Goal: Communication & Community: Answer question/provide support

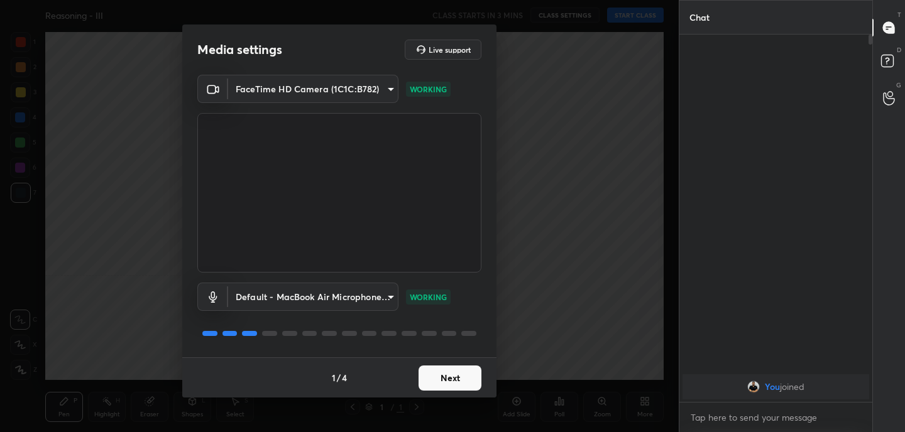
click at [457, 376] on button "Next" at bounding box center [450, 378] width 63 height 25
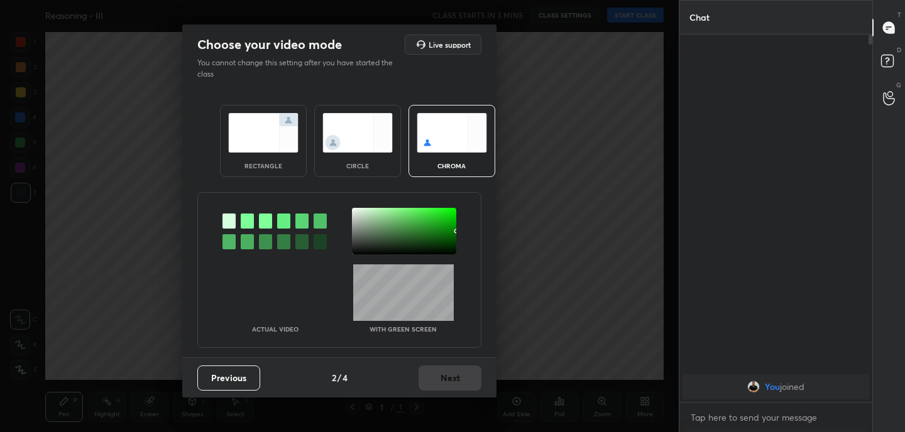
click at [267, 141] on img at bounding box center [263, 133] width 70 height 40
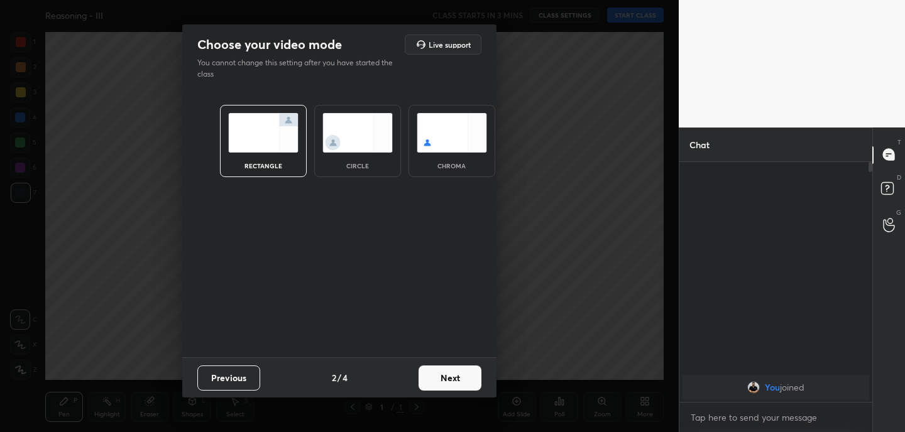
scroll to position [4, 4]
click at [466, 382] on button "Next" at bounding box center [450, 378] width 63 height 25
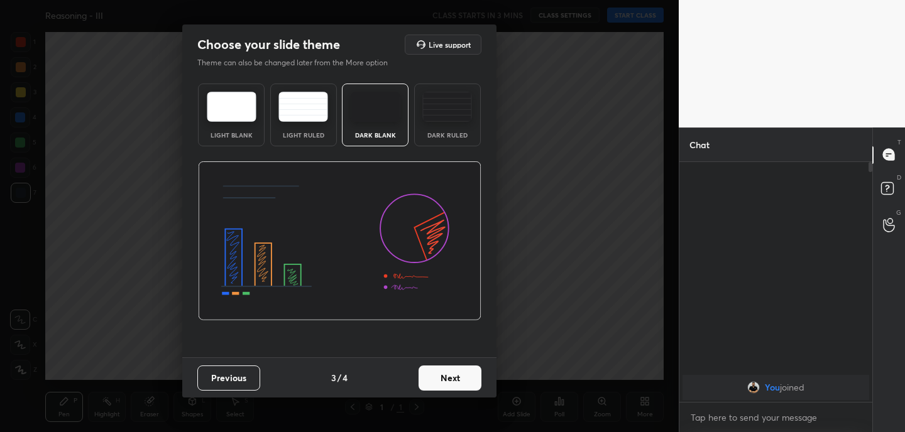
click at [466, 382] on button "Next" at bounding box center [450, 378] width 63 height 25
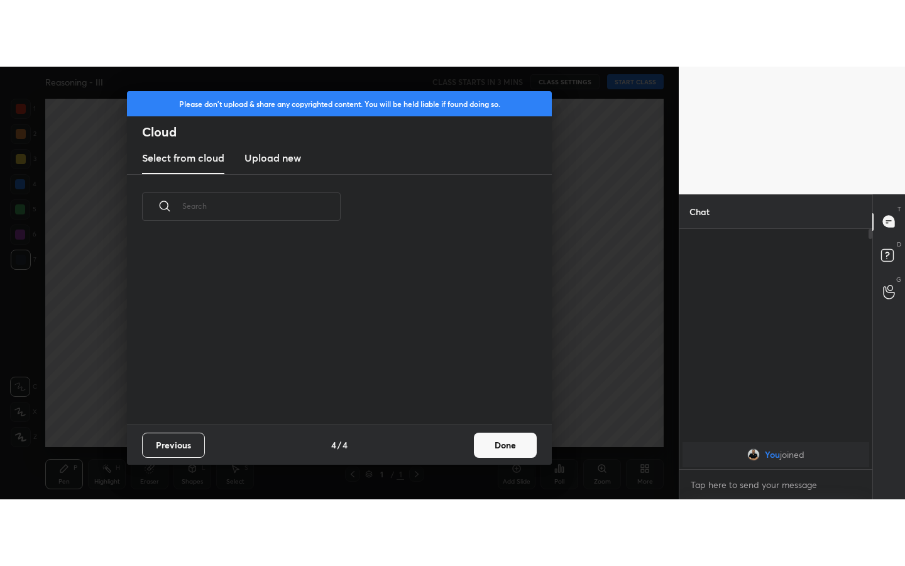
scroll to position [185, 403]
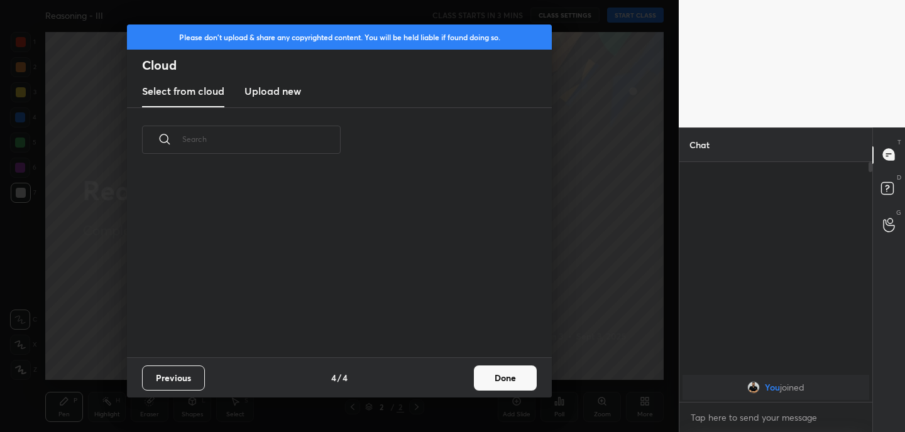
click at [275, 94] on h3 "Upload new" at bounding box center [272, 91] width 57 height 15
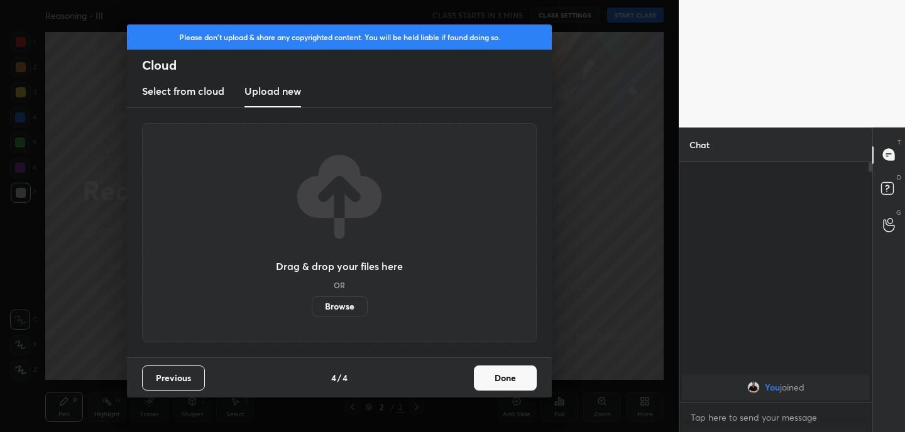
click at [329, 313] on label "Browse" at bounding box center [340, 307] width 56 height 20
click at [312, 313] on input "Browse" at bounding box center [312, 307] width 0 height 20
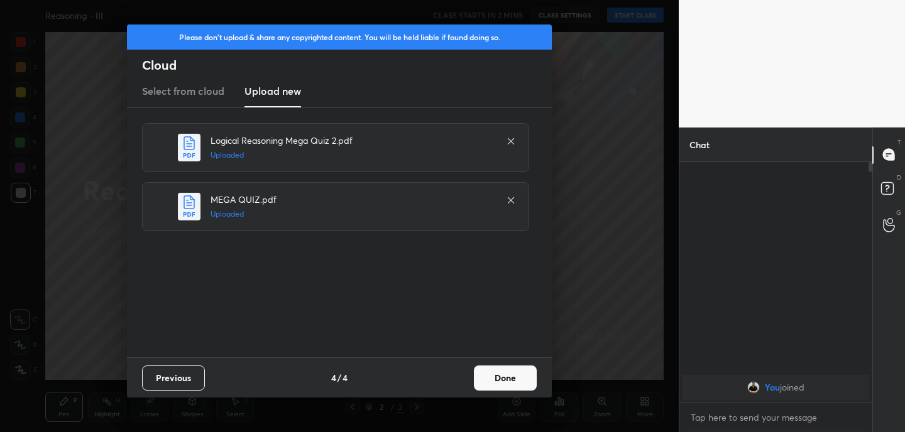
click at [506, 378] on button "Done" at bounding box center [505, 378] width 63 height 25
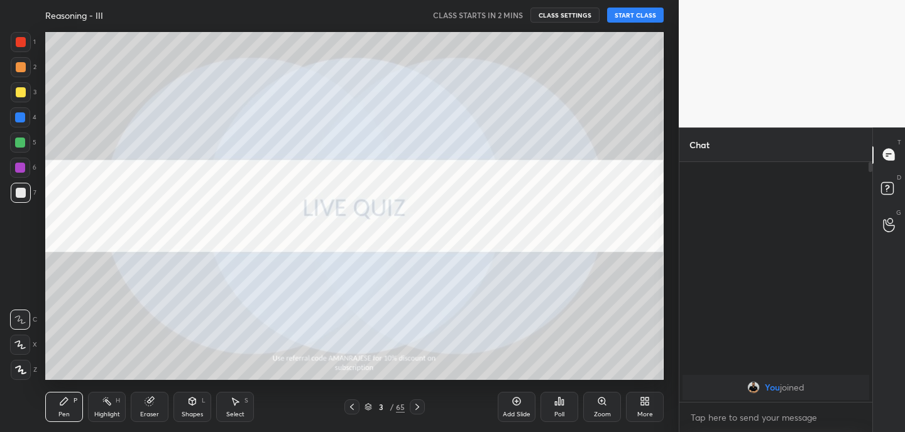
click at [640, 407] on div "More" at bounding box center [645, 407] width 38 height 30
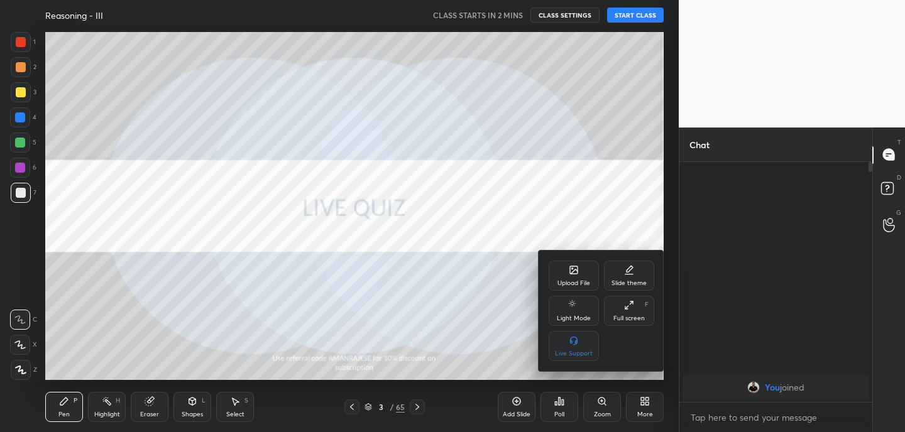
click at [640, 312] on div "Full screen F" at bounding box center [629, 311] width 50 height 30
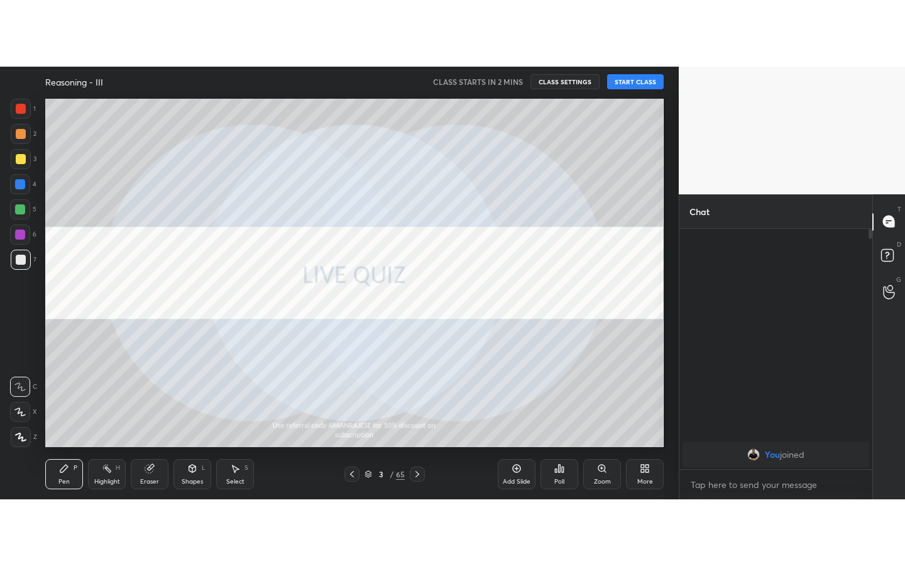
scroll to position [265, 189]
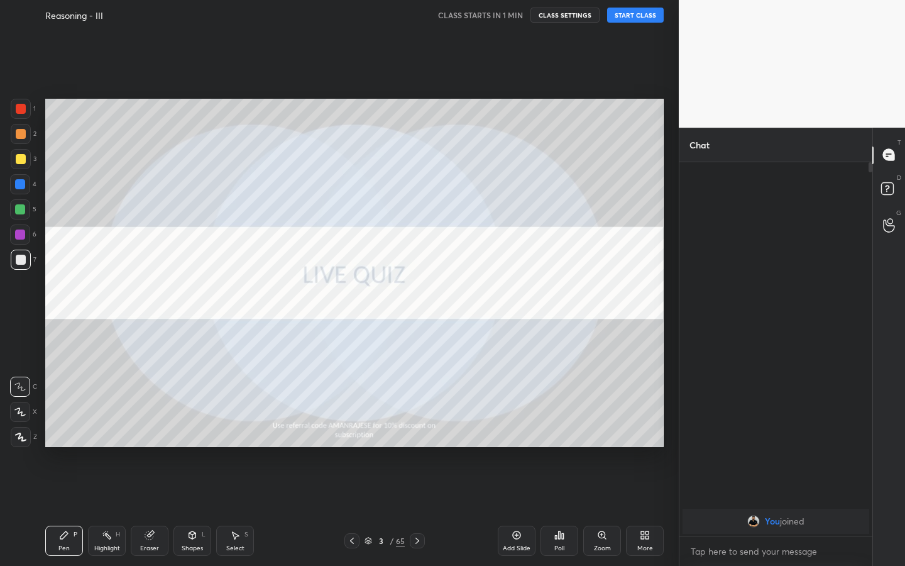
click at [364, 432] on icon at bounding box center [368, 541] width 8 height 8
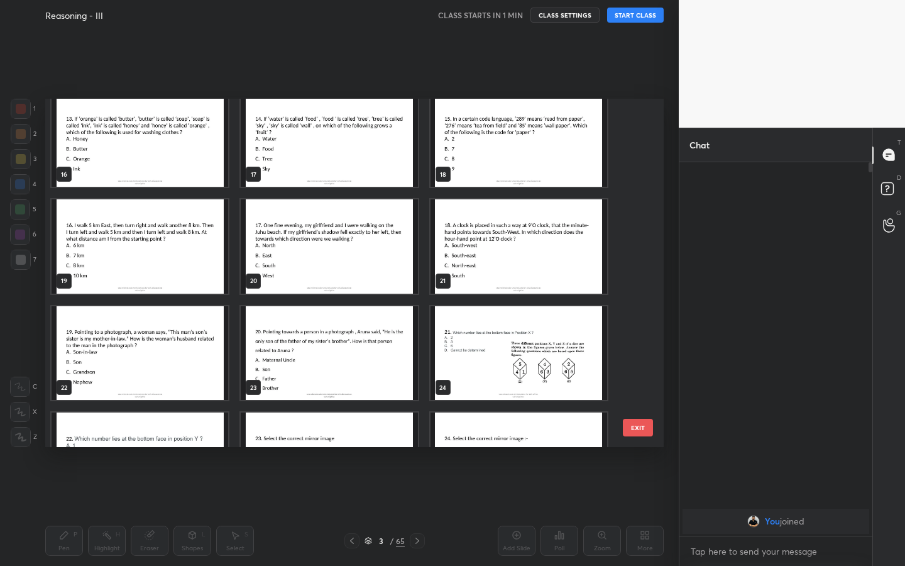
scroll to position [0, 0]
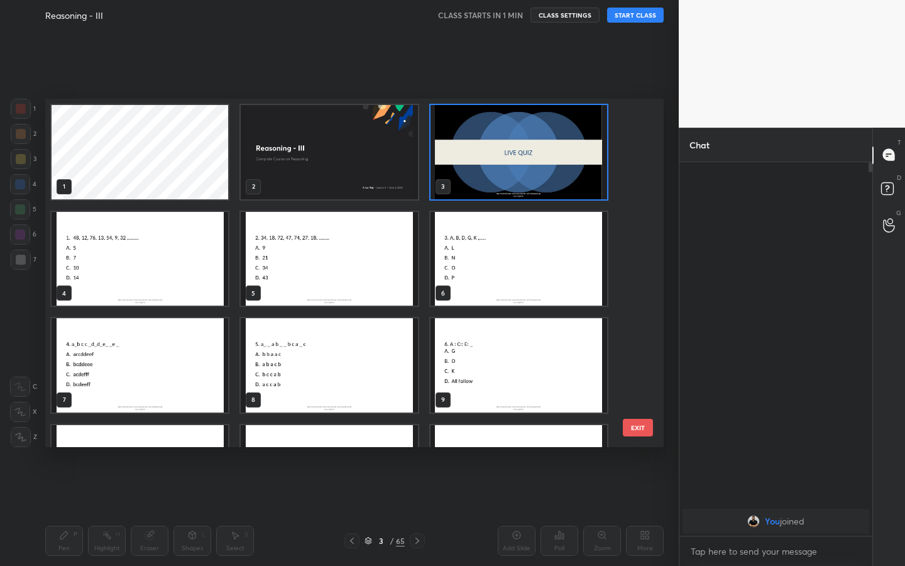
click at [309, 131] on img "grid" at bounding box center [329, 152] width 177 height 94
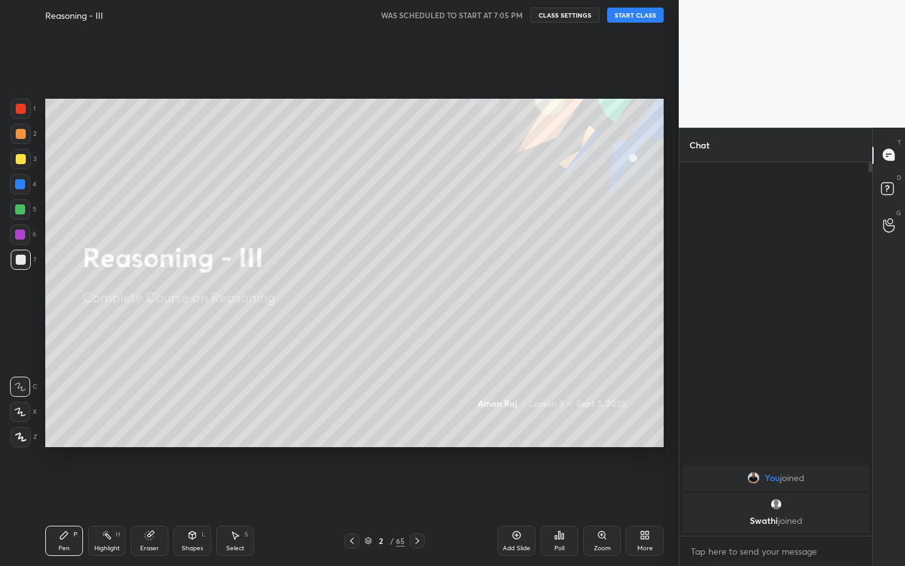
click at [150, 432] on icon at bounding box center [149, 535] width 8 height 8
drag, startPoint x: 20, startPoint y: 415, endPoint x: 26, endPoint y: 400, distance: 16.3
click at [19, 413] on icon at bounding box center [20, 411] width 10 height 11
drag, startPoint x: 70, startPoint y: 542, endPoint x: 93, endPoint y: 521, distance: 31.6
click at [70, 432] on div "Pen P" at bounding box center [64, 540] width 38 height 30
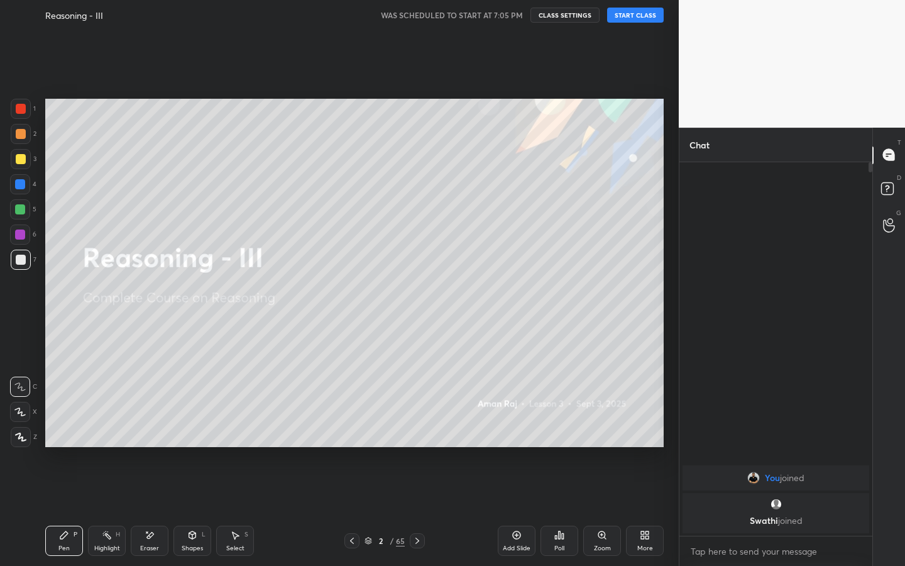
click at [194, 432] on icon at bounding box center [192, 535] width 7 height 8
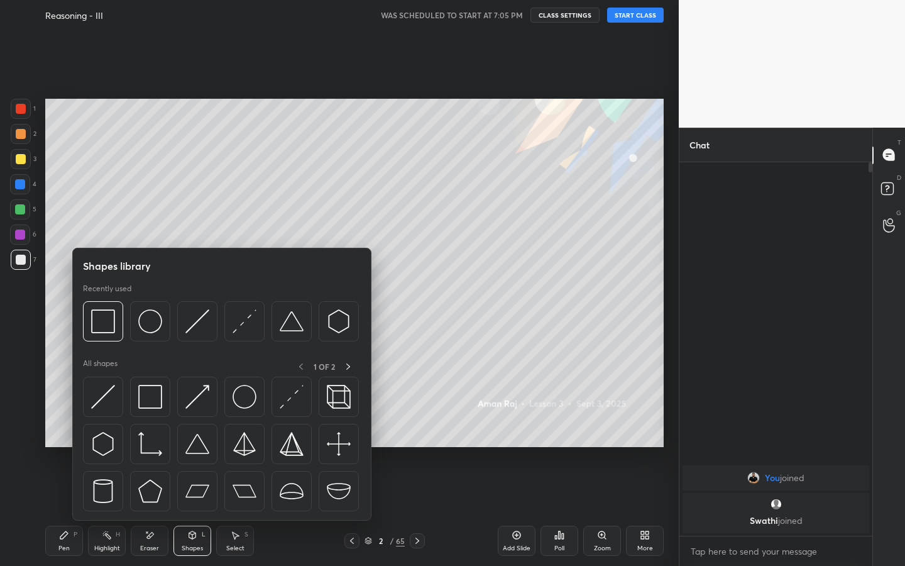
click at [632, 16] on button "START CLASS" at bounding box center [635, 15] width 57 height 15
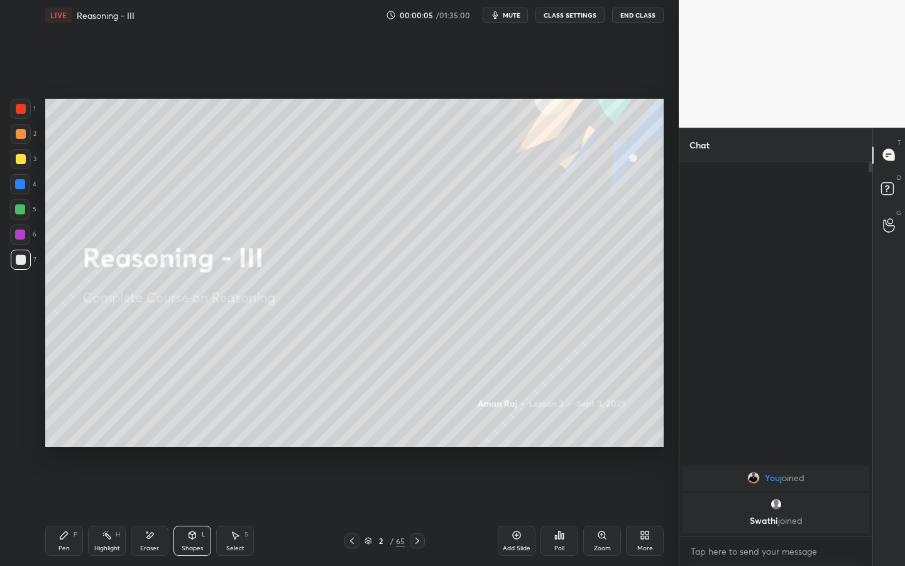
drag, startPoint x: 60, startPoint y: 542, endPoint x: 79, endPoint y: 504, distance: 42.7
click at [60, 432] on div "Pen P" at bounding box center [64, 540] width 38 height 30
drag, startPoint x: 145, startPoint y: 542, endPoint x: 141, endPoint y: 527, distance: 14.9
click at [146, 432] on div "Eraser" at bounding box center [150, 540] width 38 height 30
drag, startPoint x: 65, startPoint y: 544, endPoint x: 65, endPoint y: 527, distance: 16.3
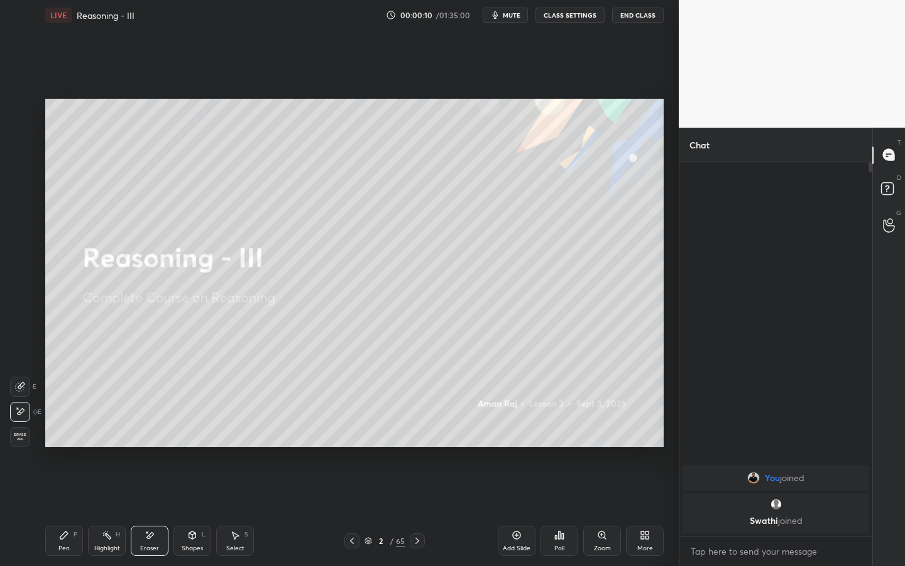
click at [65, 432] on div "Pen P" at bounding box center [64, 540] width 38 height 30
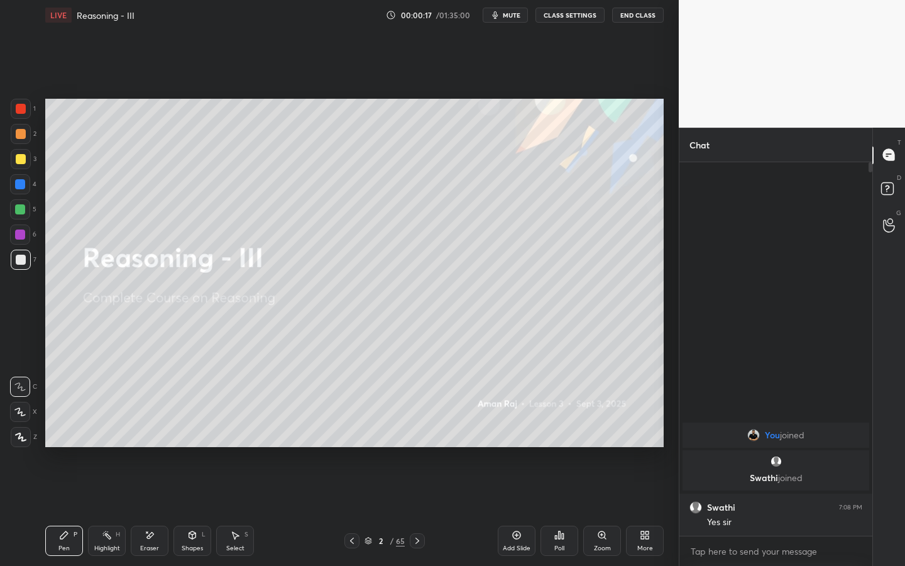
click at [188, 432] on div "Shapes" at bounding box center [192, 548] width 21 height 6
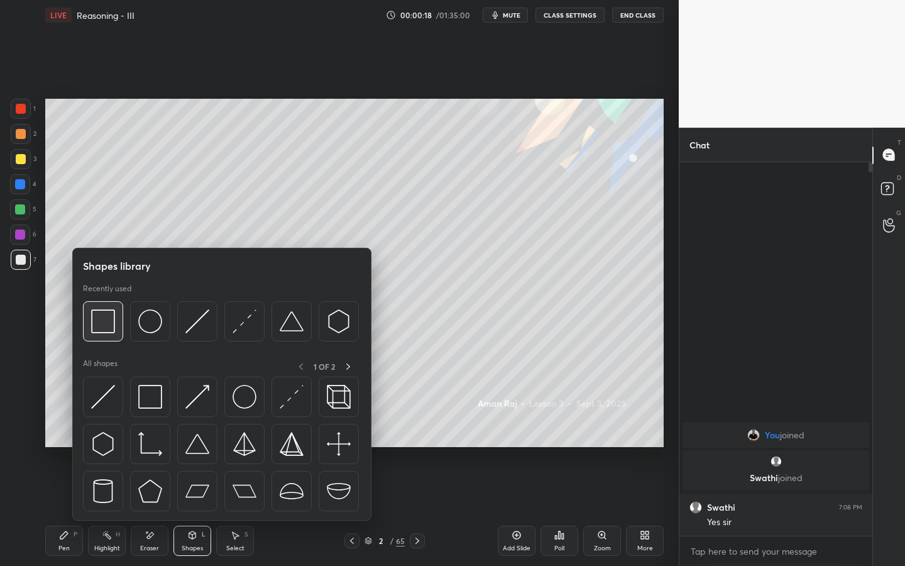
click at [98, 320] on img at bounding box center [103, 321] width 24 height 24
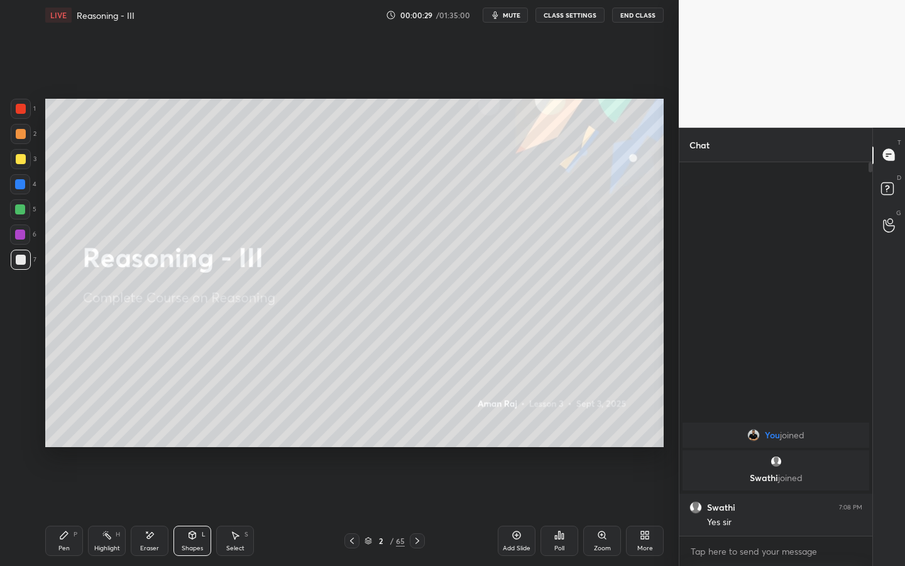
click at [67, 432] on icon at bounding box center [64, 535] width 10 height 10
drag, startPoint x: 151, startPoint y: 541, endPoint x: 166, endPoint y: 525, distance: 21.8
click at [156, 432] on div "Eraser" at bounding box center [150, 540] width 38 height 30
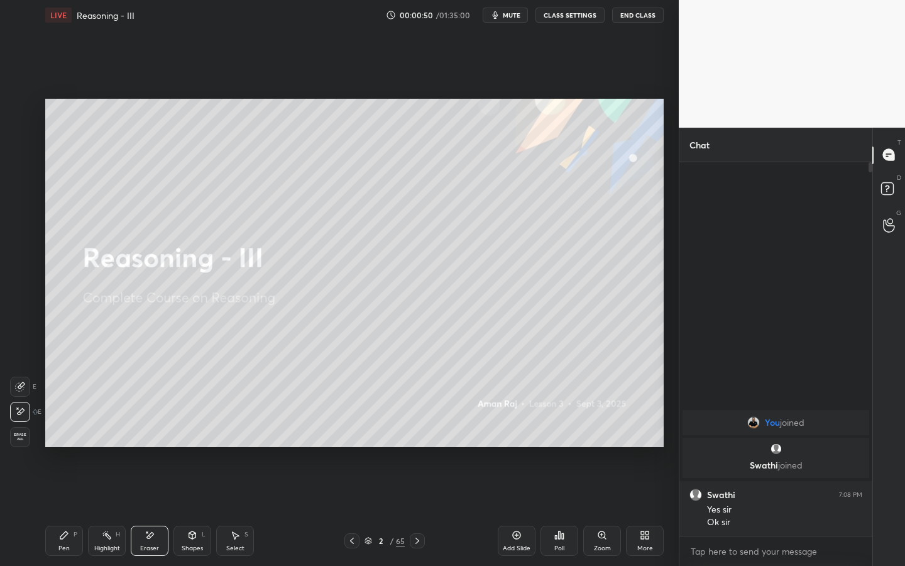
click at [58, 432] on div "Pen P" at bounding box center [64, 540] width 38 height 30
drag, startPoint x: 365, startPoint y: 537, endPoint x: 370, endPoint y: 528, distance: 9.6
click at [366, 432] on icon at bounding box center [368, 541] width 8 height 8
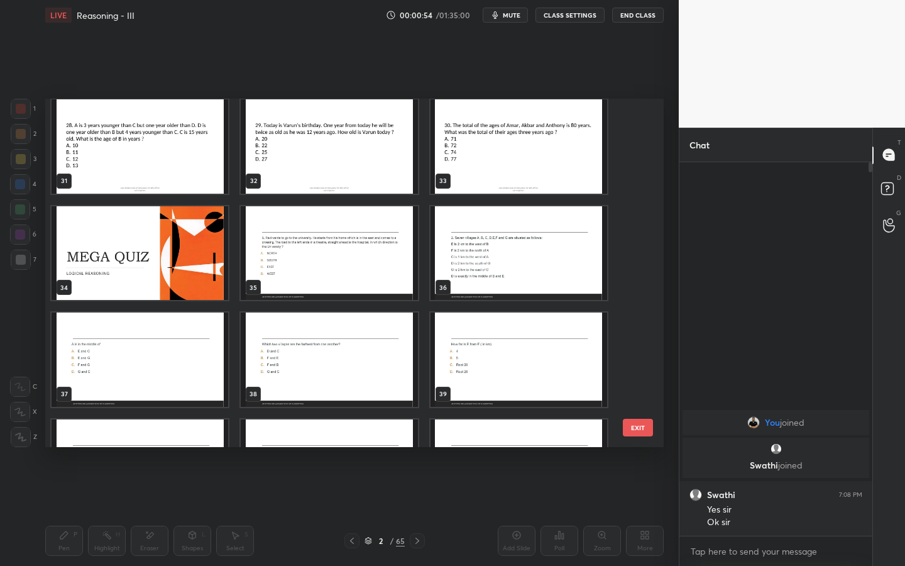
scroll to position [1103, 0]
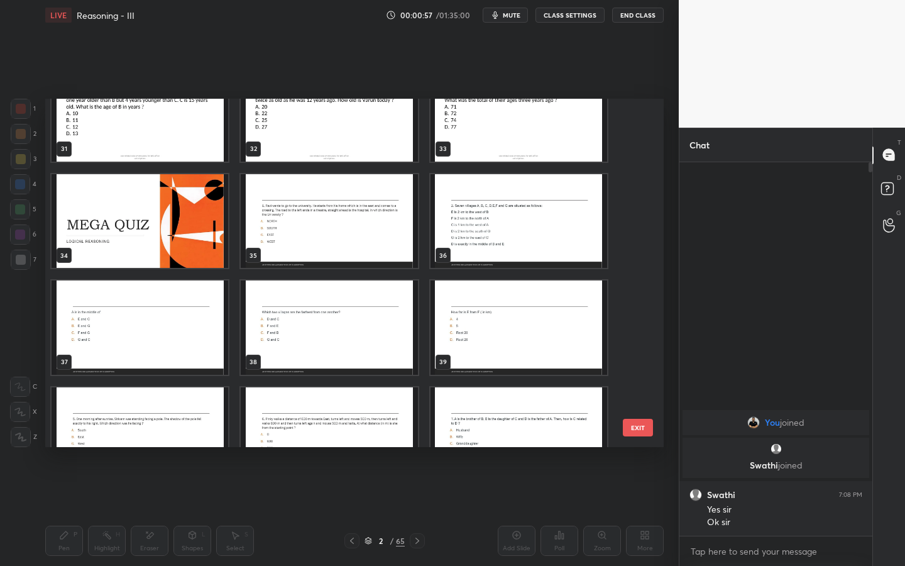
click at [498, 420] on img "grid" at bounding box center [518, 434] width 177 height 94
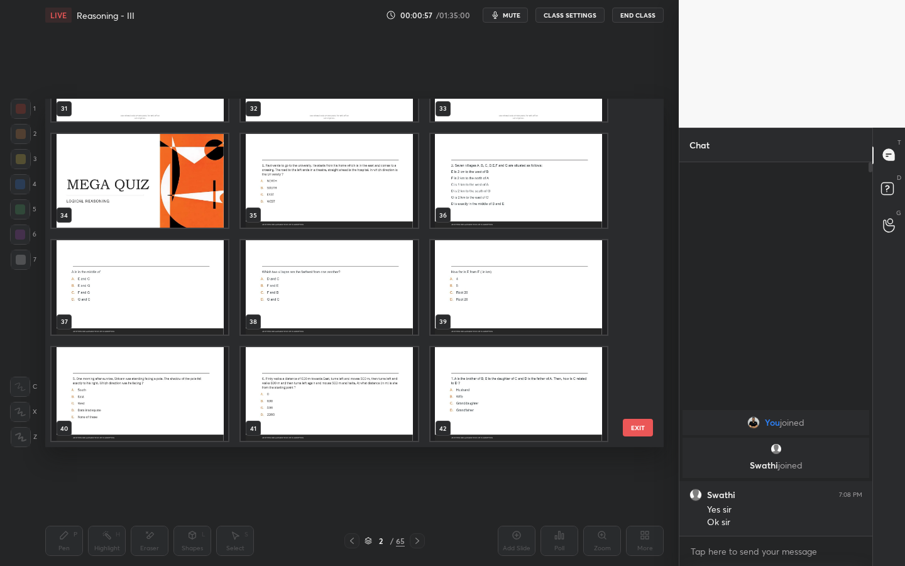
click at [498, 420] on img "grid" at bounding box center [518, 394] width 177 height 94
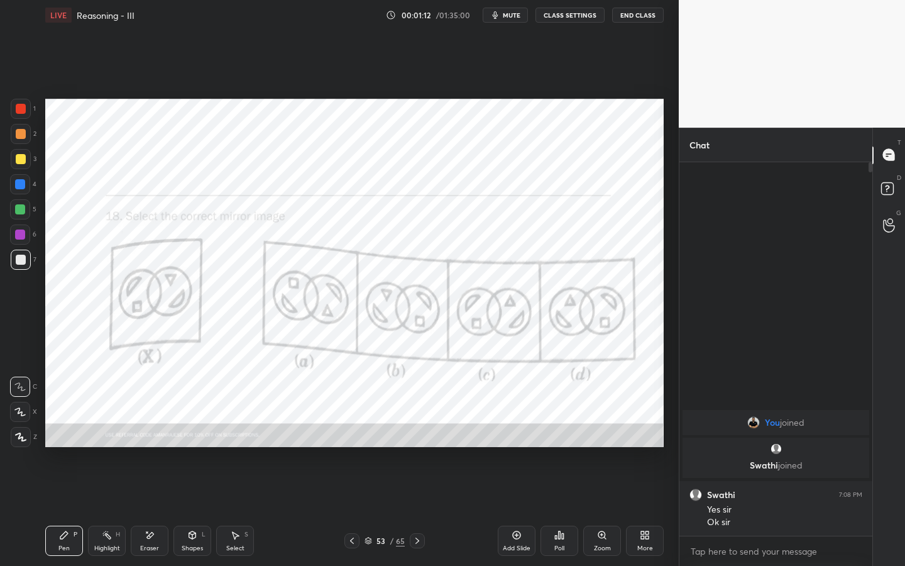
click at [21, 106] on div at bounding box center [21, 109] width 10 height 10
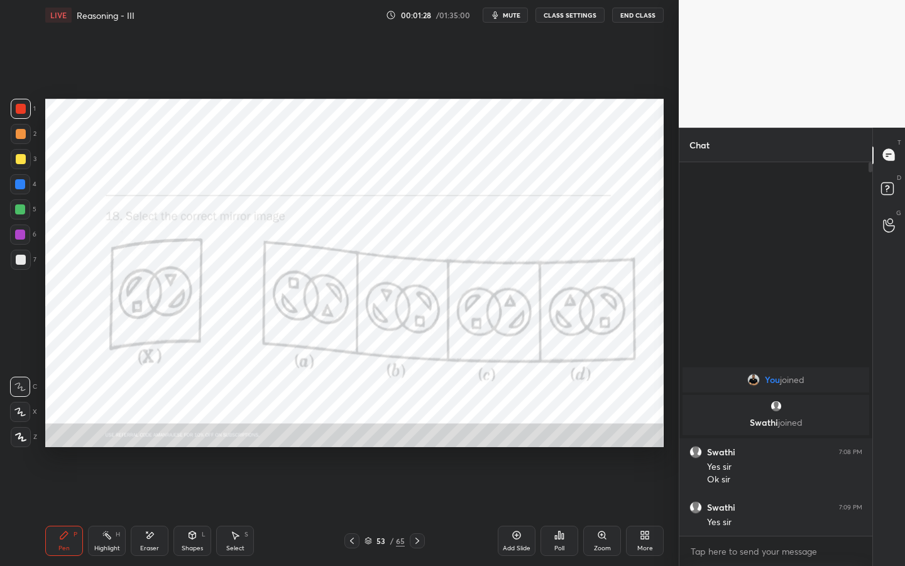
click at [554, 432] on div "Poll" at bounding box center [559, 540] width 38 height 30
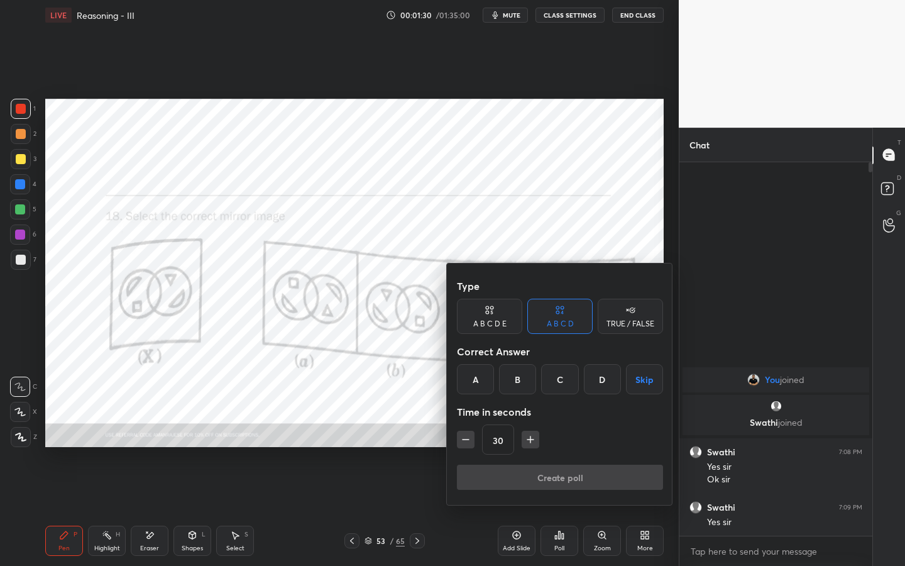
click at [515, 380] on div "B" at bounding box center [517, 379] width 37 height 30
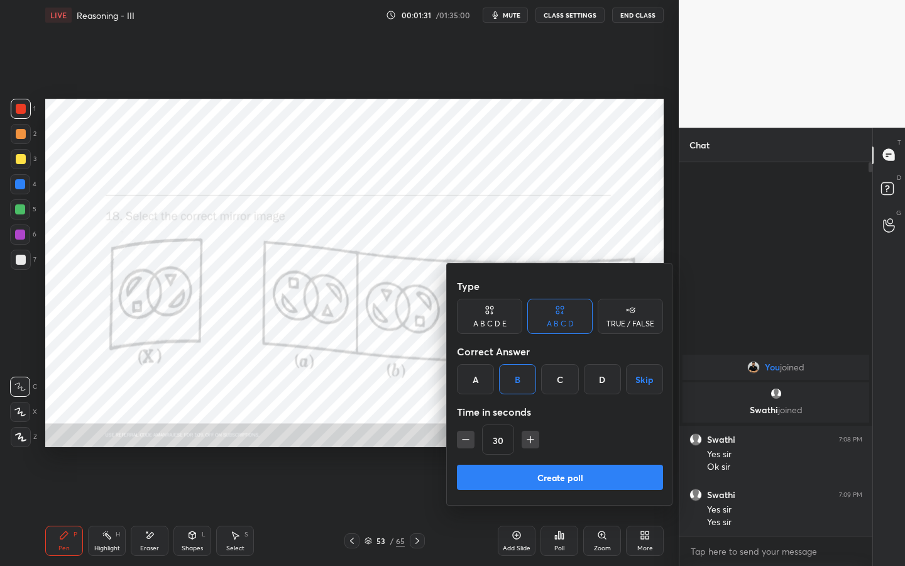
click at [512, 432] on button "Create poll" at bounding box center [560, 476] width 206 height 25
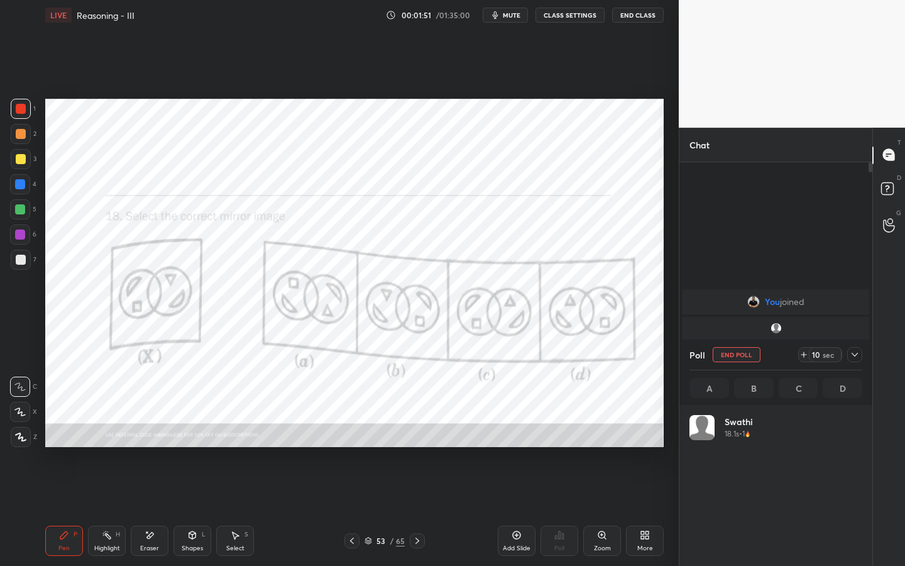
scroll to position [147, 169]
click at [857, 353] on icon at bounding box center [855, 354] width 10 height 10
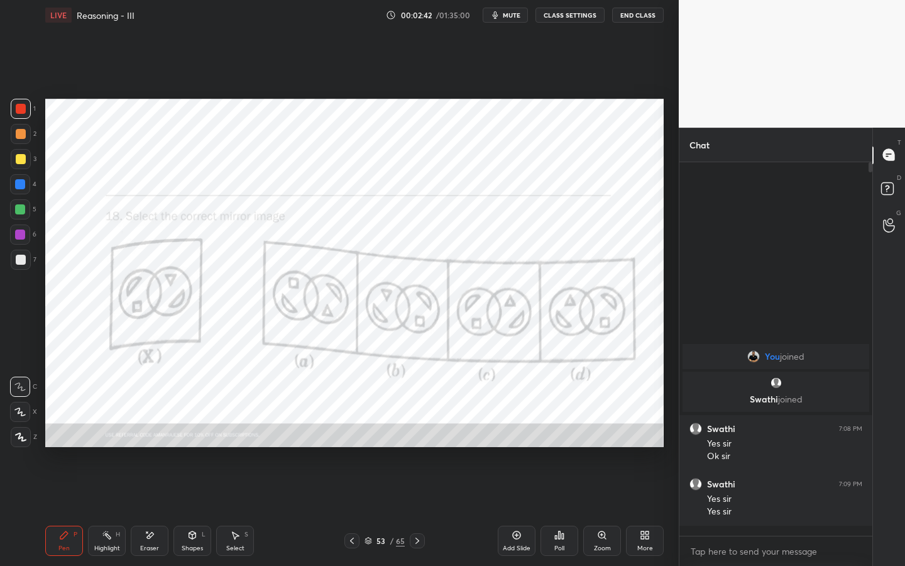
scroll to position [4, 4]
click at [417, 432] on icon at bounding box center [417, 540] width 10 height 10
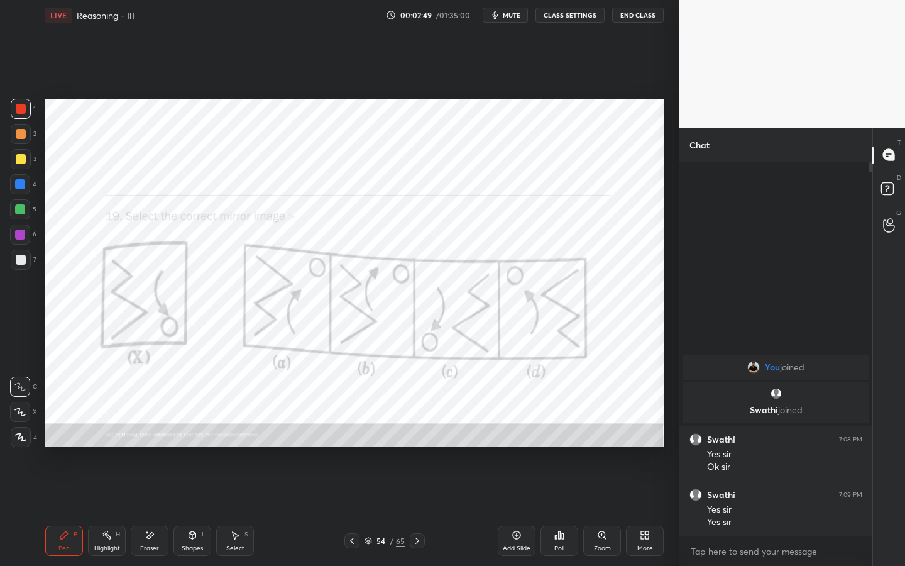
click at [553, 432] on div "Poll" at bounding box center [559, 540] width 38 height 30
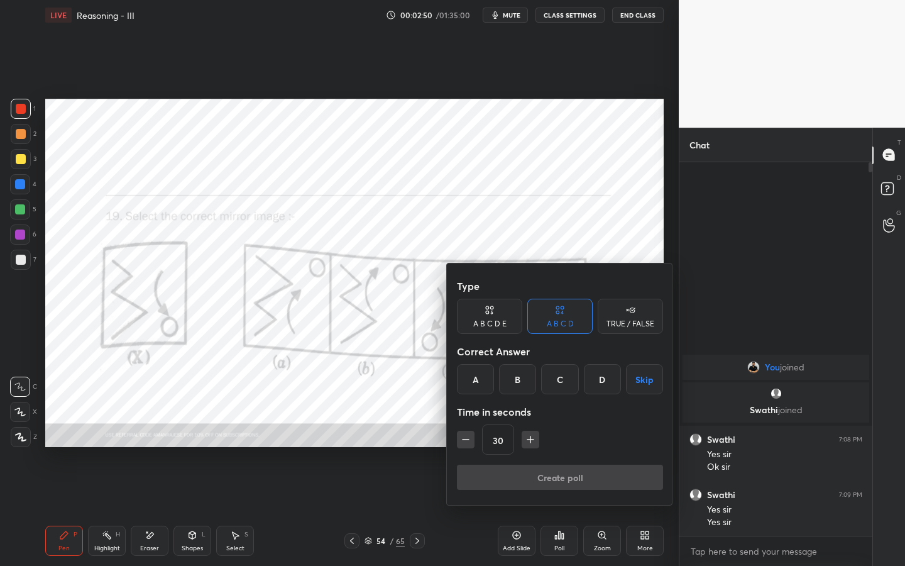
click at [559, 383] on div "C" at bounding box center [559, 379] width 37 height 30
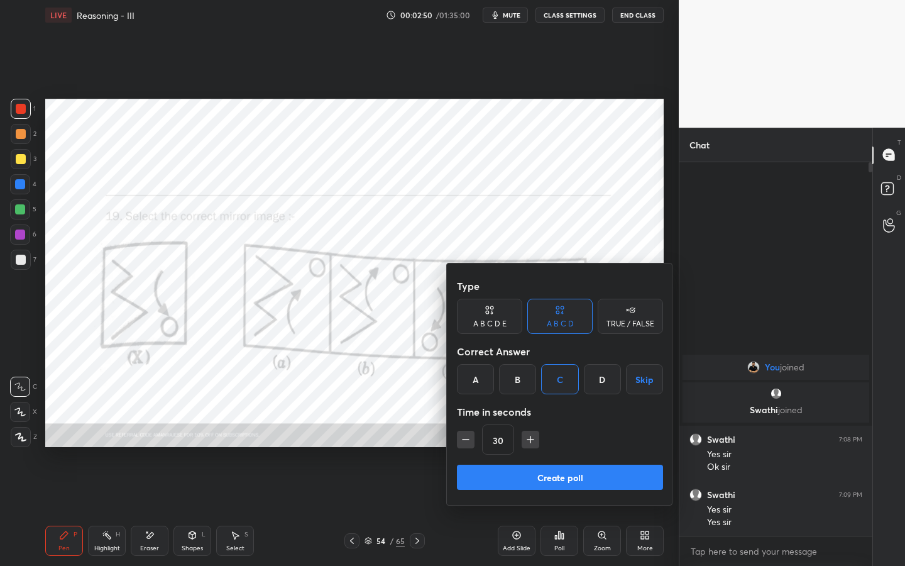
click at [546, 432] on button "Create poll" at bounding box center [560, 476] width 206 height 25
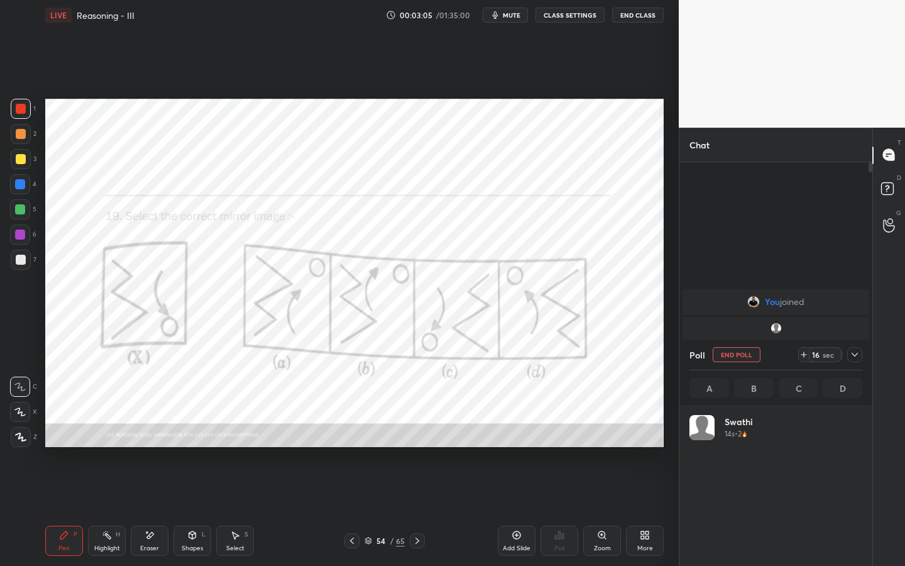
scroll to position [147, 169]
drag, startPoint x: 856, startPoint y: 358, endPoint x: 841, endPoint y: 368, distance: 19.0
click at [855, 358] on icon at bounding box center [855, 354] width 10 height 10
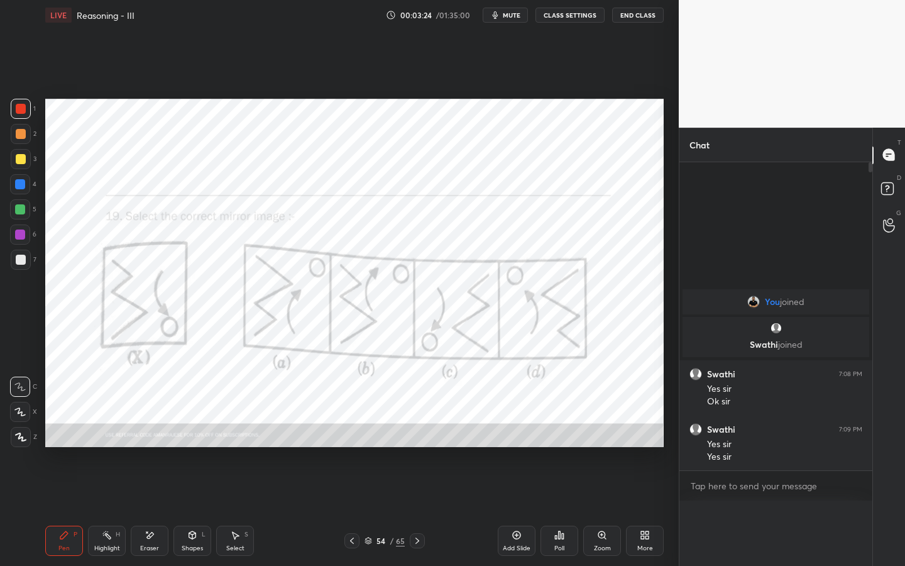
scroll to position [1, 4]
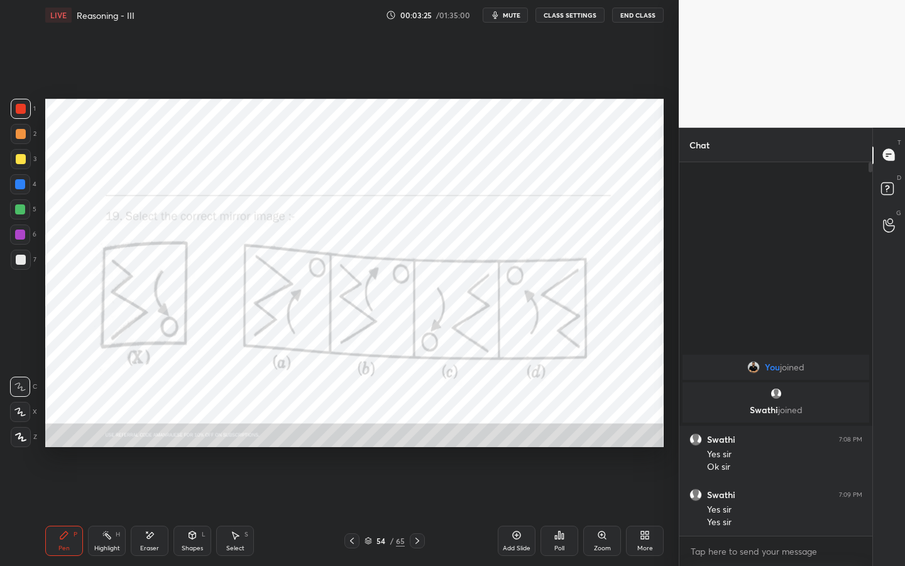
click at [421, 432] on icon at bounding box center [417, 540] width 10 height 10
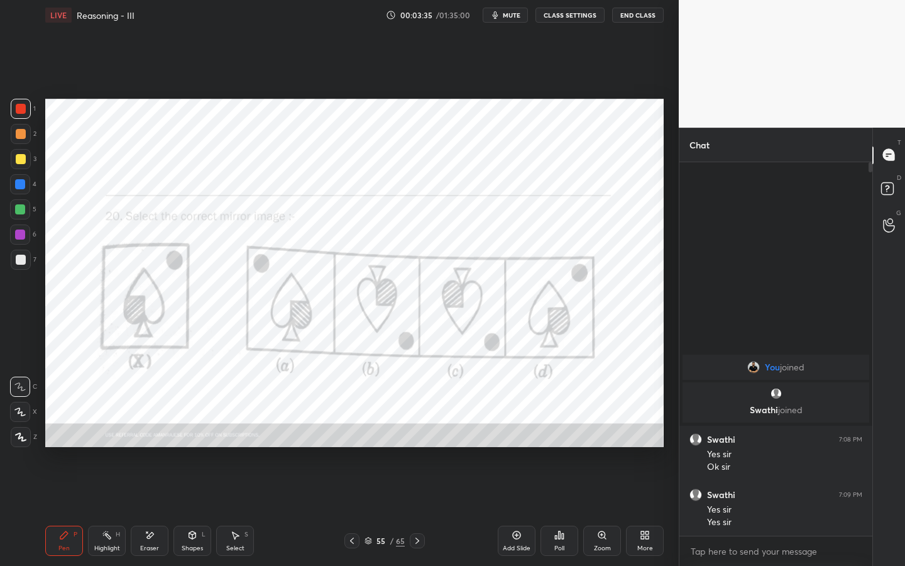
click at [563, 432] on div "Poll" at bounding box center [559, 548] width 10 height 6
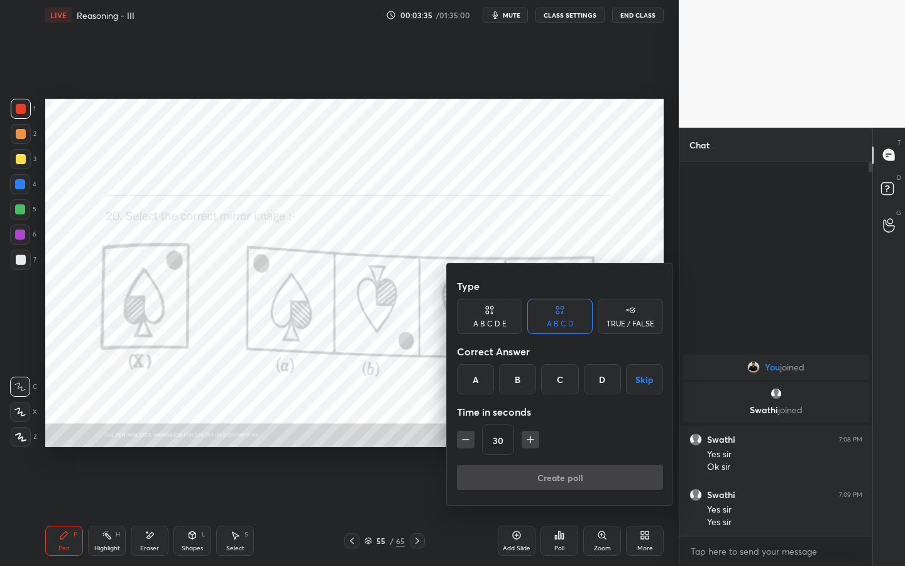
click at [472, 381] on div "A" at bounding box center [475, 379] width 37 height 30
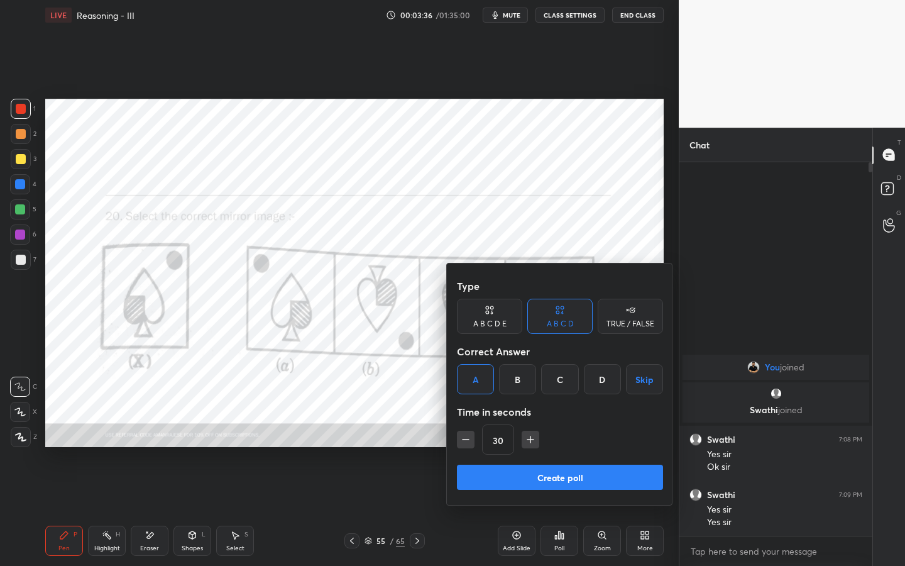
click at [495, 432] on button "Create poll" at bounding box center [560, 476] width 206 height 25
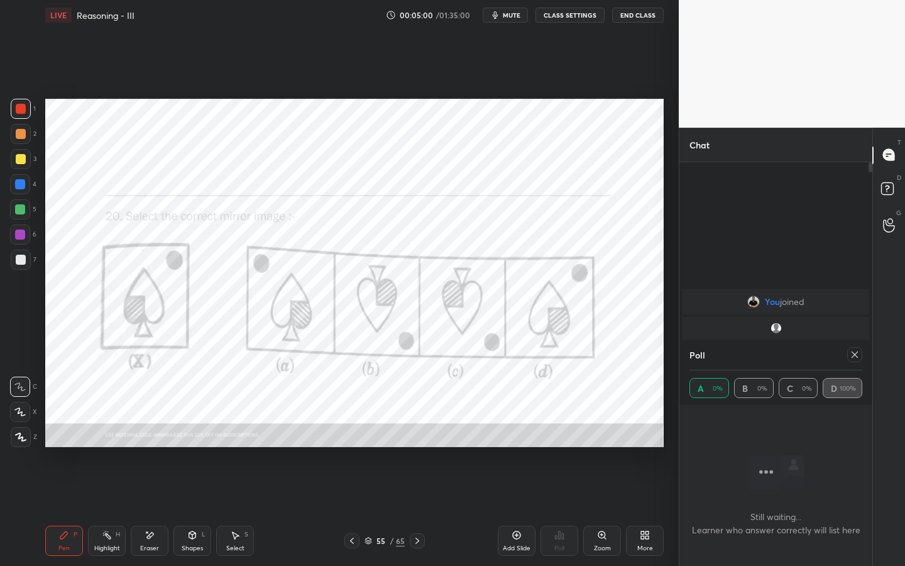
click at [855, 355] on icon at bounding box center [854, 354] width 6 height 6
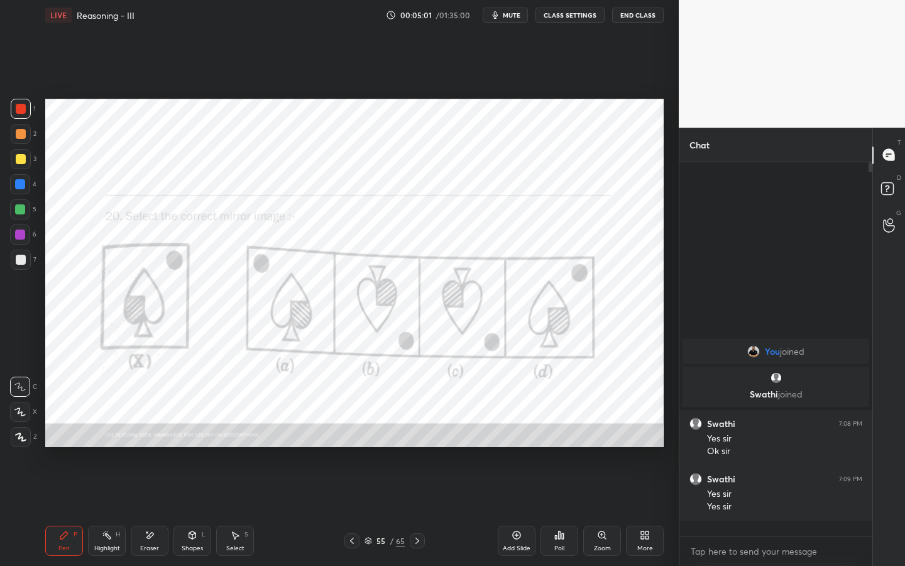
scroll to position [4, 4]
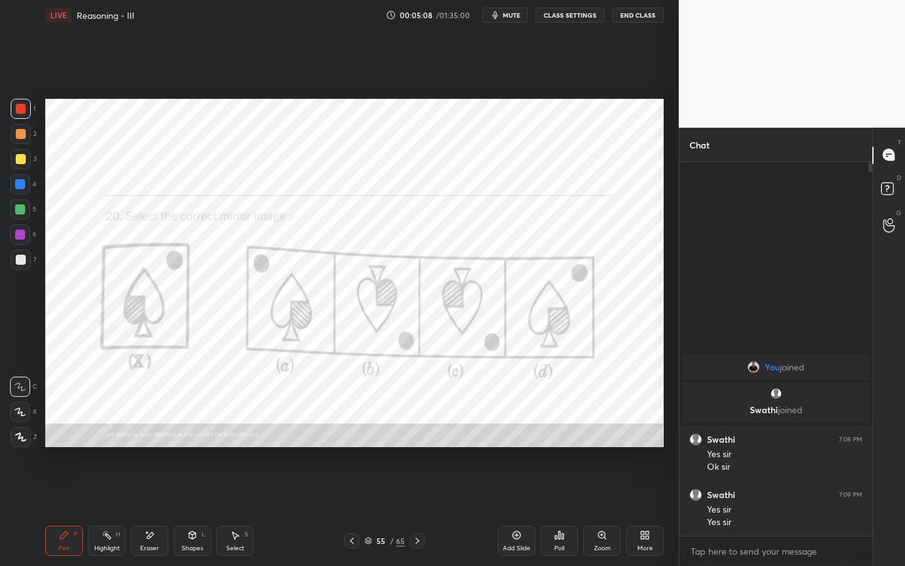
click at [420, 432] on icon at bounding box center [417, 540] width 10 height 10
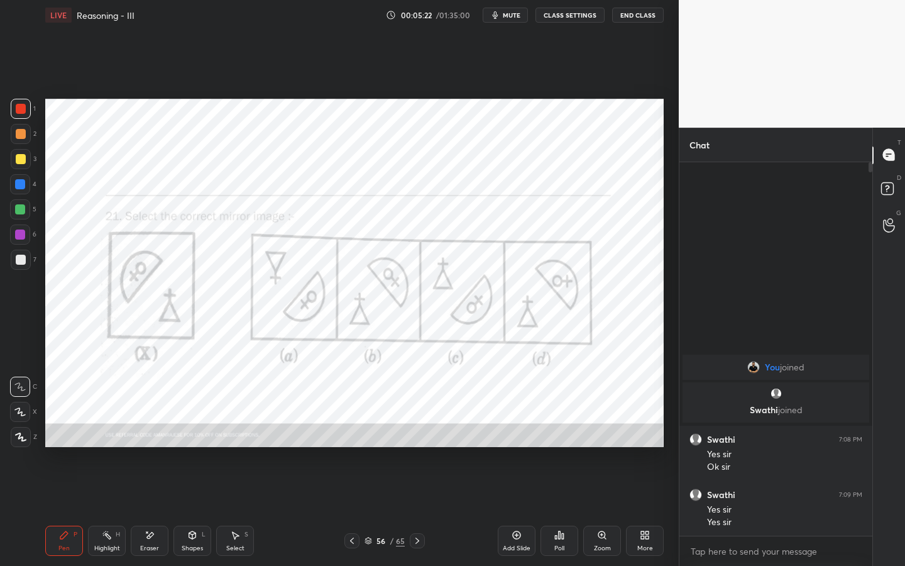
click at [557, 432] on div "Poll" at bounding box center [559, 548] width 10 height 6
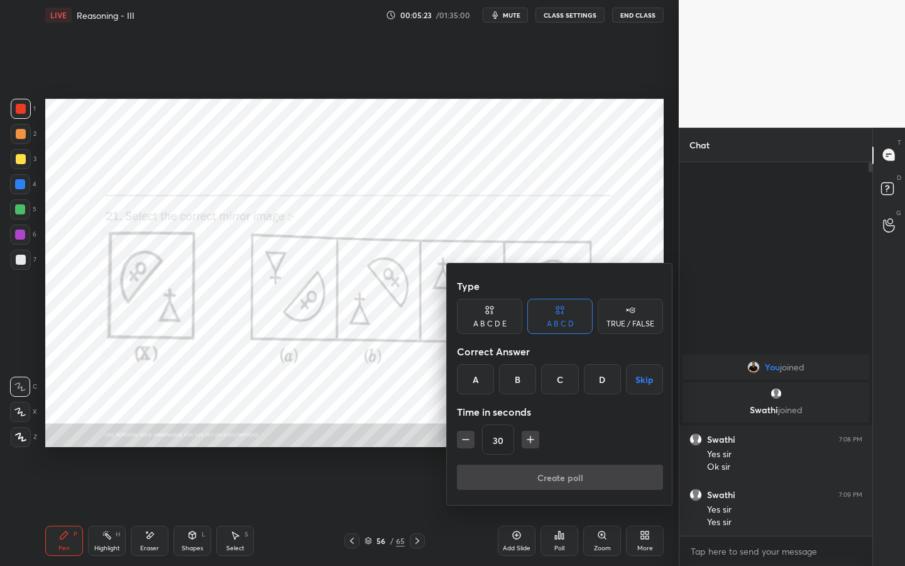
drag, startPoint x: 512, startPoint y: 376, endPoint x: 512, endPoint y: 410, distance: 33.9
click at [511, 378] on div "B" at bounding box center [517, 379] width 37 height 30
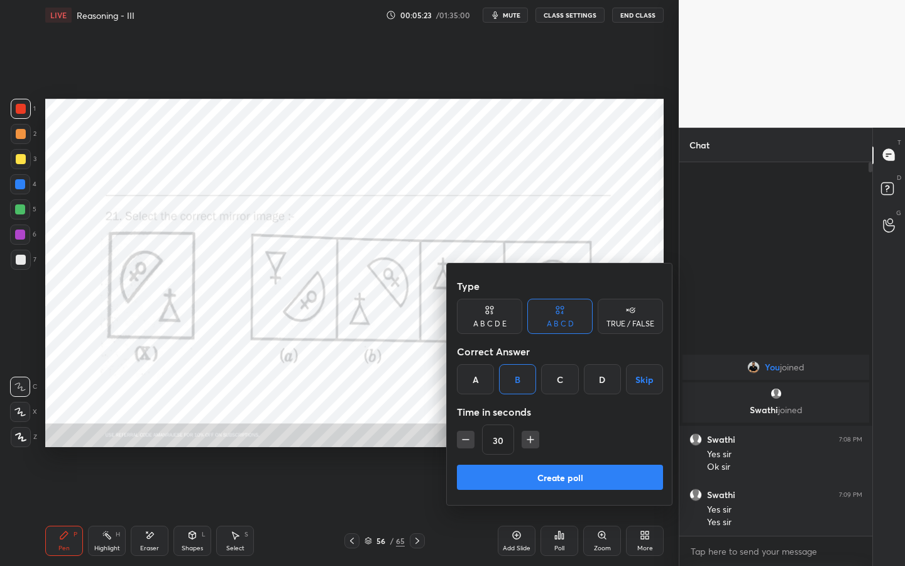
click at [512, 432] on button "Create poll" at bounding box center [560, 476] width 206 height 25
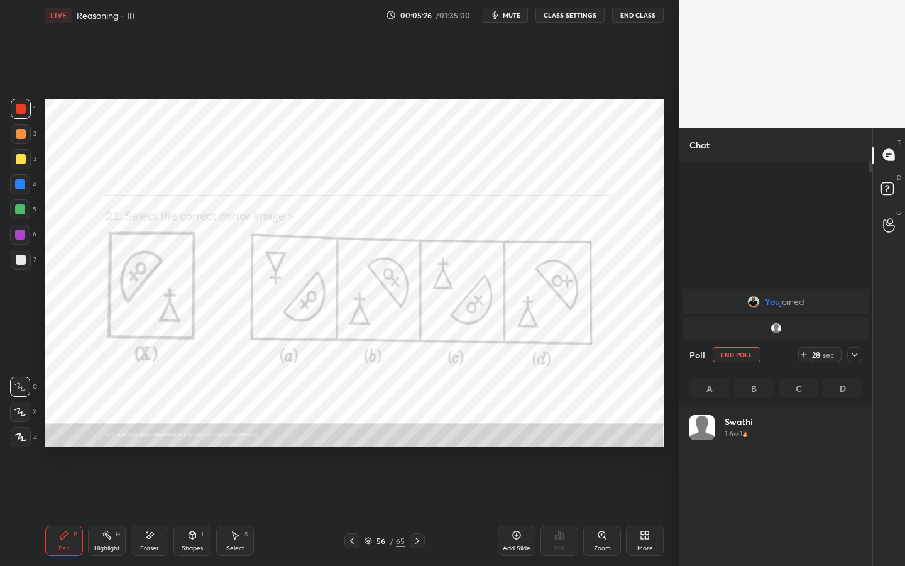
scroll to position [147, 169]
drag, startPoint x: 414, startPoint y: 544, endPoint x: 425, endPoint y: 515, distance: 31.0
click at [415, 432] on icon at bounding box center [417, 540] width 10 height 10
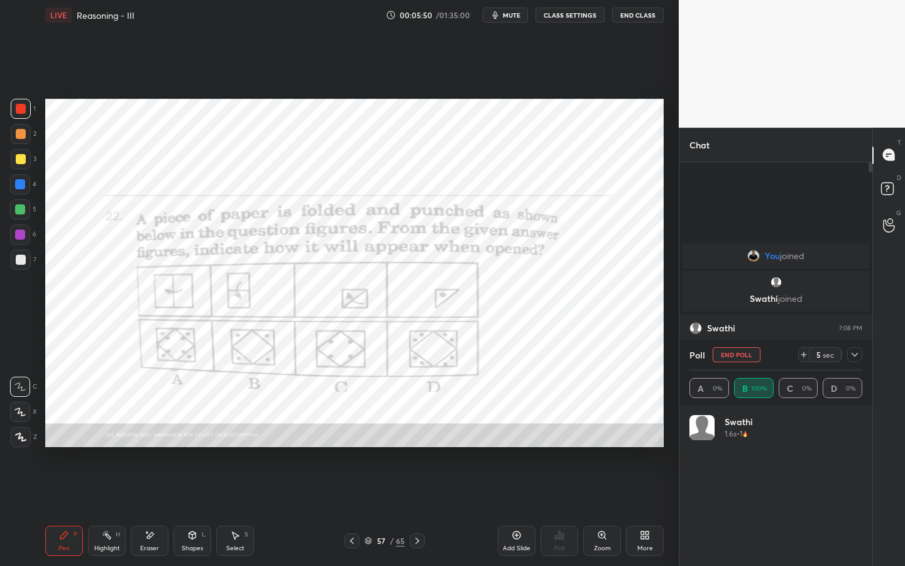
click at [738, 354] on button "End Poll" at bounding box center [737, 354] width 48 height 15
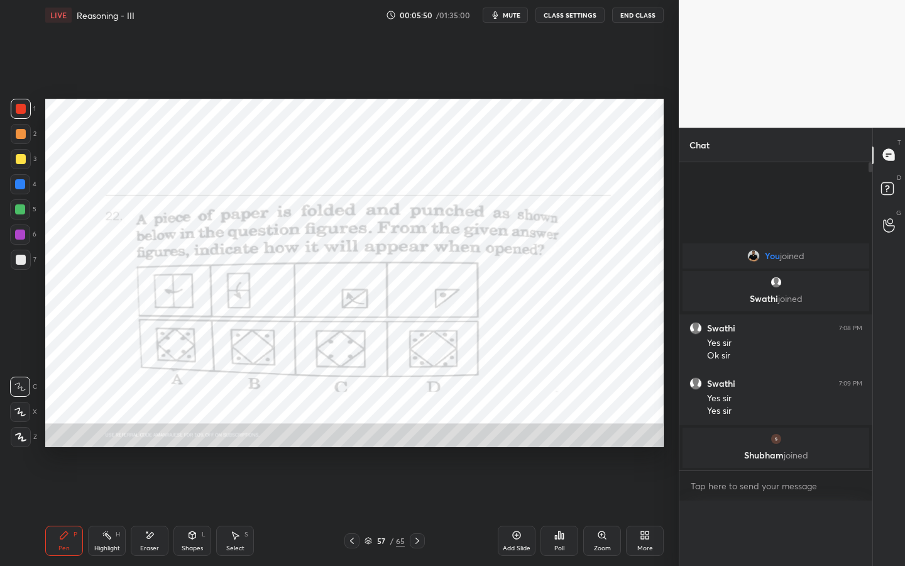
scroll to position [4, 4]
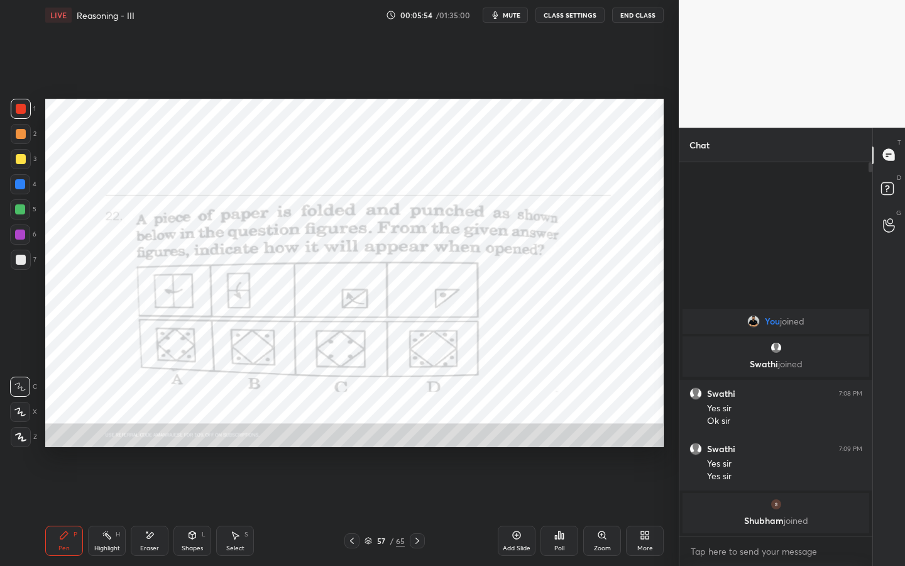
drag, startPoint x: 416, startPoint y: 539, endPoint x: 423, endPoint y: 539, distance: 6.9
click at [417, 432] on icon at bounding box center [417, 540] width 4 height 6
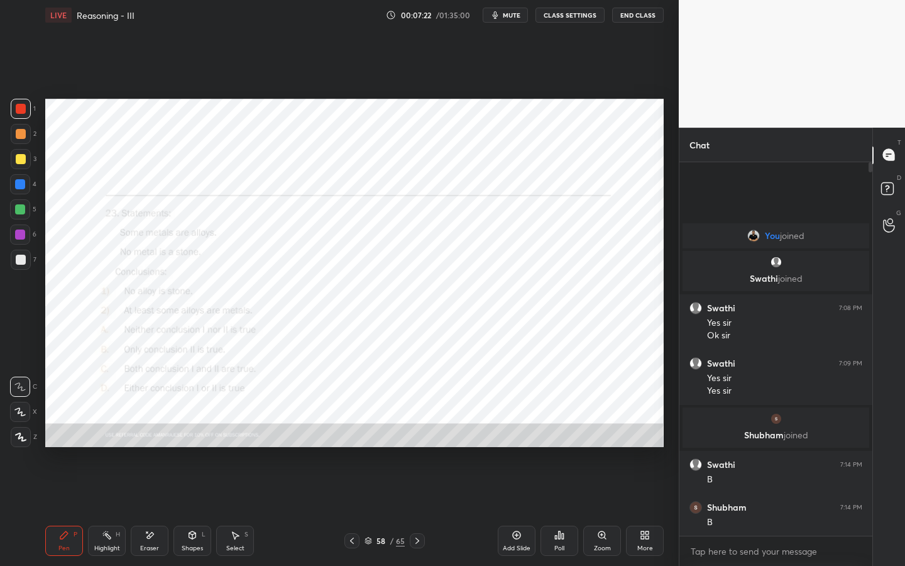
click at [415, 432] on icon at bounding box center [417, 540] width 10 height 10
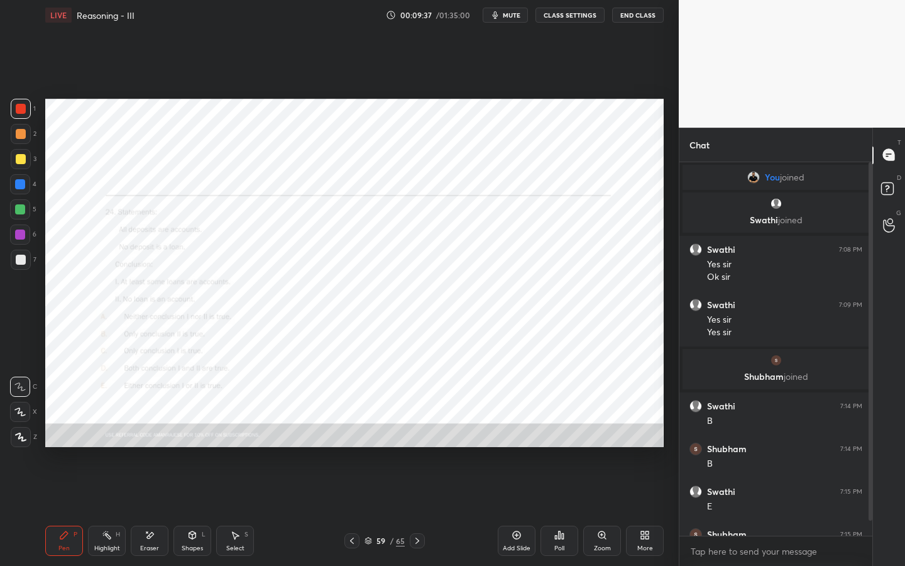
click at [420, 432] on icon at bounding box center [417, 540] width 10 height 10
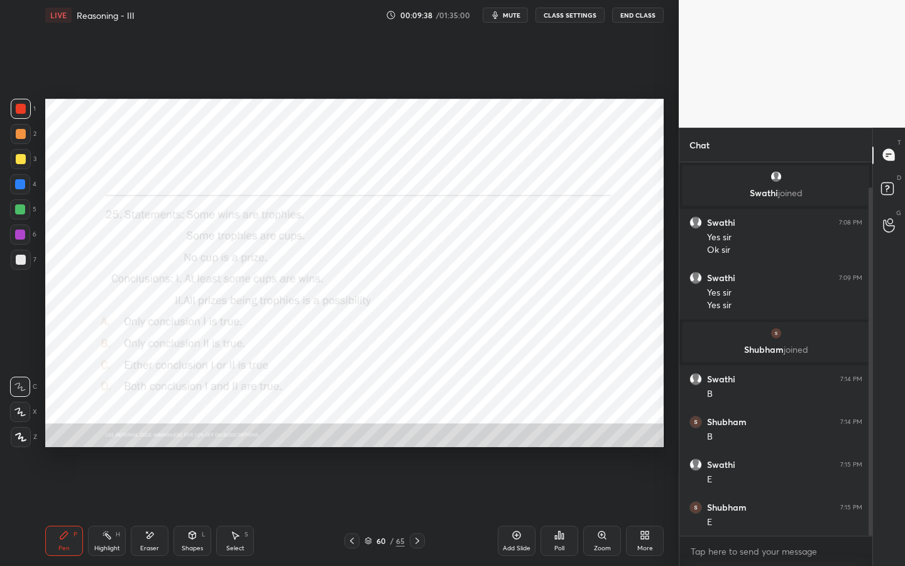
drag, startPoint x: 868, startPoint y: 379, endPoint x: 867, endPoint y: 409, distance: 30.2
click at [871, 405] on div at bounding box center [870, 361] width 4 height 348
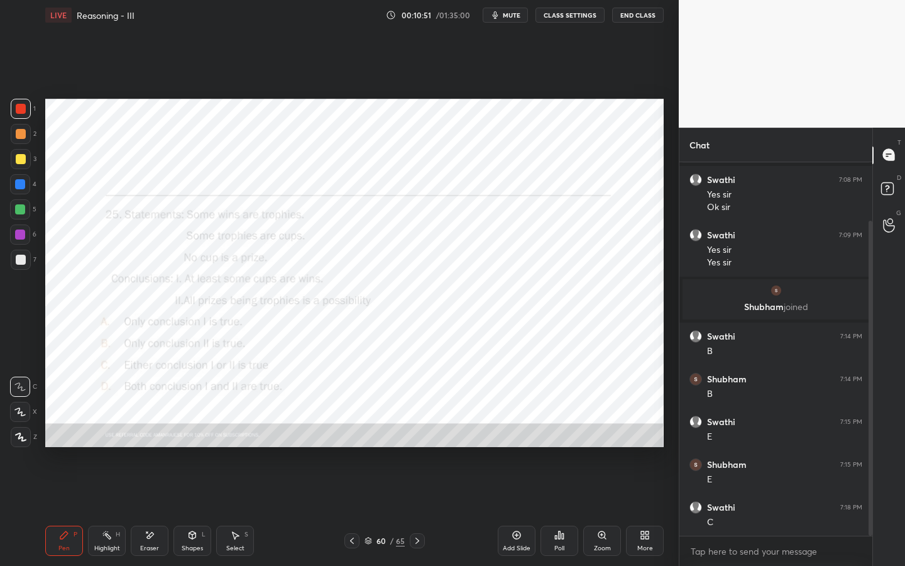
scroll to position [112, 0]
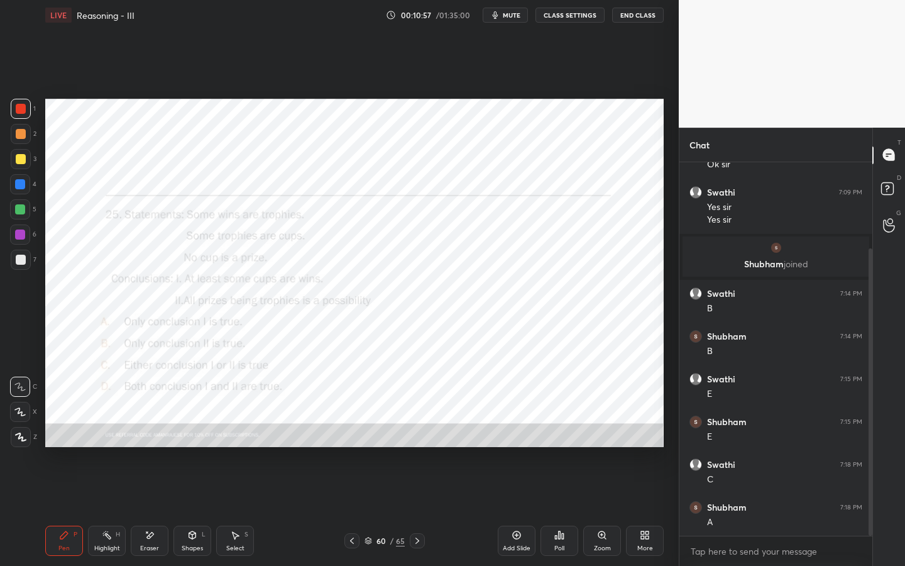
click at [153, 432] on div "Eraser" at bounding box center [150, 540] width 38 height 30
click at [67, 432] on div "Pen P" at bounding box center [64, 540] width 38 height 30
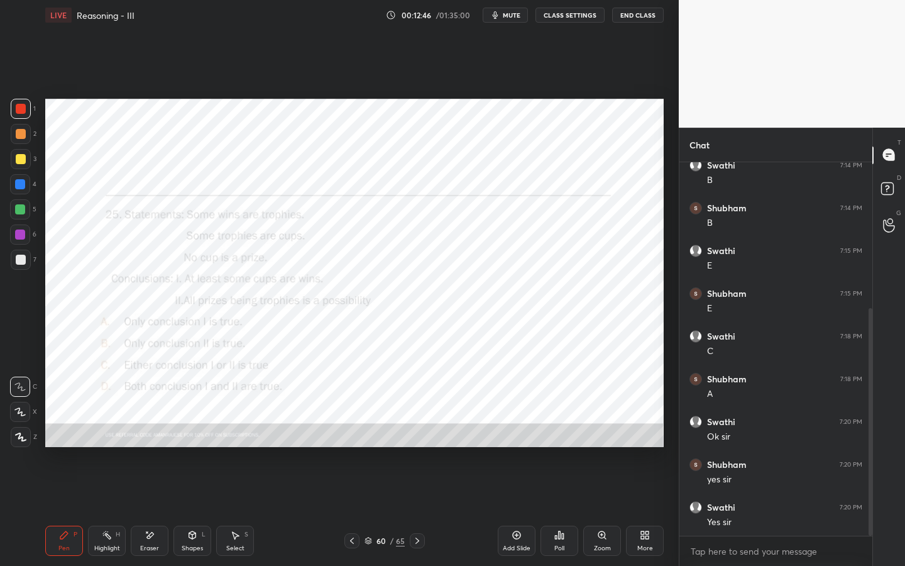
click at [417, 432] on icon at bounding box center [417, 540] width 10 height 10
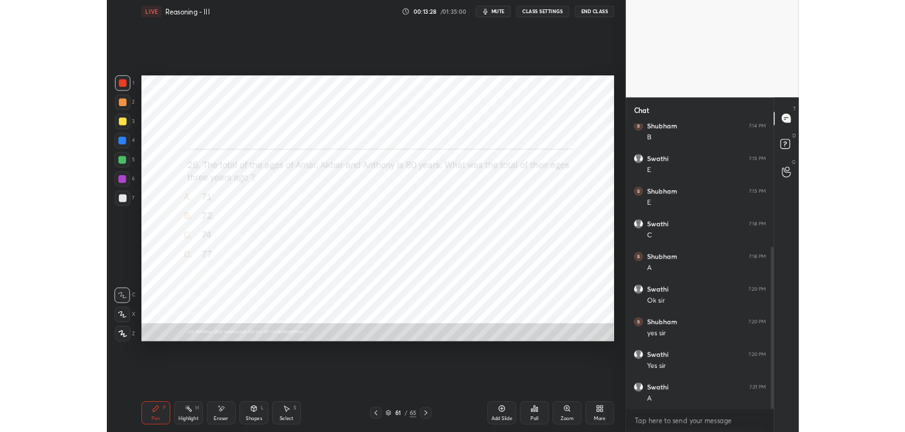
scroll to position [326, 0]
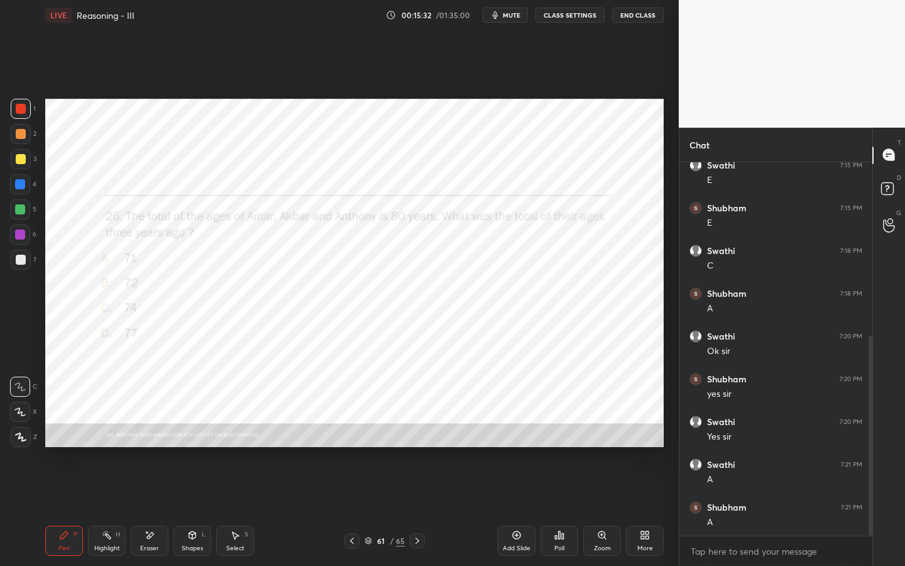
drag, startPoint x: 153, startPoint y: 539, endPoint x: 215, endPoint y: 468, distance: 94.4
click at [156, 432] on div "Eraser" at bounding box center [150, 540] width 38 height 30
click at [62, 432] on icon at bounding box center [64, 535] width 10 height 10
click at [415, 432] on icon at bounding box center [417, 540] width 10 height 10
click at [505, 17] on span "mute" at bounding box center [512, 15] width 18 height 9
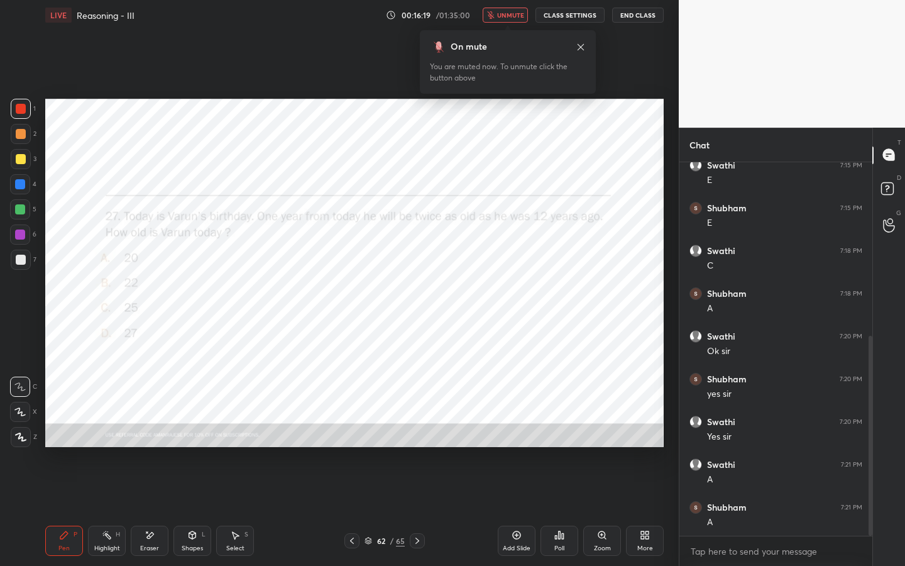
drag, startPoint x: 581, startPoint y: 45, endPoint x: 567, endPoint y: 62, distance: 22.4
click at [581, 45] on icon at bounding box center [581, 47] width 10 height 10
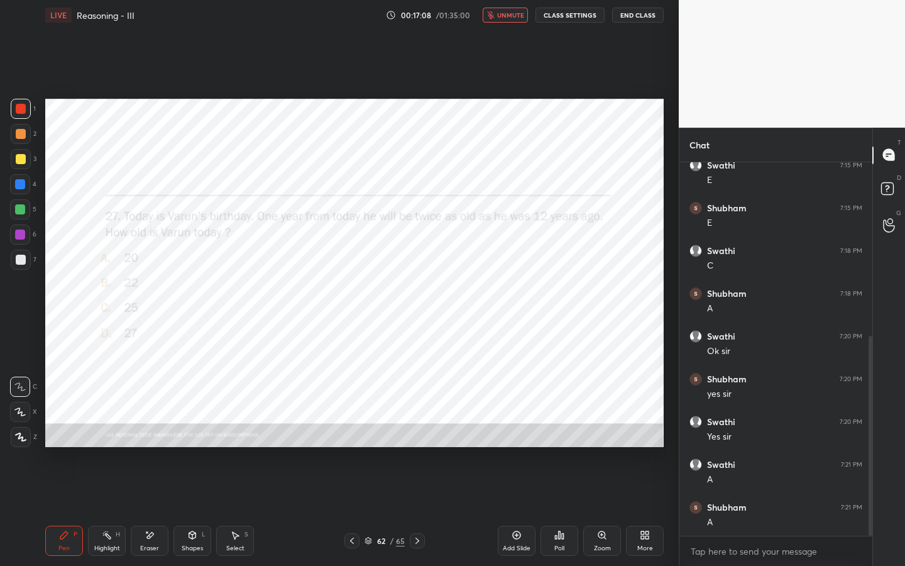
click at [155, 432] on div "Eraser" at bounding box center [150, 540] width 38 height 30
click at [73, 432] on div "Pen P" at bounding box center [64, 540] width 38 height 30
click at [420, 432] on icon at bounding box center [417, 540] width 10 height 10
click at [646, 432] on icon at bounding box center [645, 535] width 10 height 10
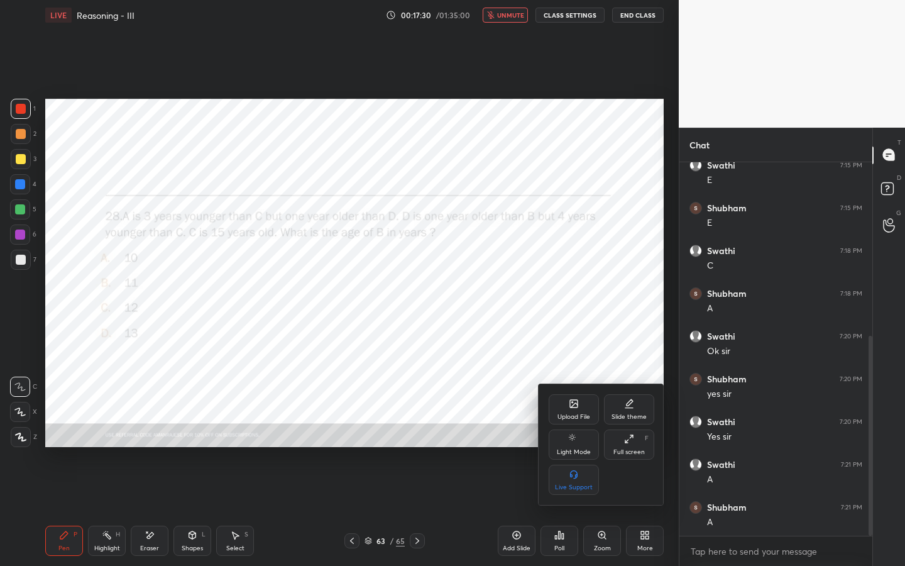
click at [628, 432] on icon at bounding box center [629, 439] width 10 height 10
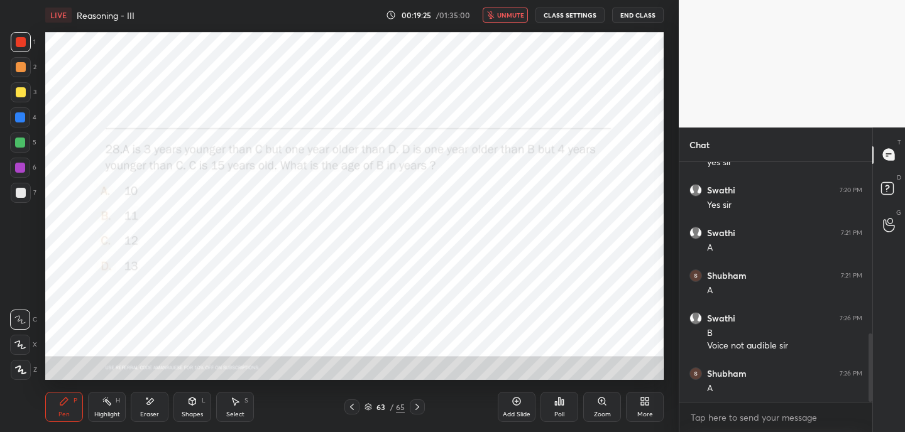
scroll to position [600, 0]
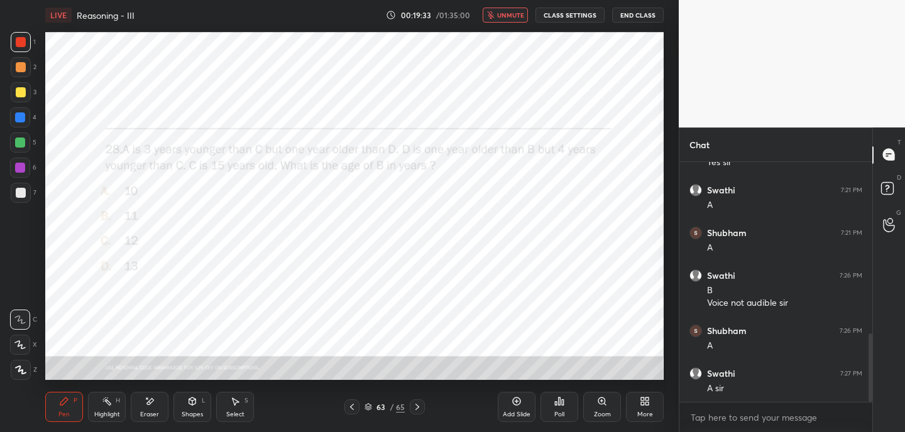
click at [152, 413] on div "Eraser" at bounding box center [149, 415] width 19 height 6
drag, startPoint x: 65, startPoint y: 412, endPoint x: 81, endPoint y: 399, distance: 20.6
click at [64, 412] on div "Pen" at bounding box center [63, 415] width 11 height 6
drag, startPoint x: 415, startPoint y: 410, endPoint x: 410, endPoint y: 400, distance: 11.2
click at [415, 410] on icon at bounding box center [417, 407] width 4 height 6
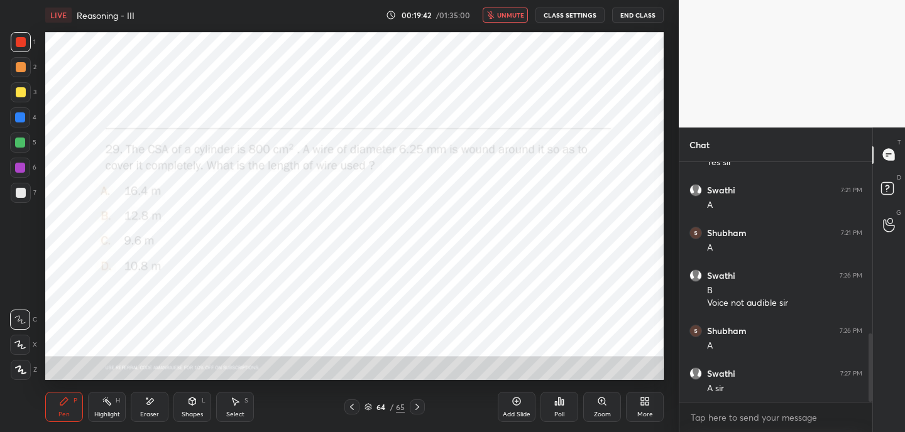
drag, startPoint x: 147, startPoint y: 403, endPoint x: 151, endPoint y: 388, distance: 15.1
click at [148, 397] on icon at bounding box center [150, 402] width 10 height 11
drag, startPoint x: 65, startPoint y: 417, endPoint x: 79, endPoint y: 383, distance: 36.4
click at [66, 413] on div "Pen" at bounding box center [63, 415] width 11 height 6
click at [507, 17] on span "unmute" at bounding box center [510, 15] width 27 height 9
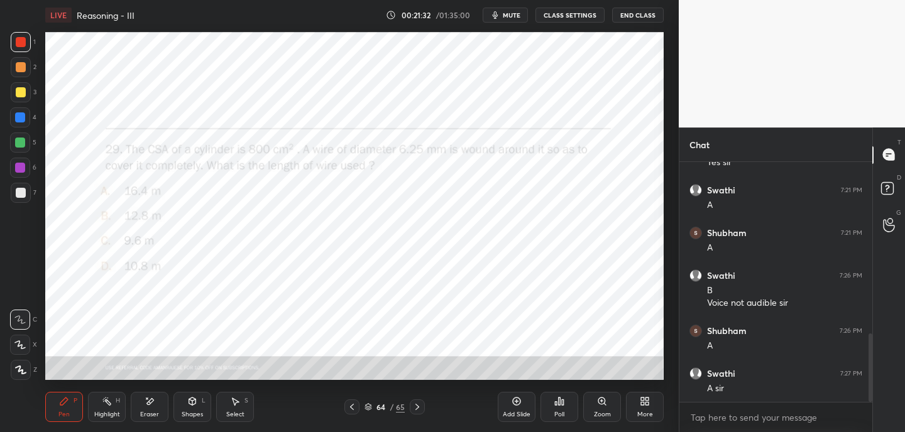
click at [413, 403] on icon at bounding box center [417, 407] width 10 height 10
click at [414, 401] on div at bounding box center [417, 407] width 15 height 15
click at [415, 402] on div at bounding box center [417, 407] width 15 height 15
click at [351, 405] on icon at bounding box center [352, 407] width 4 height 6
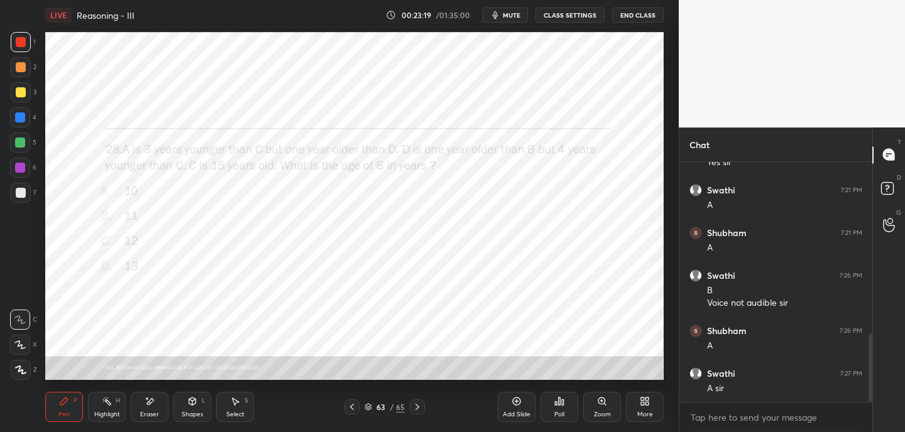
click at [157, 414] on div "Eraser" at bounding box center [149, 415] width 19 height 6
click at [72, 403] on div "Pen P" at bounding box center [64, 407] width 38 height 30
click at [412, 403] on icon at bounding box center [417, 407] width 10 height 10
click at [351, 403] on icon at bounding box center [352, 407] width 10 height 10
click at [351, 407] on icon at bounding box center [352, 407] width 10 height 10
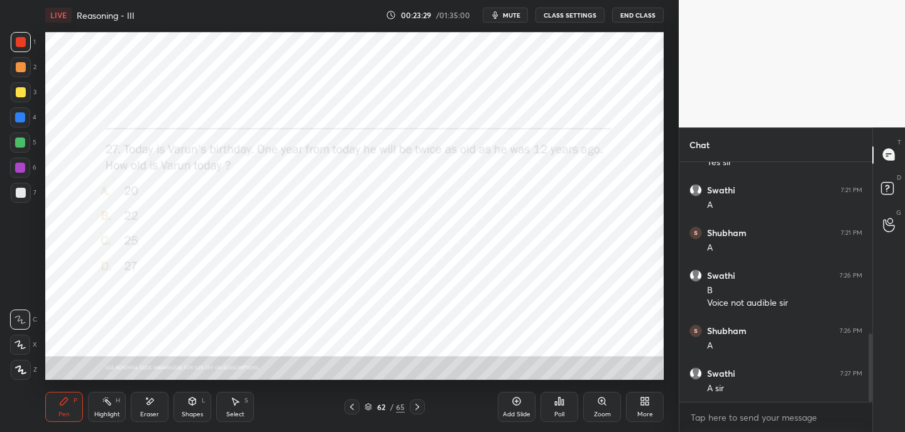
click at [351, 407] on icon at bounding box center [352, 407] width 4 height 6
click at [373, 406] on div "61 / 65" at bounding box center [384, 407] width 40 height 11
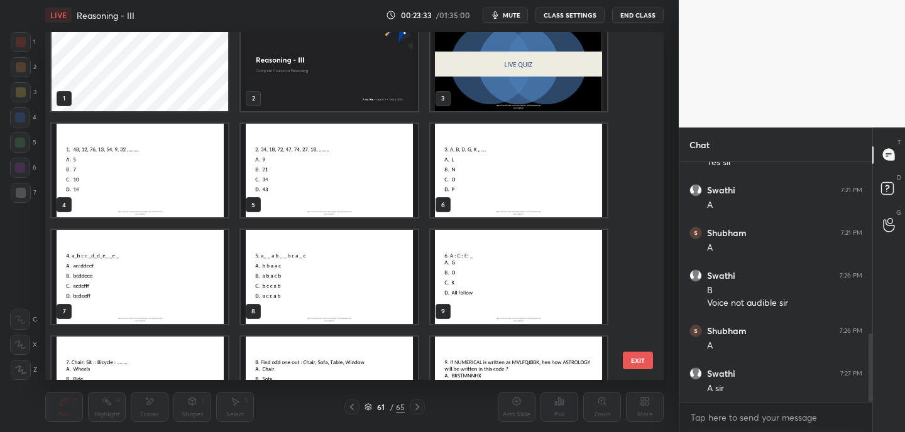
scroll to position [0, 0]
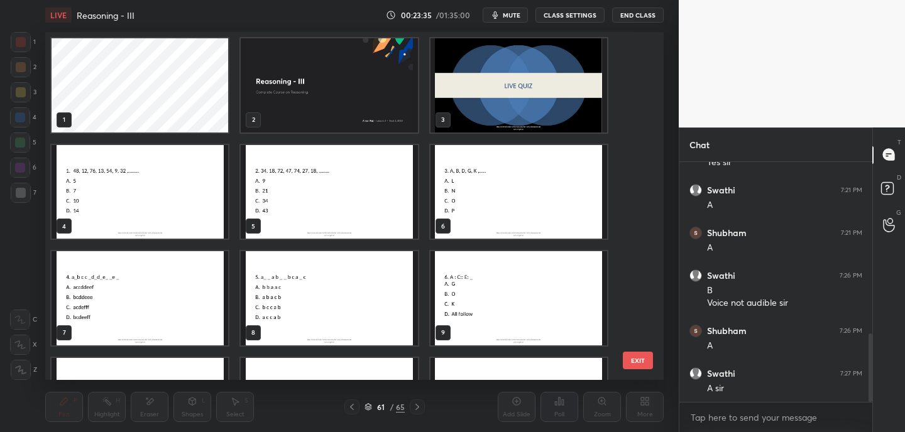
drag, startPoint x: 496, startPoint y: 96, endPoint x: 171, endPoint y: 205, distance: 343.4
click at [496, 96] on img "grid" at bounding box center [518, 85] width 177 height 94
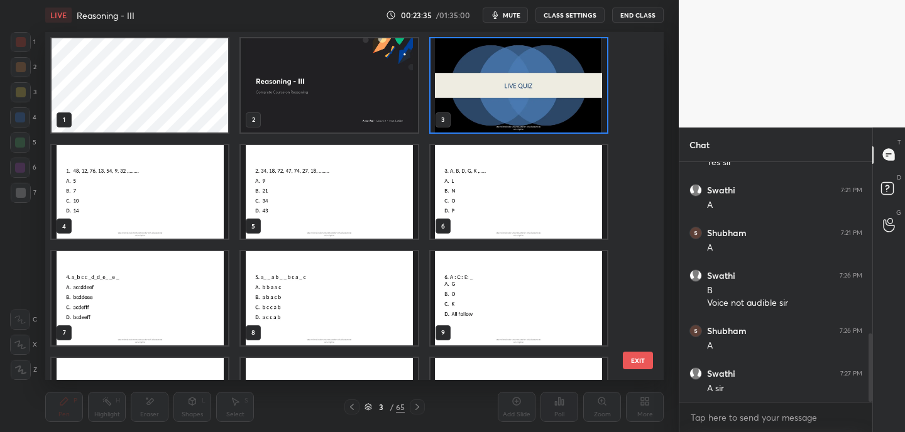
click at [513, 112] on img "grid" at bounding box center [518, 85] width 177 height 94
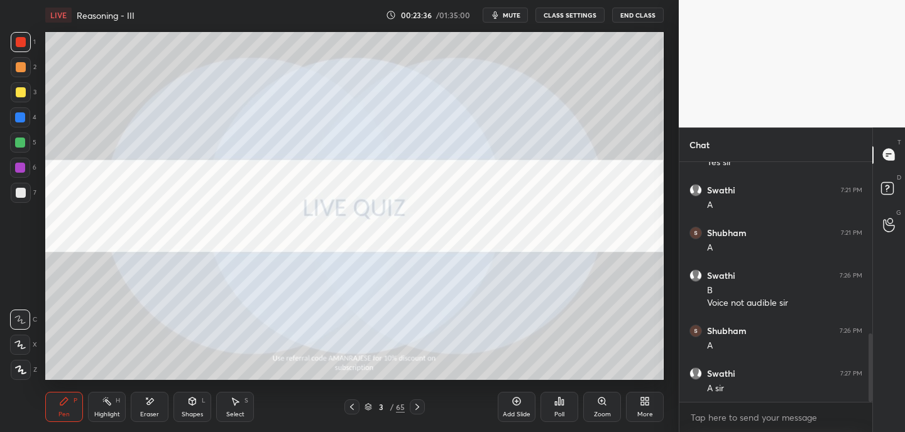
click at [513, 114] on img "grid" at bounding box center [518, 85] width 177 height 94
click at [417, 408] on icon at bounding box center [417, 407] width 10 height 10
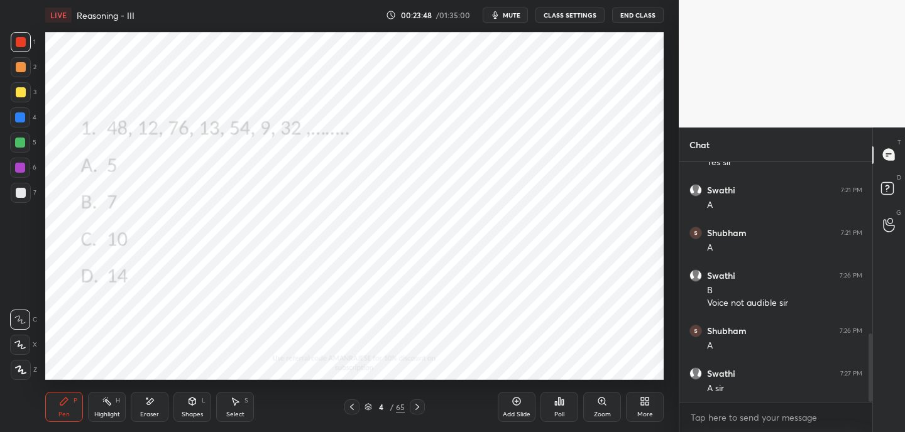
click at [512, 16] on span "mute" at bounding box center [512, 15] width 18 height 9
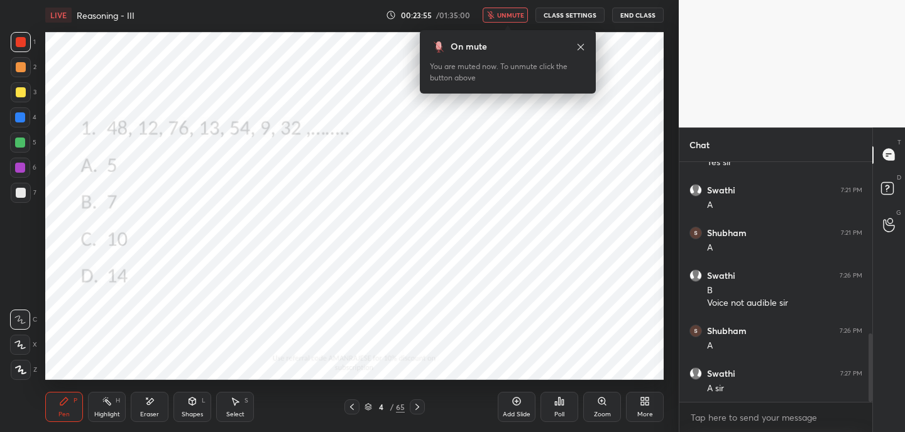
click at [581, 46] on icon at bounding box center [581, 47] width 10 height 10
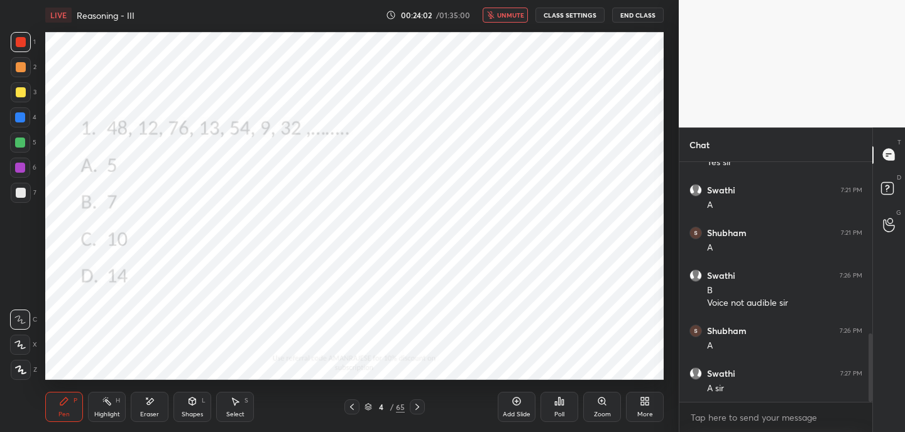
click at [27, 346] on div at bounding box center [20, 345] width 20 height 20
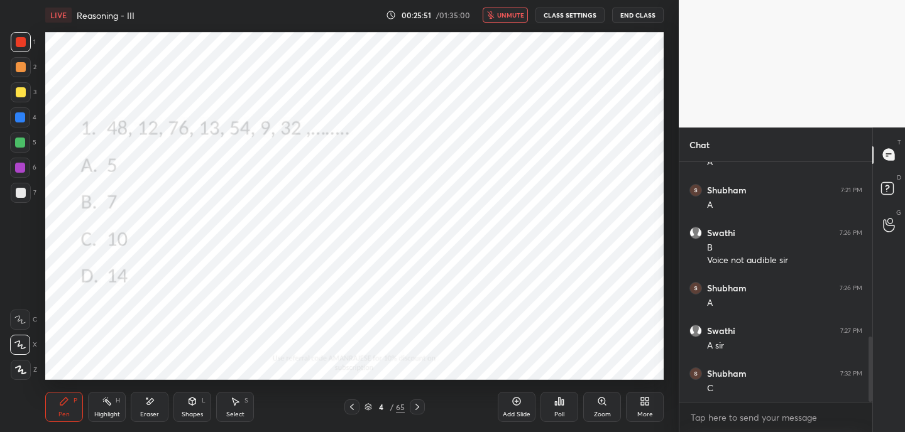
scroll to position [686, 0]
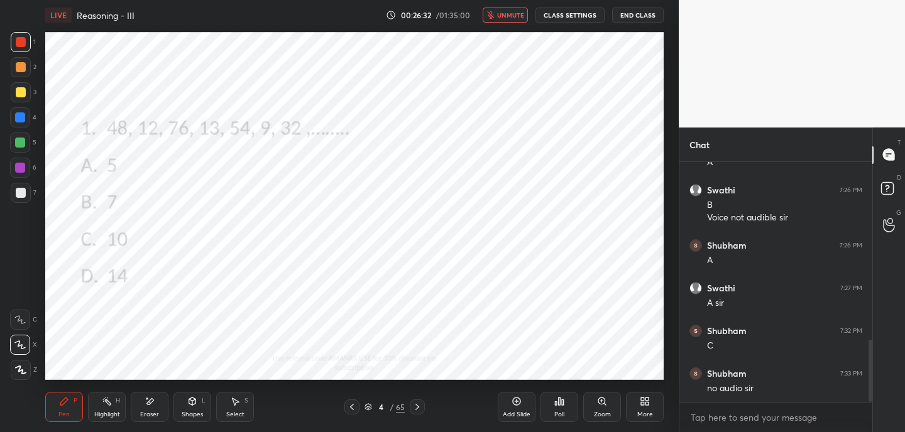
drag, startPoint x: 508, startPoint y: 13, endPoint x: 510, endPoint y: 19, distance: 6.4
click at [508, 13] on span "unmute" at bounding box center [510, 15] width 27 height 9
click at [155, 409] on div "Eraser" at bounding box center [150, 407] width 38 height 30
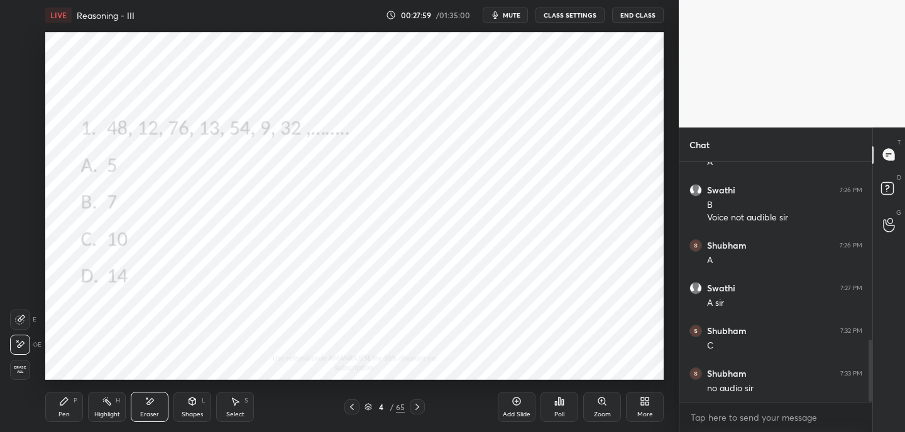
click at [71, 402] on div "Pen P" at bounding box center [64, 407] width 38 height 30
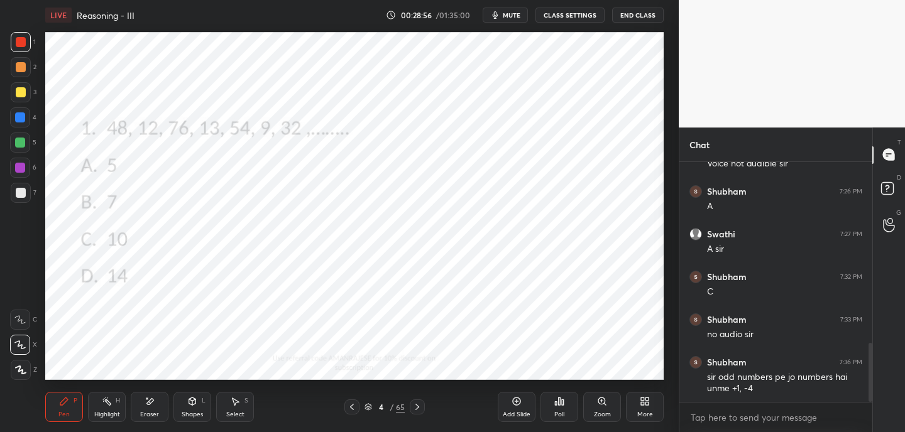
click at [414, 405] on icon at bounding box center [417, 407] width 10 height 10
click at [351, 407] on icon at bounding box center [352, 407] width 10 height 10
drag, startPoint x: 19, startPoint y: 118, endPoint x: 22, endPoint y: 126, distance: 8.5
click at [19, 118] on div at bounding box center [20, 117] width 10 height 10
click at [414, 403] on icon at bounding box center [417, 407] width 10 height 10
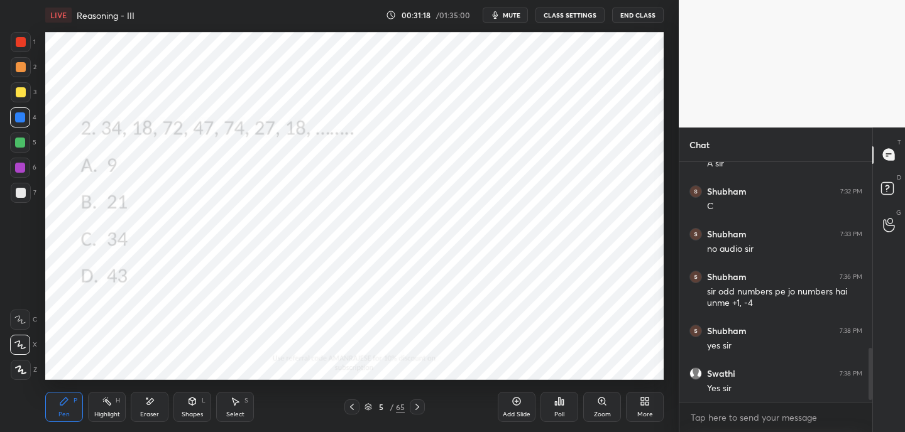
scroll to position [868, 0]
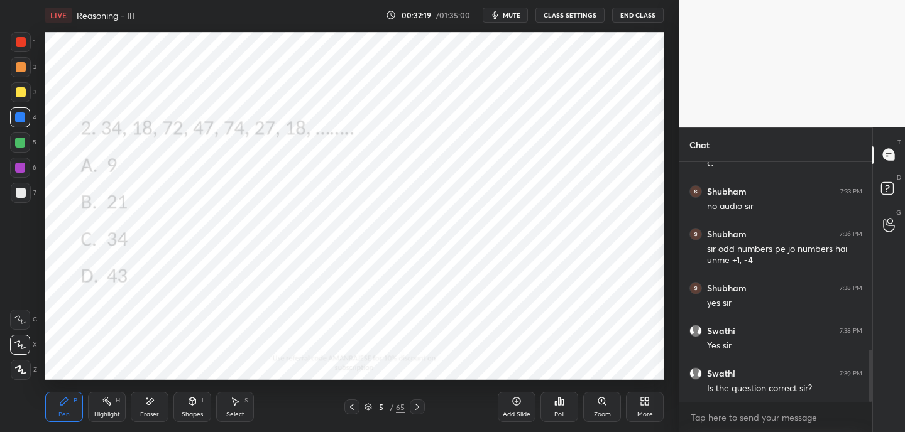
click at [419, 407] on icon at bounding box center [417, 407] width 10 height 10
click at [556, 409] on div "Poll" at bounding box center [559, 407] width 38 height 30
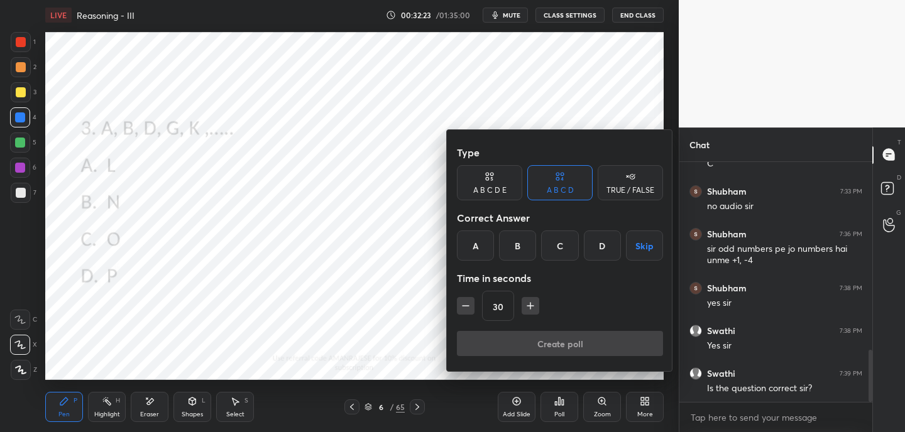
click at [598, 248] on div "D" at bounding box center [602, 246] width 37 height 30
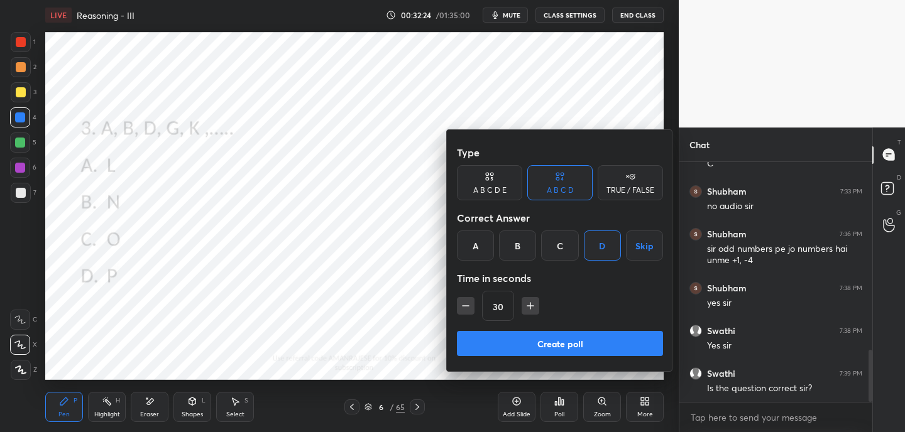
drag, startPoint x: 554, startPoint y: 349, endPoint x: 561, endPoint y: 341, distance: 10.3
click at [554, 349] on button "Create poll" at bounding box center [560, 343] width 206 height 25
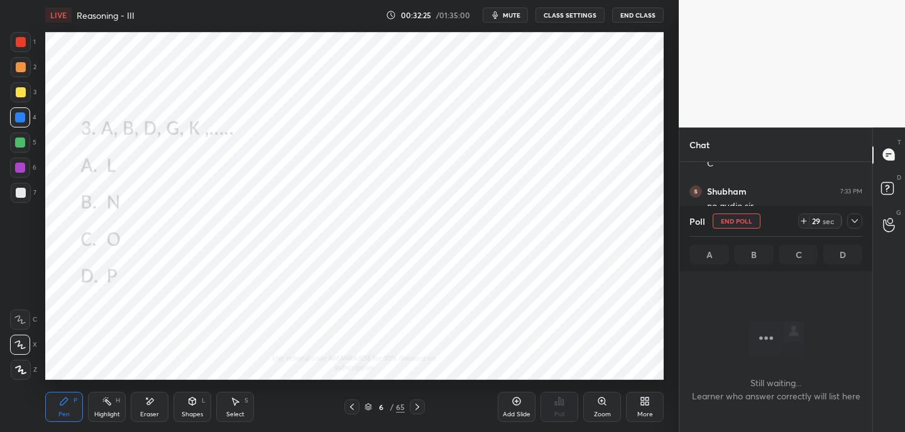
scroll to position [4, 4]
click at [807, 221] on icon at bounding box center [804, 221] width 10 height 10
click at [804, 222] on icon at bounding box center [804, 221] width 10 height 10
drag, startPoint x: 804, startPoint y: 222, endPoint x: 803, endPoint y: 214, distance: 7.6
click at [804, 222] on icon at bounding box center [804, 221] width 10 height 10
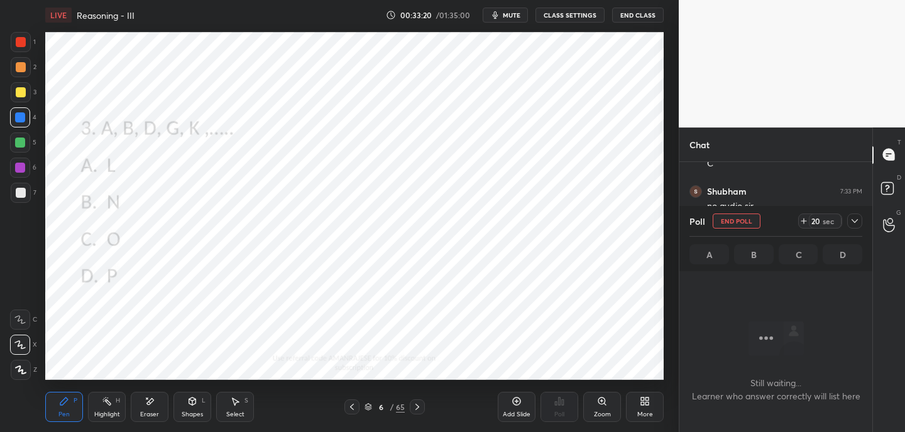
click at [24, 41] on div at bounding box center [21, 42] width 10 height 10
click at [805, 217] on icon at bounding box center [804, 221] width 10 height 10
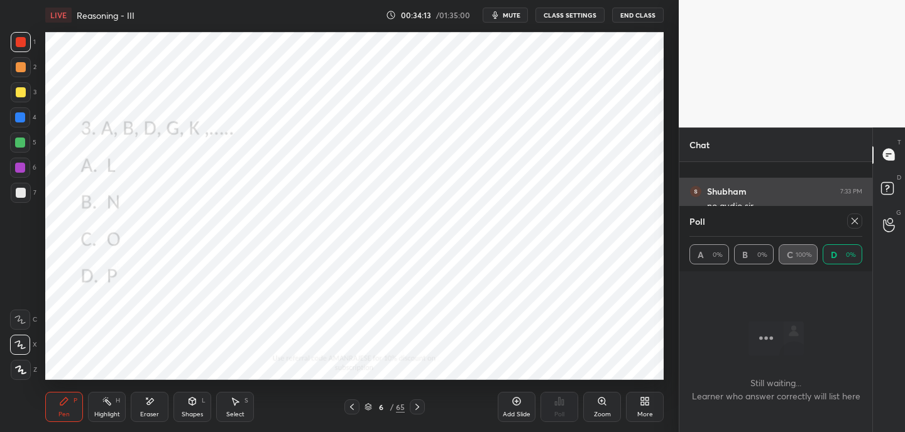
scroll to position [976, 0]
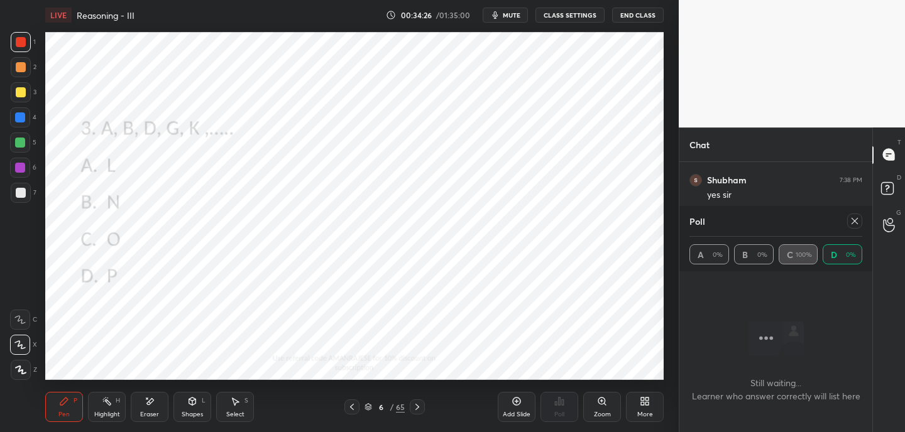
click at [856, 227] on div at bounding box center [854, 221] width 15 height 15
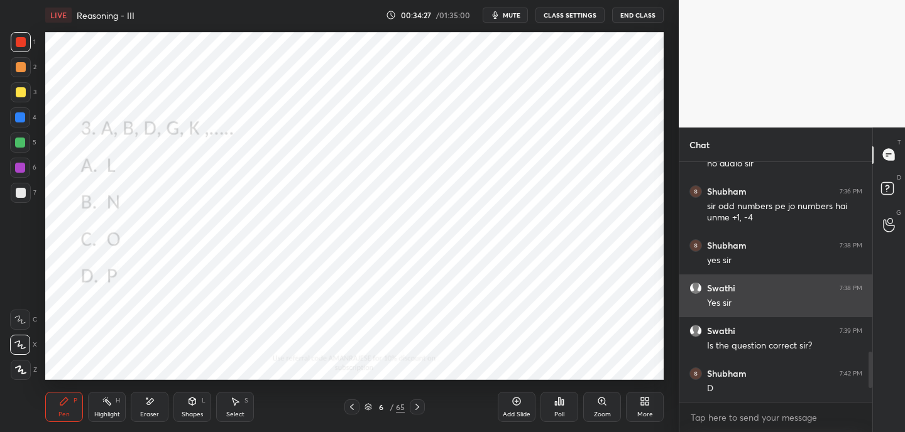
scroll to position [4, 4]
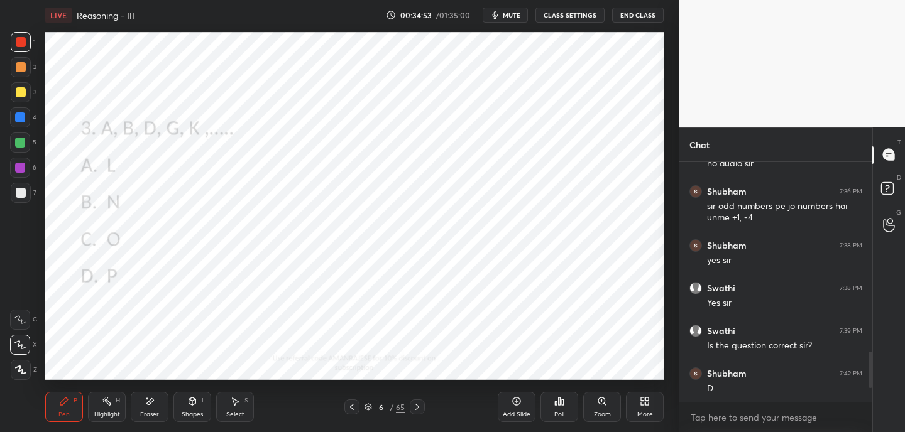
click at [417, 403] on icon at bounding box center [417, 407] width 10 height 10
click at [565, 413] on div "Poll" at bounding box center [559, 407] width 38 height 30
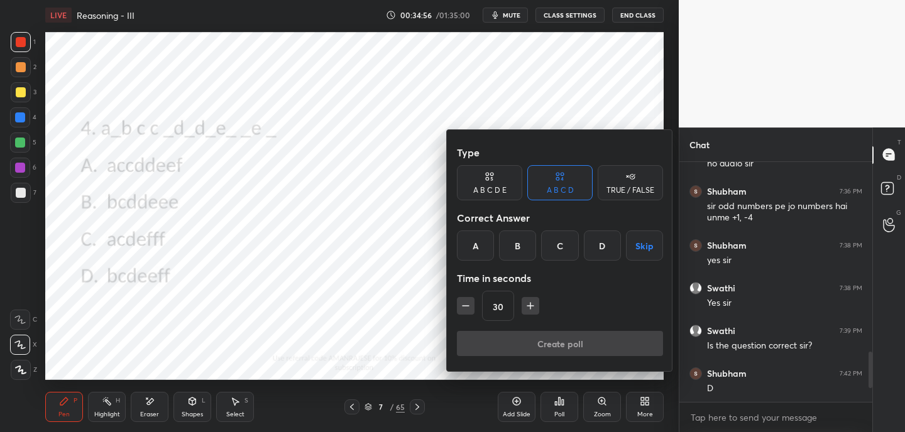
click at [520, 249] on div "B" at bounding box center [517, 246] width 37 height 30
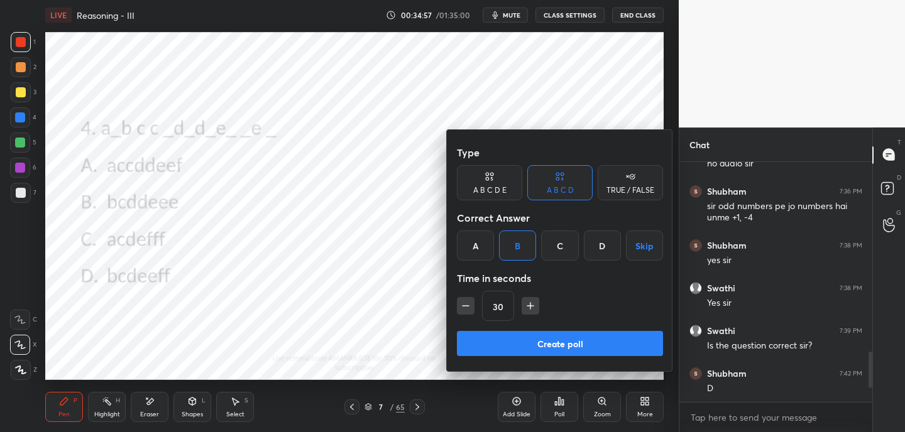
click at [533, 341] on button "Create poll" at bounding box center [560, 343] width 206 height 25
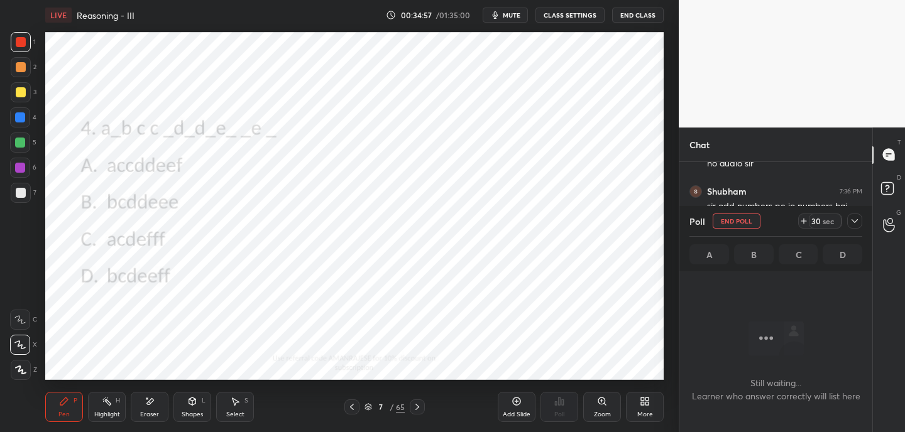
scroll to position [66, 189]
drag, startPoint x: 802, startPoint y: 220, endPoint x: 791, endPoint y: 224, distance: 11.9
click at [802, 221] on icon at bounding box center [804, 221] width 10 height 10
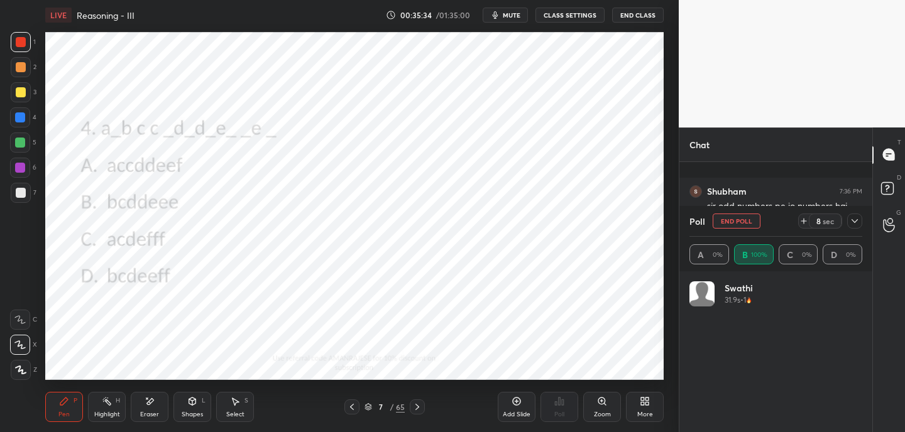
scroll to position [1019, 0]
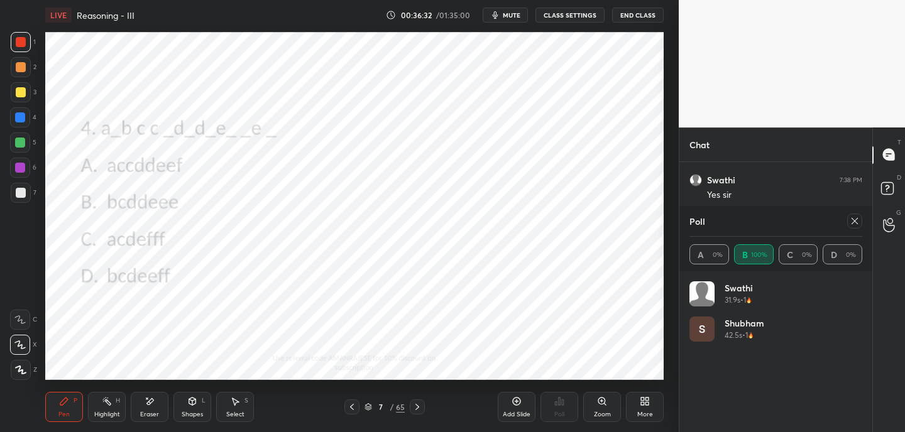
drag, startPoint x: 855, startPoint y: 221, endPoint x: 846, endPoint y: 224, distance: 9.3
click at [855, 221] on icon at bounding box center [855, 221] width 10 height 10
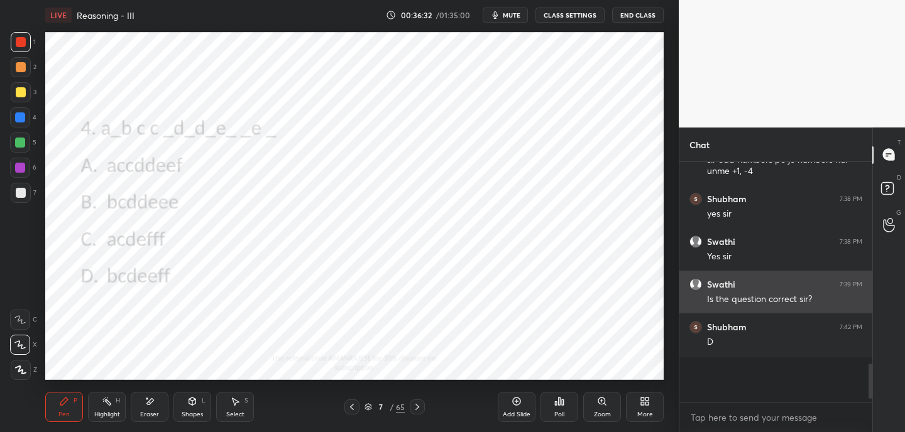
scroll to position [236, 189]
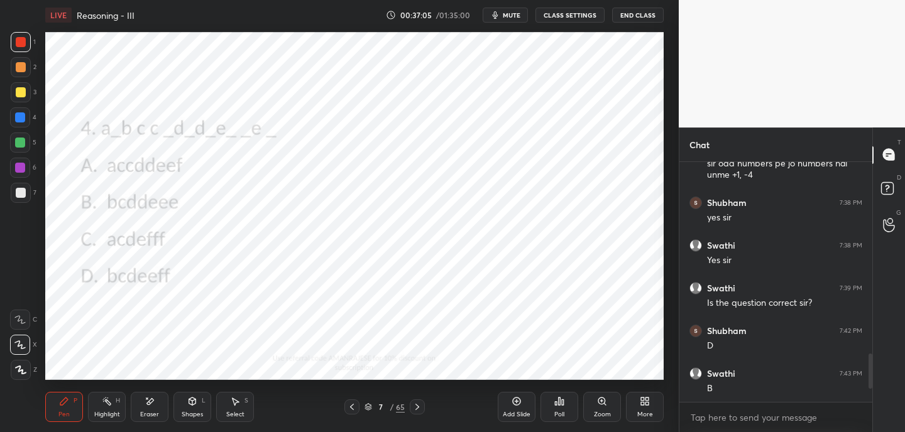
click at [419, 407] on icon at bounding box center [417, 407] width 10 height 10
click at [565, 408] on div "Poll" at bounding box center [559, 407] width 38 height 30
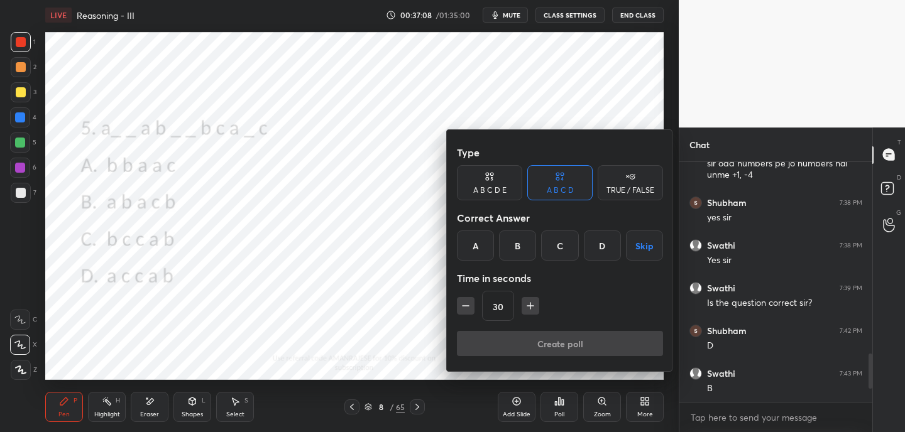
click at [565, 253] on div "C" at bounding box center [559, 246] width 37 height 30
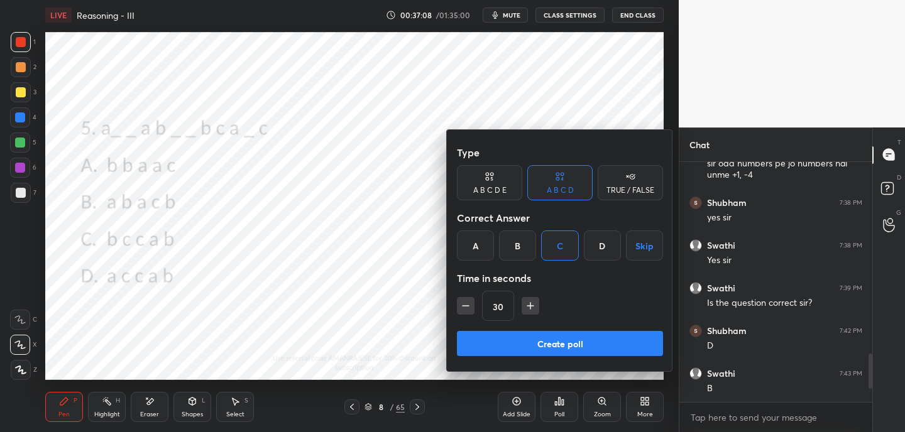
click at [542, 343] on button "Create poll" at bounding box center [560, 343] width 206 height 25
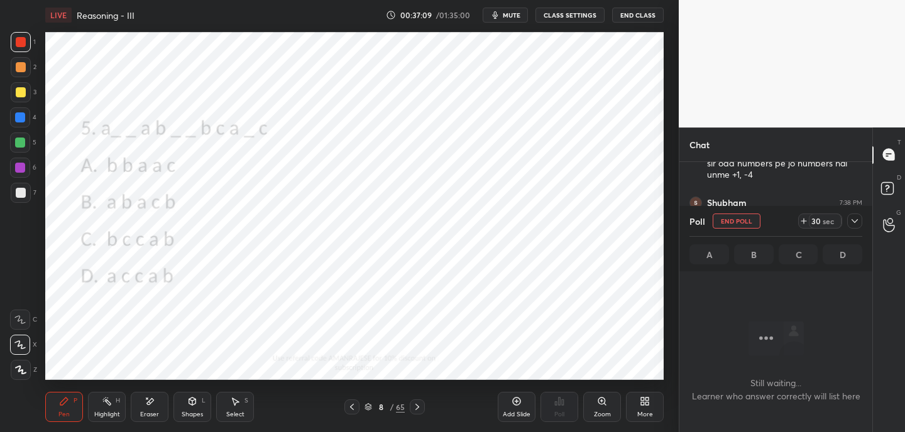
scroll to position [4, 4]
drag, startPoint x: 806, startPoint y: 222, endPoint x: 806, endPoint y: 233, distance: 10.7
click at [806, 222] on icon at bounding box center [804, 221] width 10 height 10
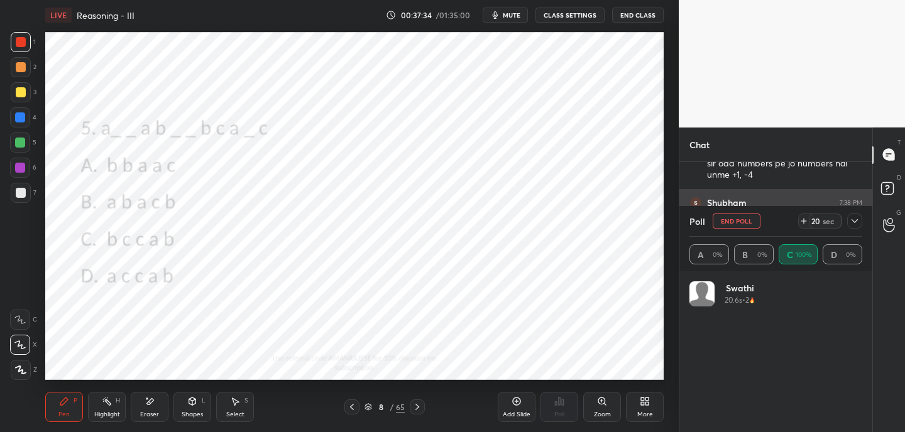
scroll to position [1061, 0]
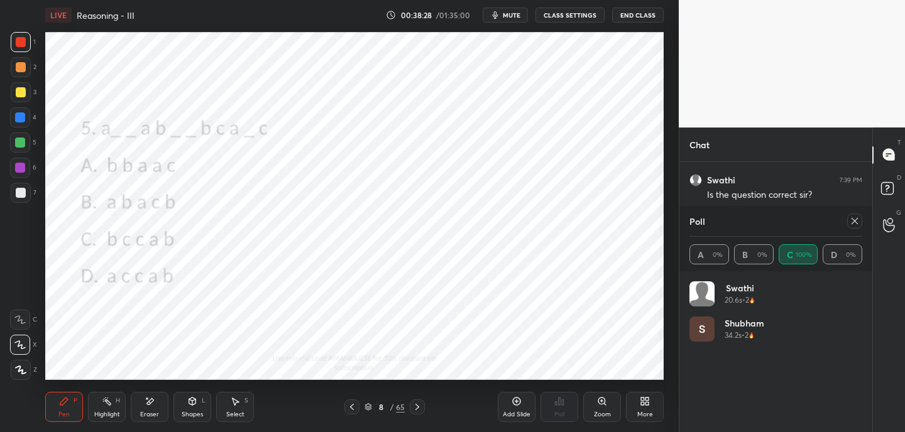
click at [855, 223] on icon at bounding box center [855, 221] width 10 height 10
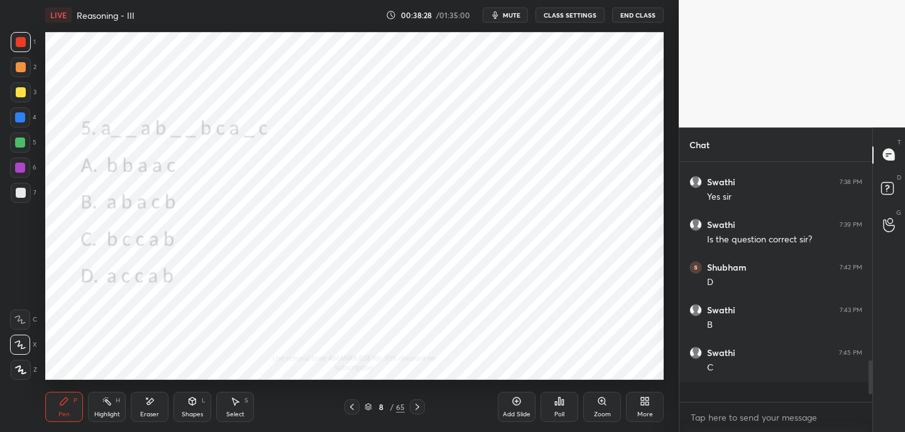
scroll to position [125, 189]
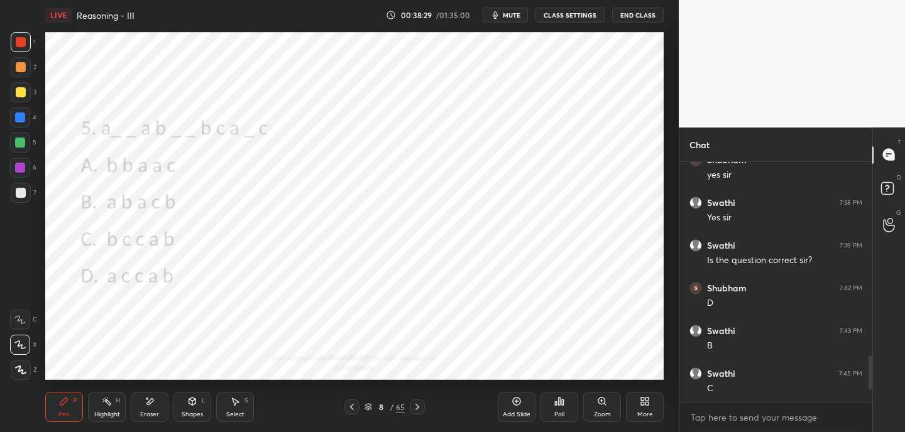
click at [421, 407] on div at bounding box center [417, 407] width 15 height 15
click at [569, 402] on div "Poll" at bounding box center [559, 407] width 38 height 30
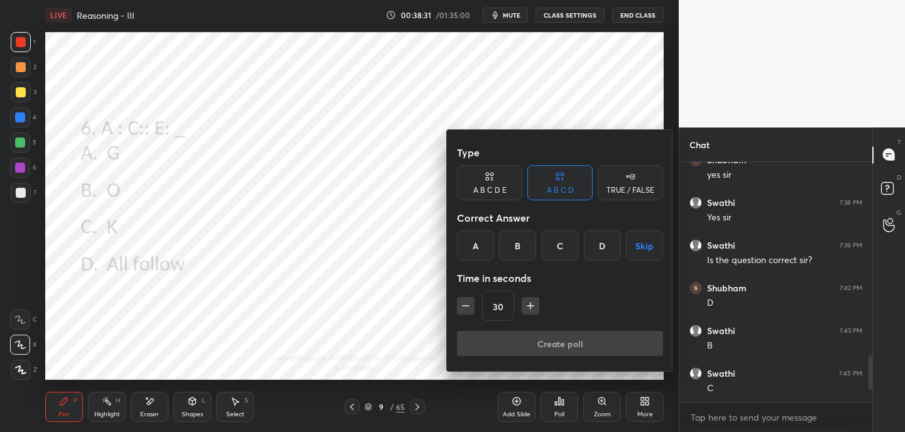
click at [610, 246] on div "D" at bounding box center [602, 246] width 37 height 30
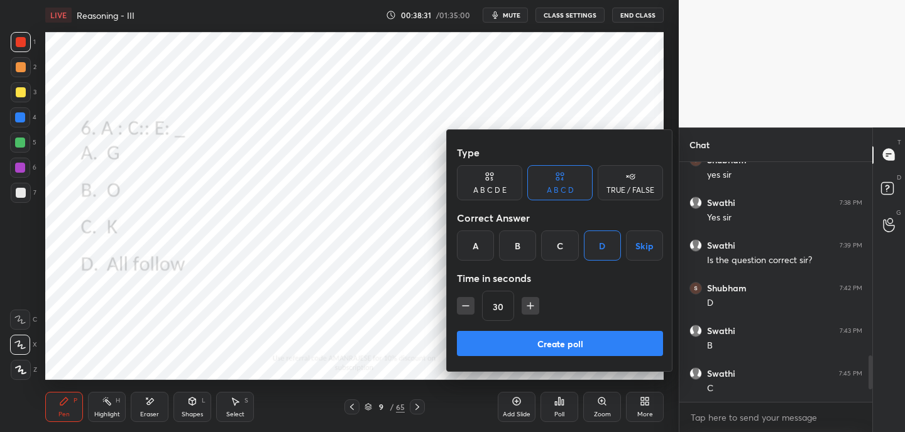
click at [572, 345] on button "Create poll" at bounding box center [560, 343] width 206 height 25
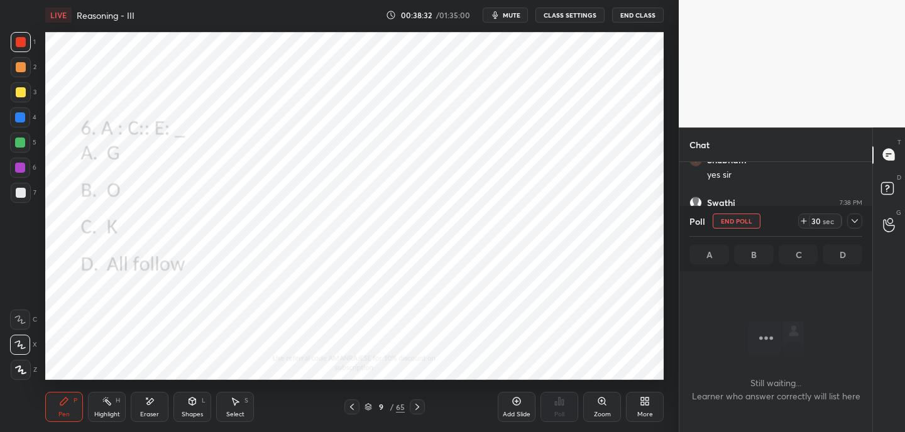
scroll to position [66, 189]
click at [804, 220] on icon at bounding box center [804, 221] width 10 height 10
click at [804, 221] on icon at bounding box center [803, 221] width 5 height 0
click at [801, 221] on icon at bounding box center [804, 221] width 10 height 10
click at [802, 223] on icon at bounding box center [804, 221] width 10 height 10
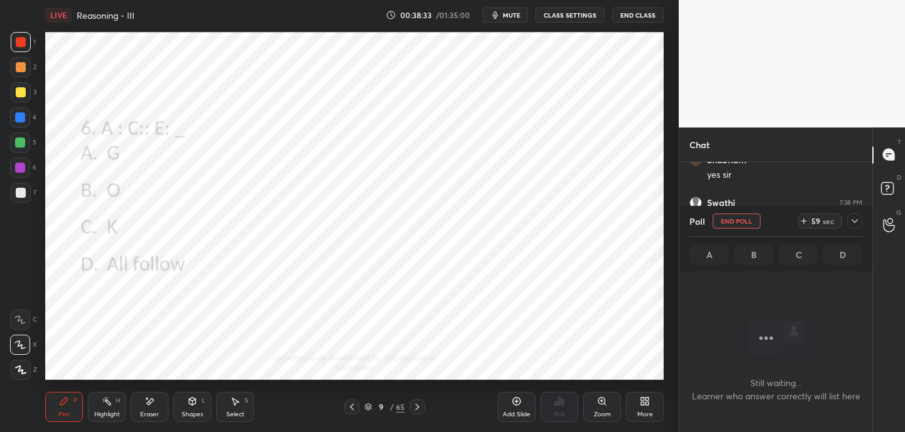
click at [801, 223] on icon at bounding box center [804, 221] width 10 height 10
click at [736, 222] on button "End Poll" at bounding box center [737, 221] width 48 height 15
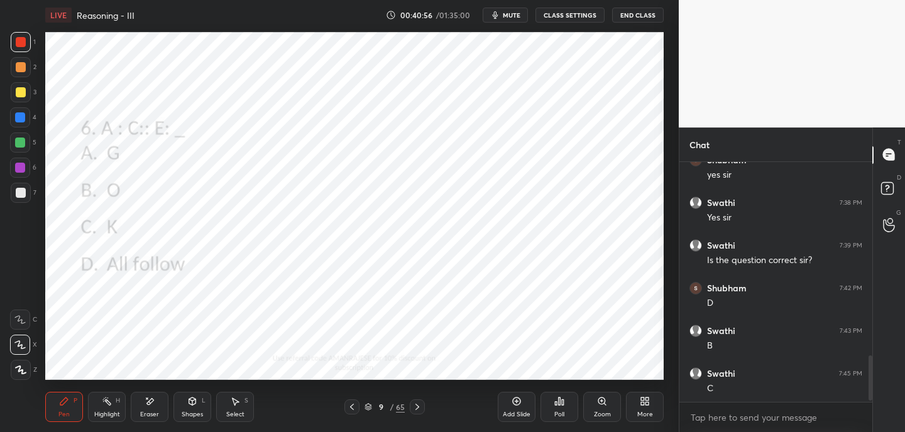
scroll to position [1039, 0]
click at [418, 406] on icon at bounding box center [417, 407] width 10 height 10
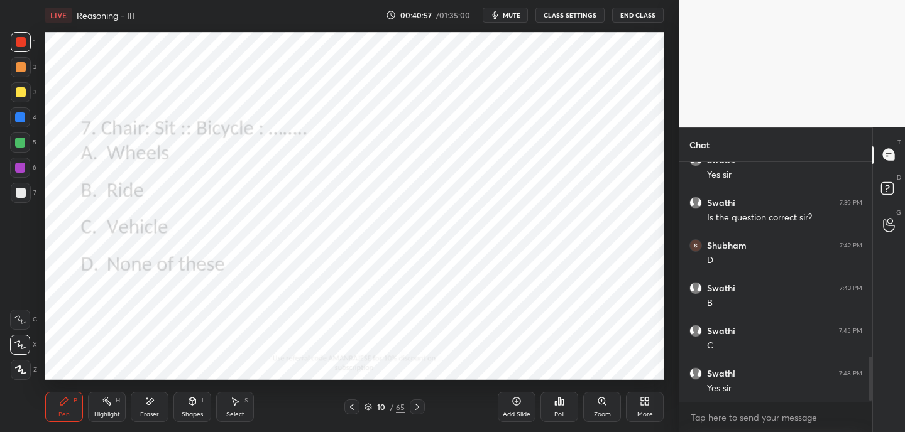
scroll to position [1081, 0]
click at [562, 402] on icon at bounding box center [563, 403] width 2 height 6
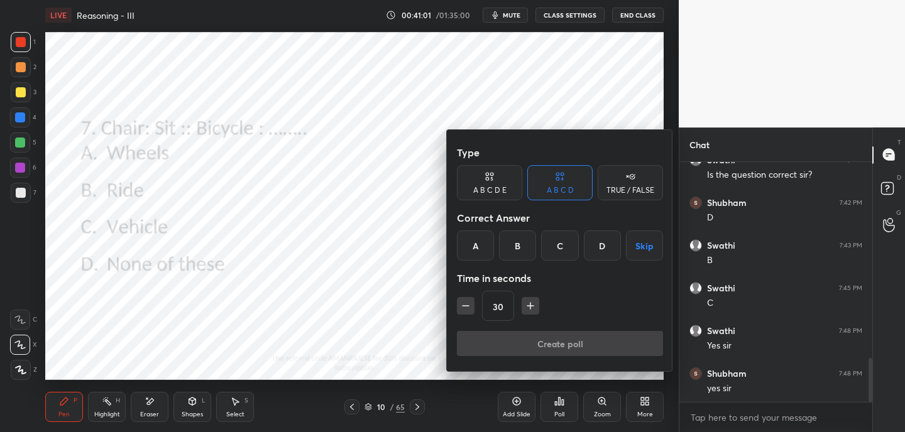
click at [515, 252] on div "B" at bounding box center [517, 246] width 37 height 30
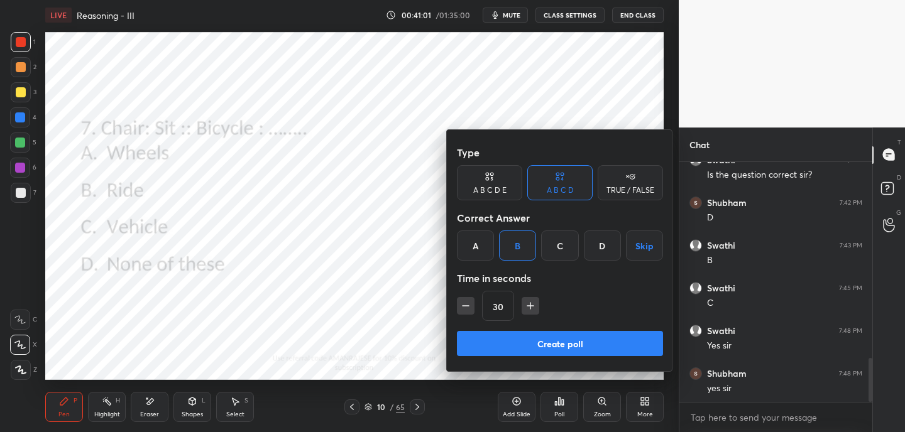
click at [528, 349] on button "Create poll" at bounding box center [560, 343] width 206 height 25
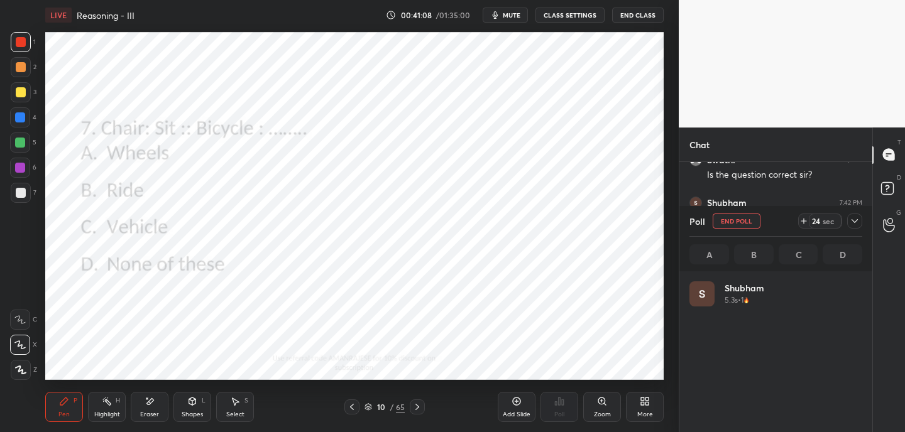
scroll to position [147, 169]
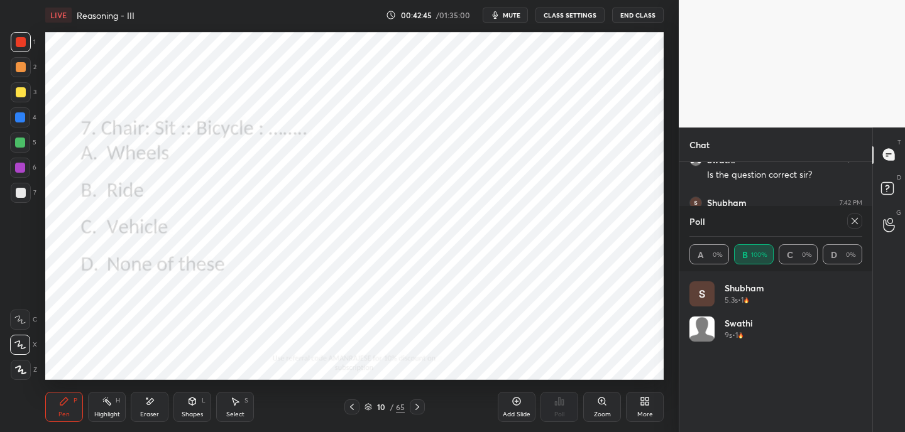
click at [416, 406] on icon at bounding box center [417, 407] width 10 height 10
click at [512, 14] on span "mute" at bounding box center [512, 15] width 18 height 9
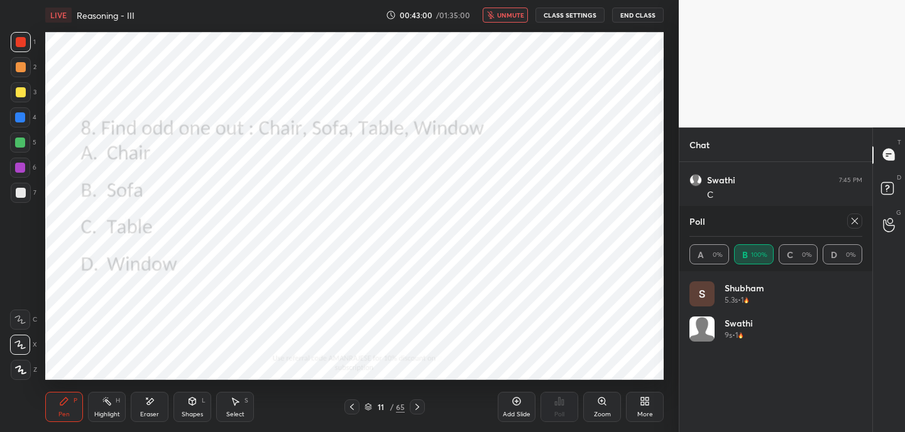
scroll to position [1232, 0]
drag, startPoint x: 513, startPoint y: 16, endPoint x: 516, endPoint y: 27, distance: 11.0
click at [513, 16] on span "unmute" at bounding box center [510, 15] width 27 height 9
click at [420, 407] on icon at bounding box center [417, 407] width 10 height 10
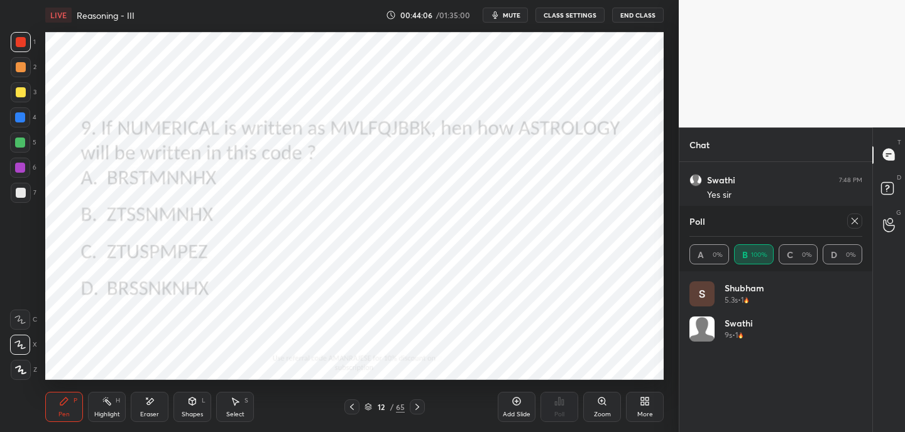
drag, startPoint x: 851, startPoint y: 221, endPoint x: 838, endPoint y: 227, distance: 14.1
click at [850, 220] on icon at bounding box center [855, 221] width 10 height 10
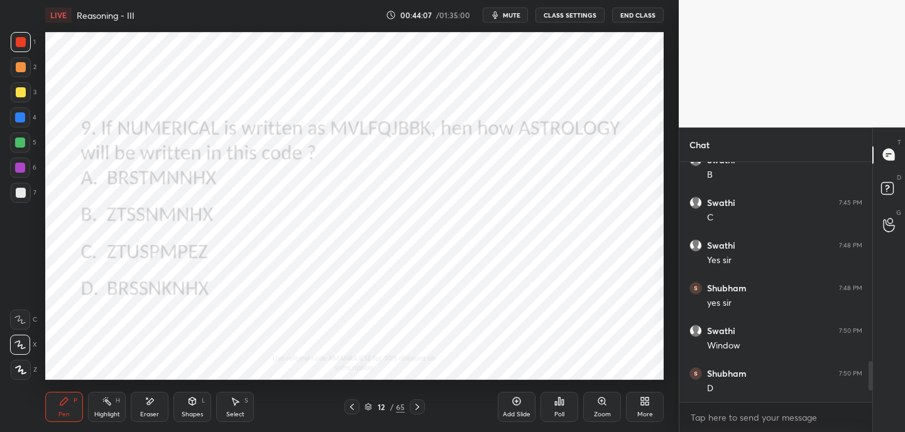
scroll to position [236, 189]
click at [558, 410] on div "Poll" at bounding box center [559, 407] width 38 height 30
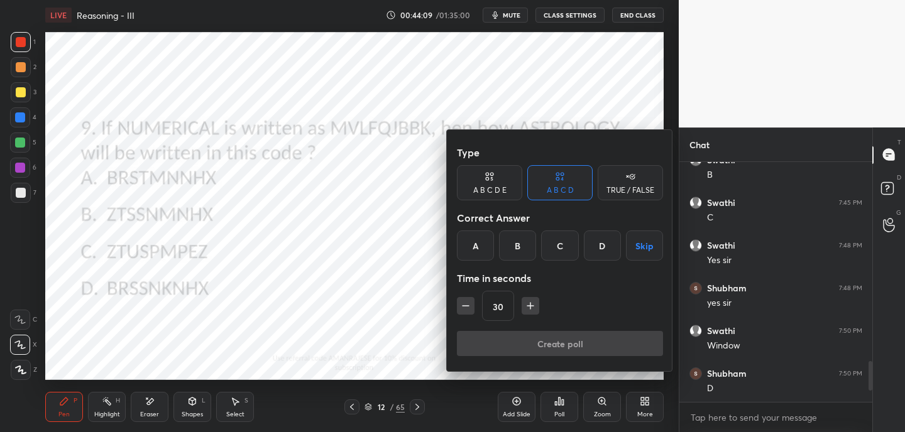
click at [515, 249] on div "B" at bounding box center [517, 246] width 37 height 30
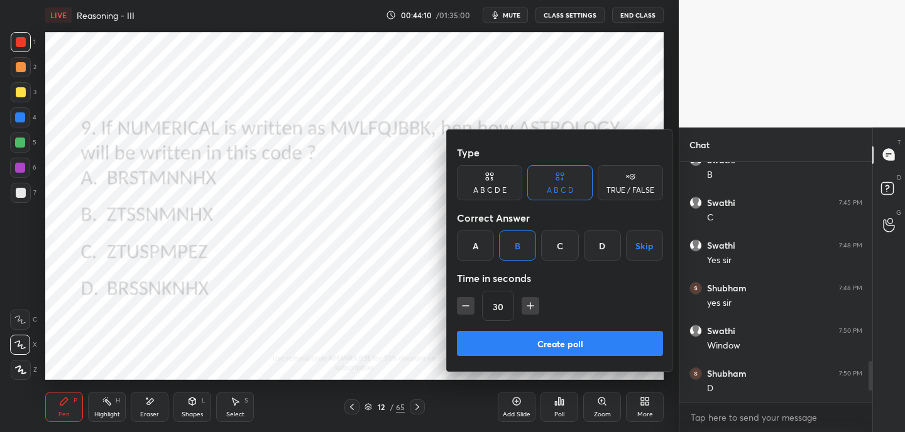
drag, startPoint x: 516, startPoint y: 346, endPoint x: 514, endPoint y: 339, distance: 7.8
click at [516, 345] on button "Create poll" at bounding box center [560, 343] width 206 height 25
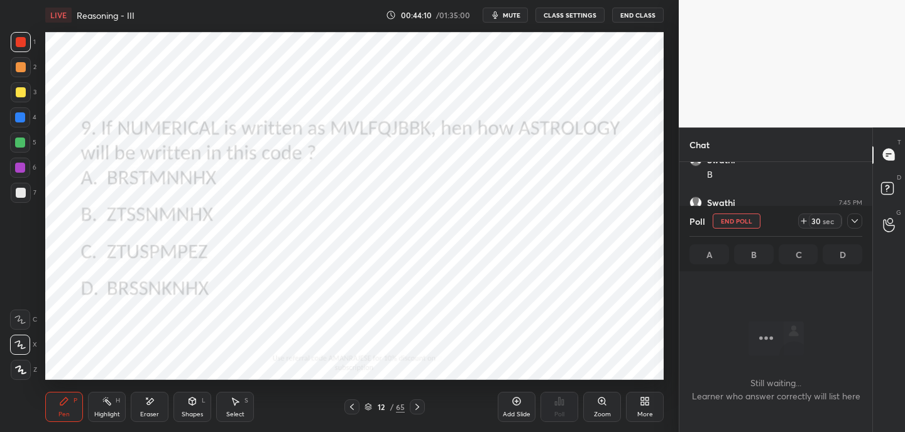
scroll to position [66, 189]
click at [858, 218] on icon at bounding box center [855, 221] width 10 height 10
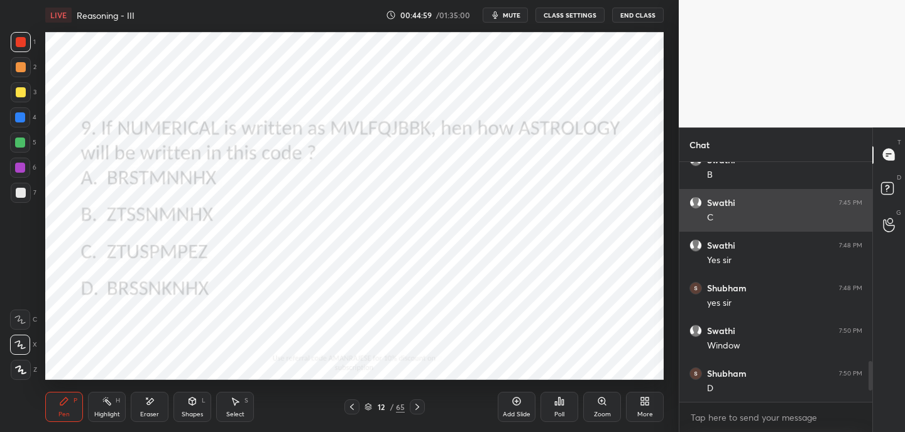
scroll to position [131, 189]
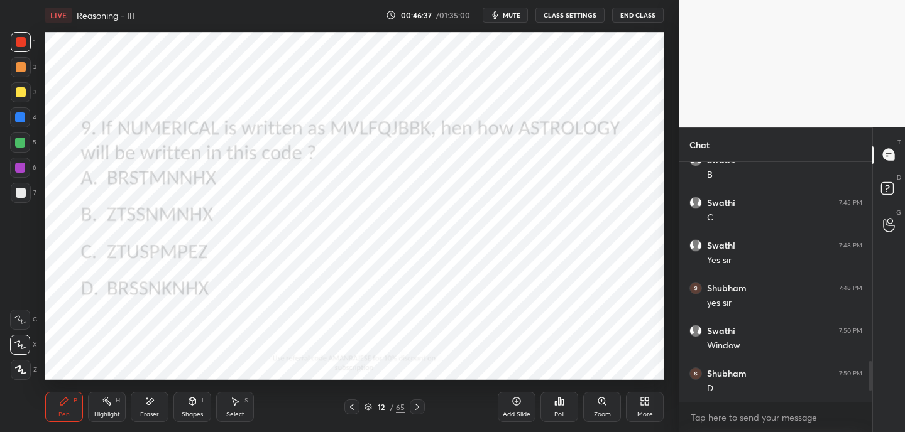
click at [421, 404] on icon at bounding box center [417, 407] width 10 height 10
click at [572, 412] on div "Poll" at bounding box center [559, 407] width 38 height 30
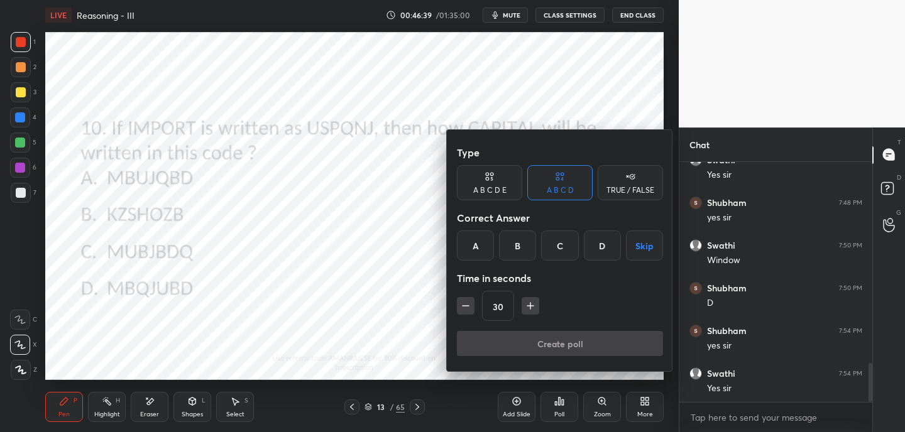
drag, startPoint x: 476, startPoint y: 248, endPoint x: 491, endPoint y: 269, distance: 26.2
click at [476, 249] on div "A" at bounding box center [475, 246] width 37 height 30
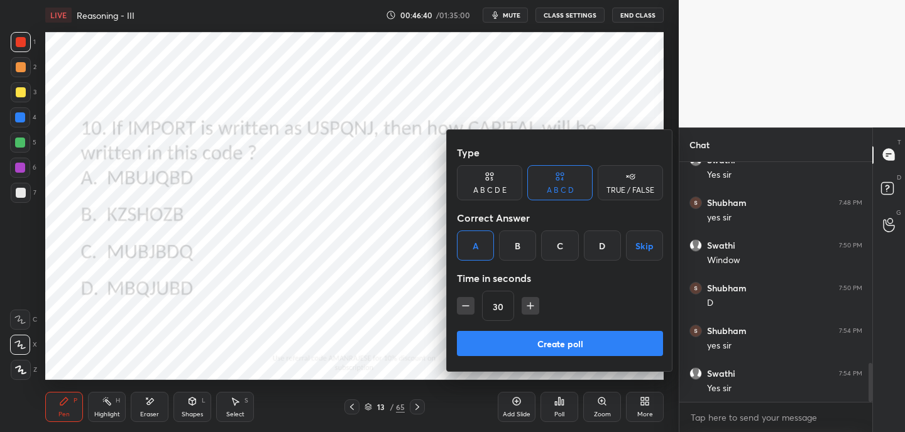
click at [520, 344] on button "Create poll" at bounding box center [560, 343] width 206 height 25
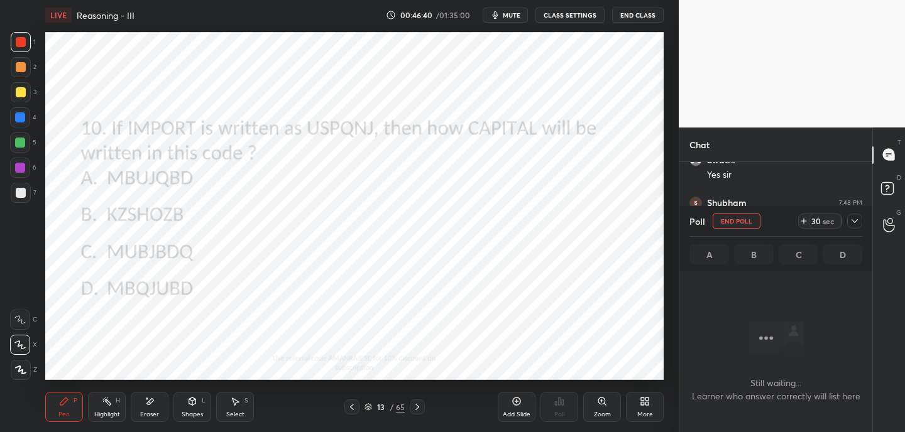
scroll to position [66, 189]
click at [414, 408] on icon at bounding box center [417, 407] width 10 height 10
drag, startPoint x: 855, startPoint y: 217, endPoint x: 835, endPoint y: 224, distance: 20.7
click at [855, 218] on icon at bounding box center [855, 221] width 10 height 10
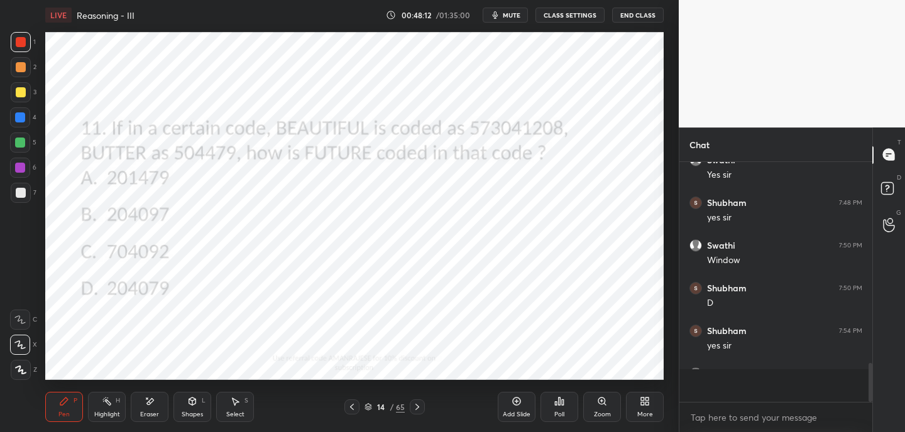
scroll to position [131, 189]
click at [562, 403] on icon at bounding box center [563, 403] width 2 height 6
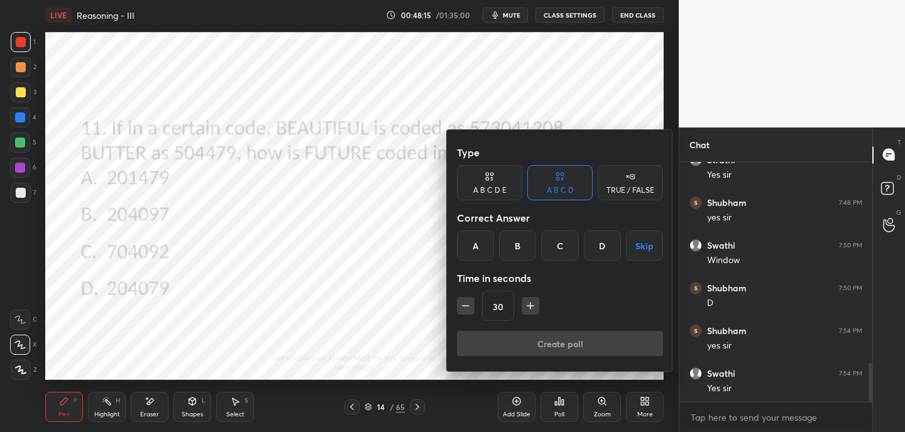
click at [508, 246] on div "B" at bounding box center [517, 246] width 37 height 30
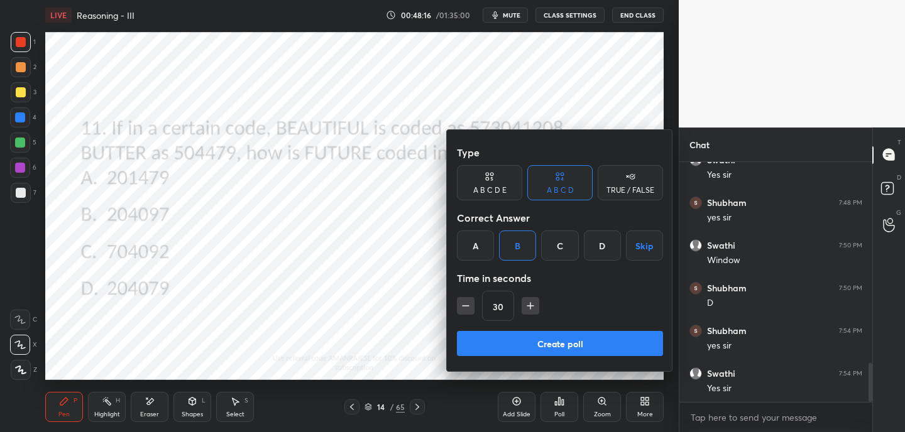
click at [518, 349] on button "Create poll" at bounding box center [560, 343] width 206 height 25
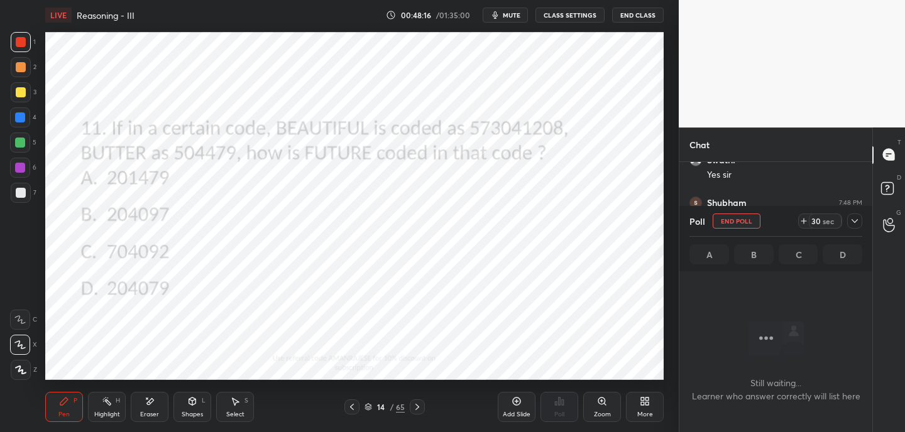
scroll to position [171, 189]
click at [807, 219] on icon at bounding box center [804, 221] width 10 height 10
click at [803, 221] on icon at bounding box center [804, 221] width 10 height 10
click at [802, 219] on icon at bounding box center [804, 221] width 10 height 10
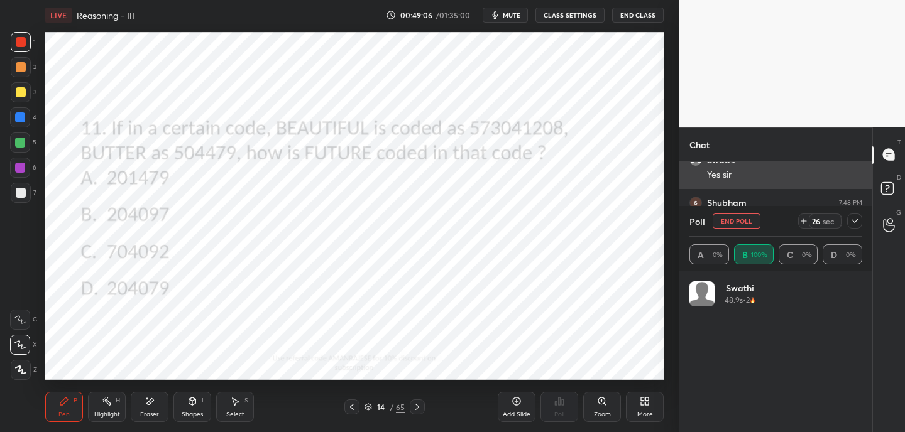
scroll to position [147, 169]
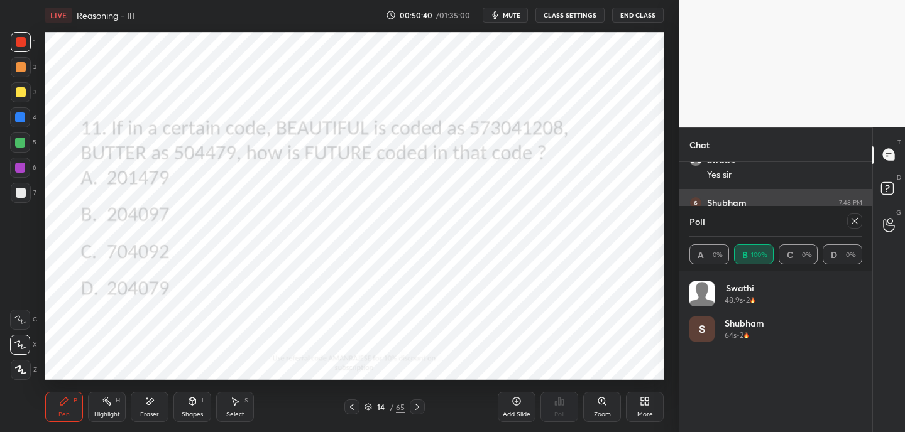
drag, startPoint x: 851, startPoint y: 224, endPoint x: 845, endPoint y: 230, distance: 8.9
click at [851, 223] on icon at bounding box center [855, 221] width 10 height 10
type textarea "x"
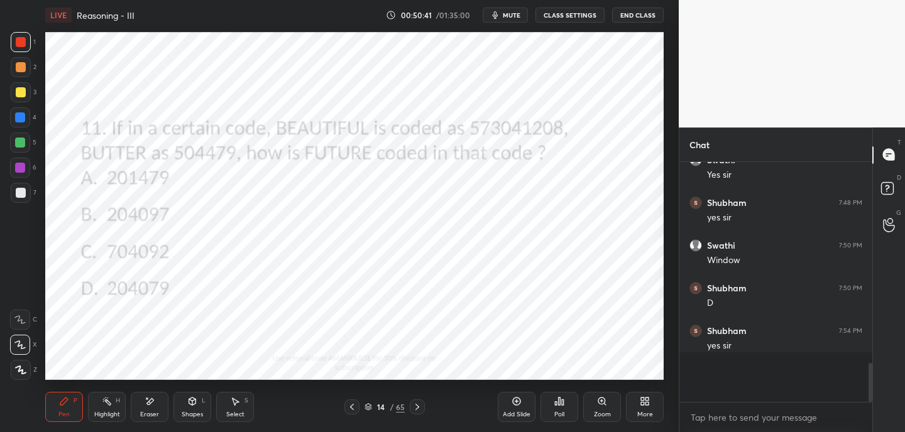
scroll to position [4, 4]
drag, startPoint x: 415, startPoint y: 408, endPoint x: 429, endPoint y: 402, distance: 15.5
click at [415, 408] on icon at bounding box center [417, 407] width 10 height 10
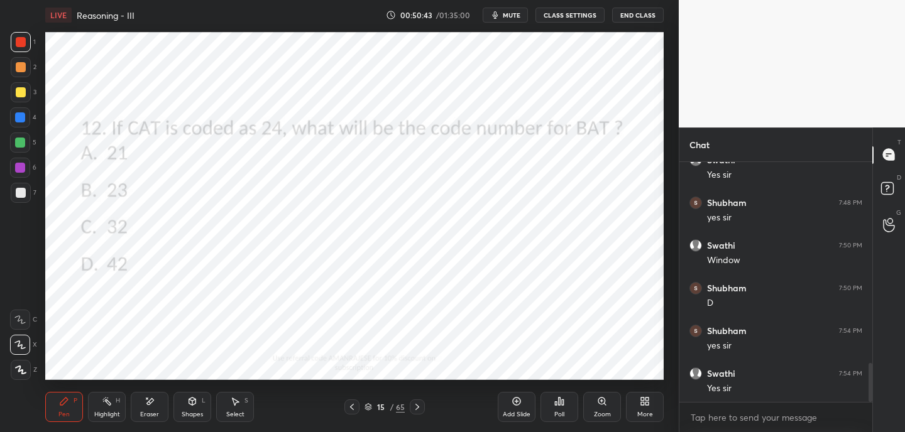
click at [557, 409] on div "Poll" at bounding box center [559, 407] width 38 height 30
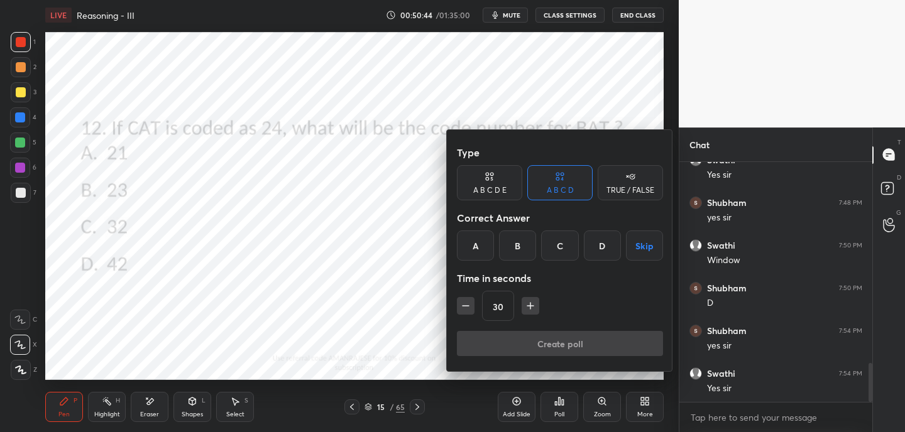
click at [510, 243] on div "B" at bounding box center [517, 246] width 37 height 30
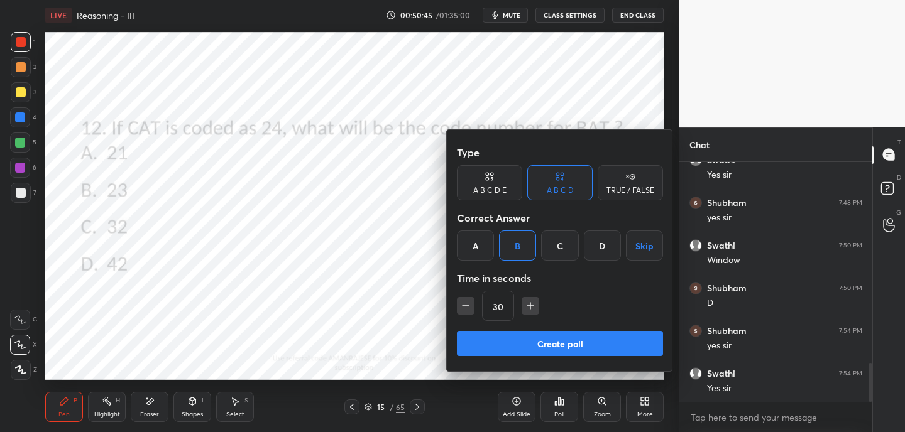
drag, startPoint x: 531, startPoint y: 306, endPoint x: 530, endPoint y: 317, distance: 11.4
click at [531, 307] on icon "button" at bounding box center [530, 306] width 13 height 13
type input "45"
drag, startPoint x: 527, startPoint y: 344, endPoint x: 528, endPoint y: 337, distance: 7.8
click at [527, 344] on button "Create poll" at bounding box center [560, 343] width 206 height 25
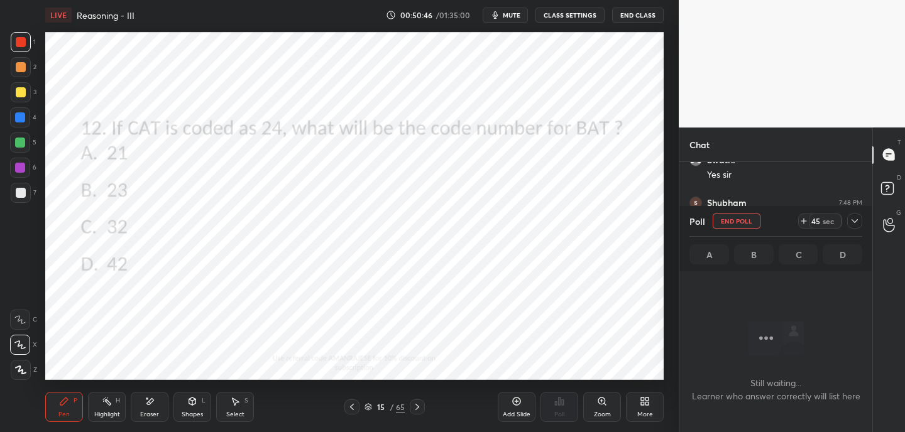
scroll to position [66, 189]
click at [801, 224] on icon at bounding box center [804, 221] width 10 height 10
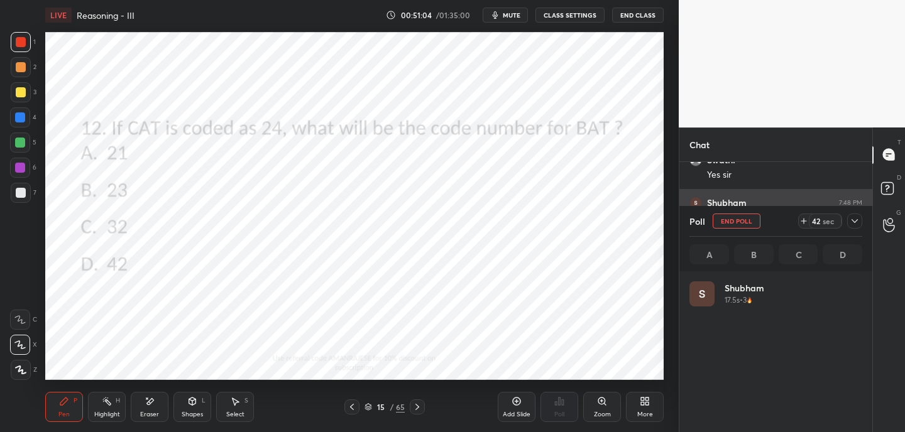
scroll to position [147, 169]
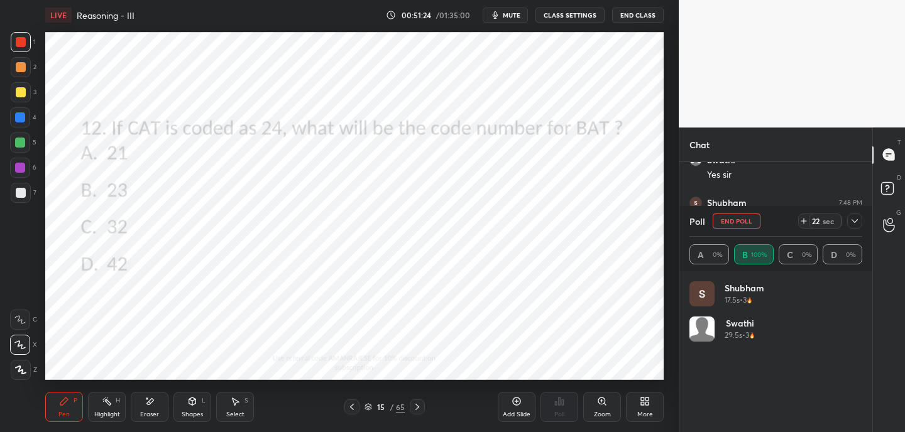
click at [417, 403] on icon at bounding box center [417, 407] width 10 height 10
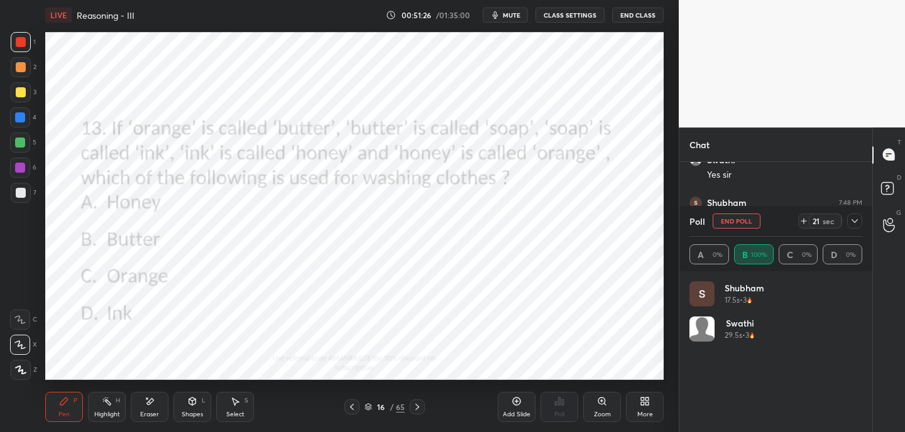
drag, startPoint x: 735, startPoint y: 224, endPoint x: 714, endPoint y: 244, distance: 28.4
click at [735, 223] on button "End Poll" at bounding box center [737, 221] width 48 height 15
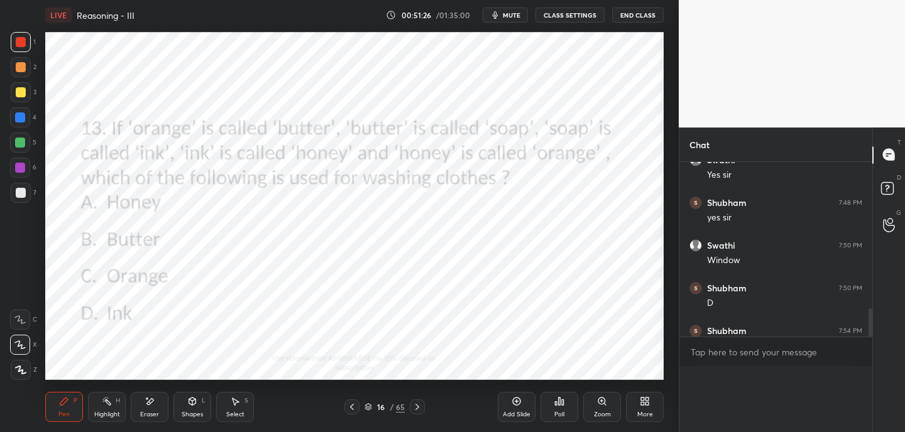
scroll to position [0, 0]
click at [561, 405] on icon at bounding box center [559, 402] width 10 height 10
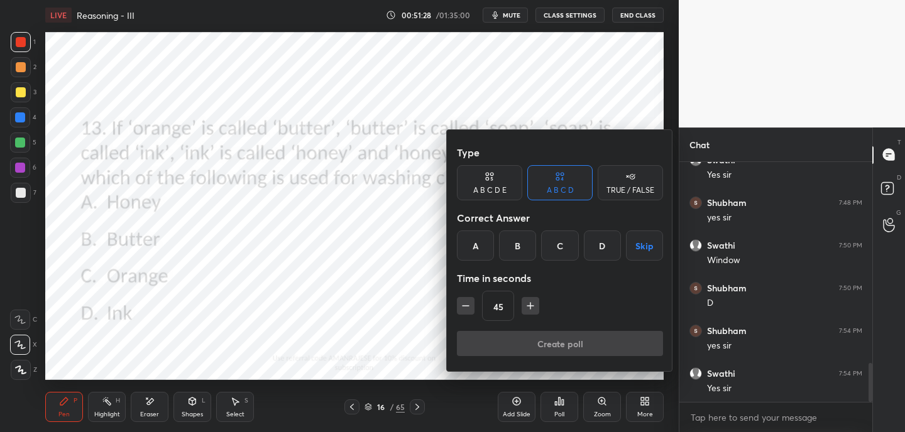
click at [603, 246] on div "D" at bounding box center [602, 246] width 37 height 30
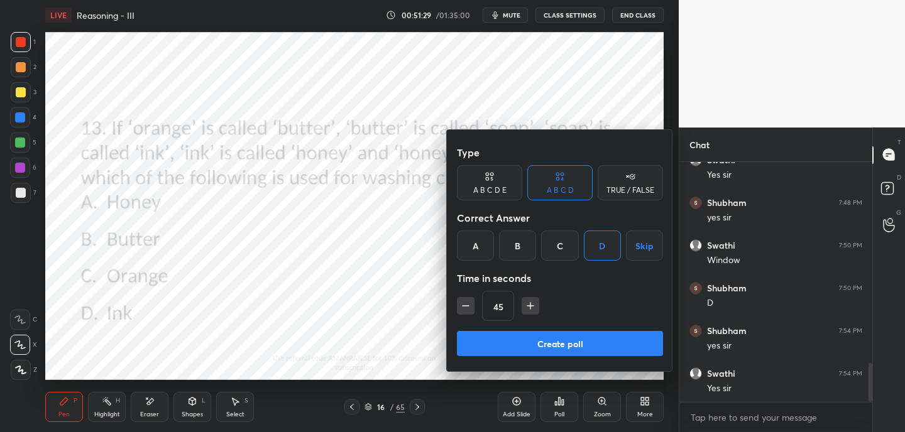
click at [561, 347] on button "Create poll" at bounding box center [560, 343] width 206 height 25
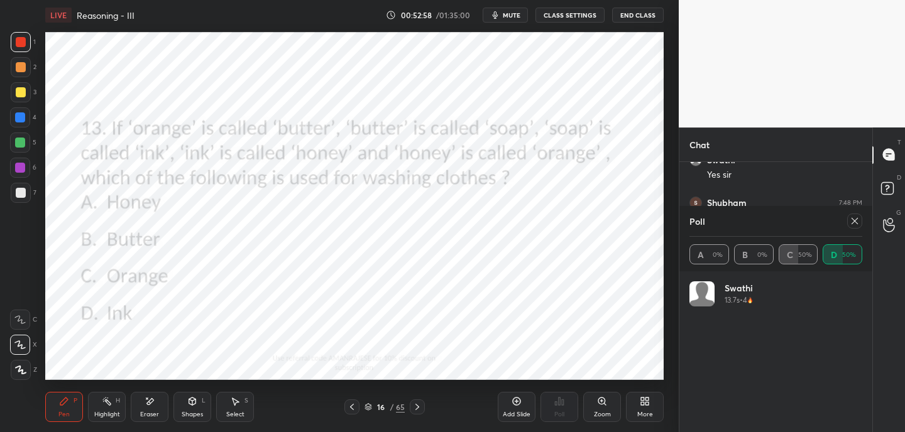
scroll to position [1360, 0]
click at [857, 223] on icon at bounding box center [854, 221] width 6 height 6
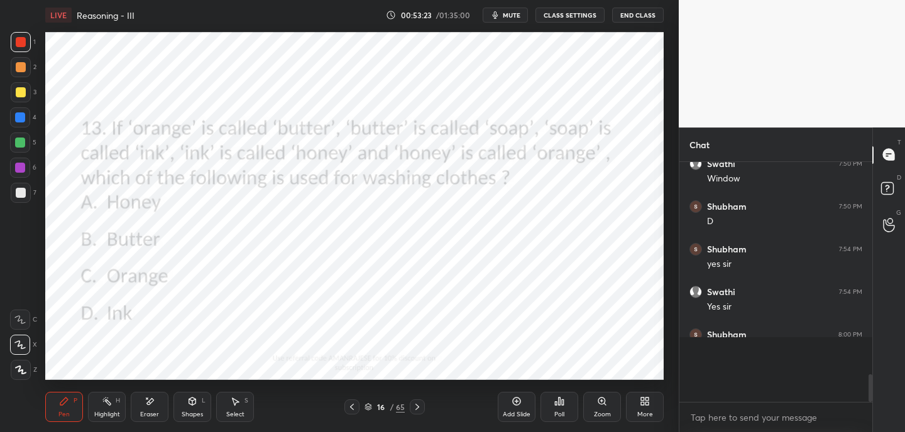
scroll to position [233, 189]
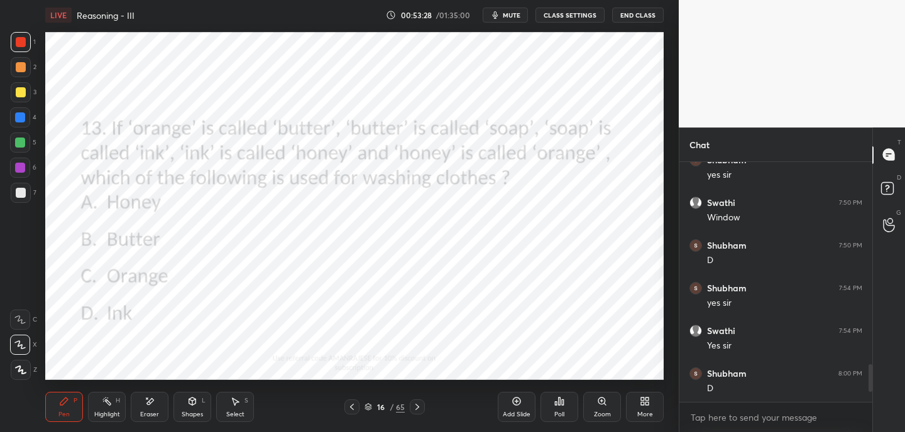
click at [418, 405] on icon at bounding box center [417, 407] width 10 height 10
click at [562, 406] on icon at bounding box center [559, 402] width 10 height 10
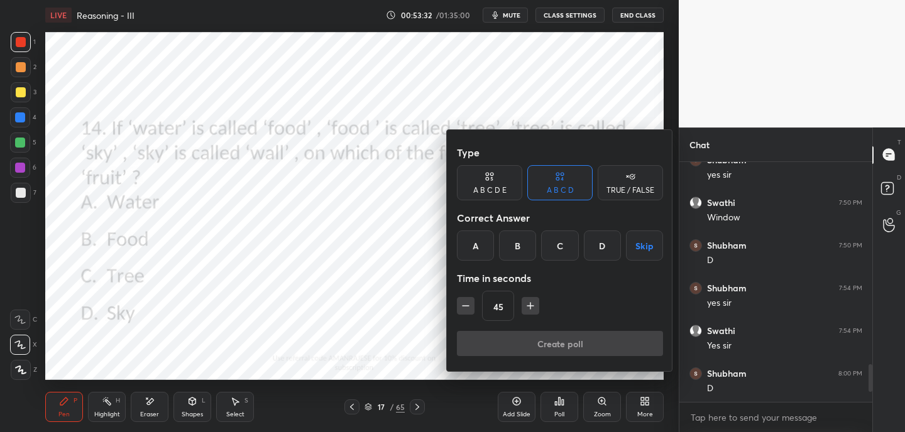
click at [608, 250] on div "D" at bounding box center [602, 246] width 37 height 30
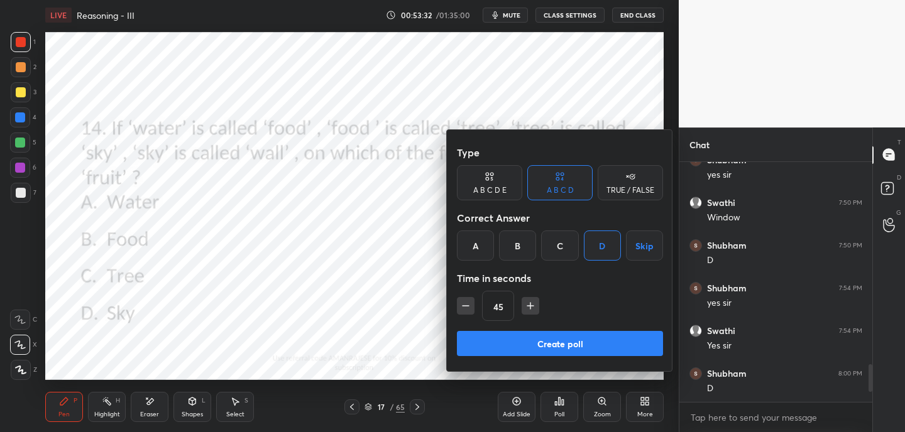
click at [564, 343] on button "Create poll" at bounding box center [560, 343] width 206 height 25
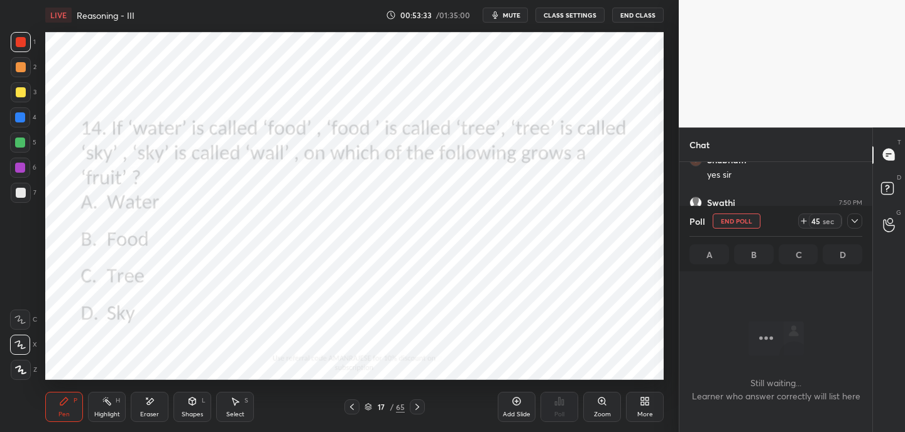
scroll to position [66, 189]
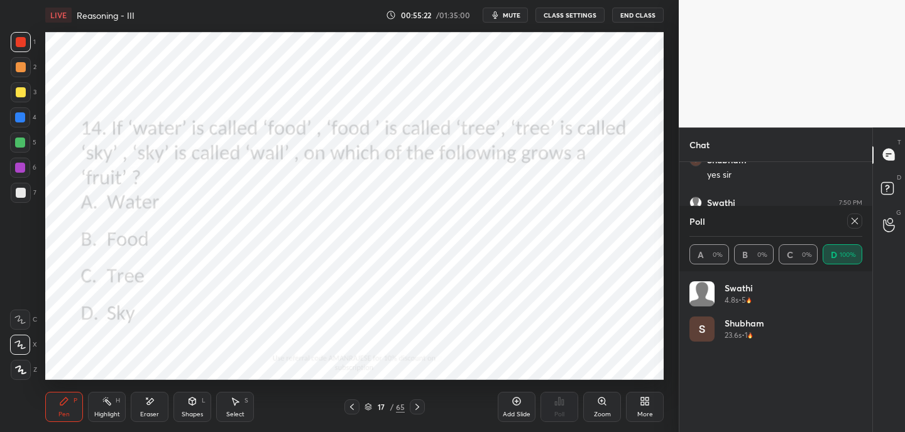
click at [417, 405] on icon at bounding box center [417, 407] width 10 height 10
click at [855, 217] on icon at bounding box center [855, 221] width 10 height 10
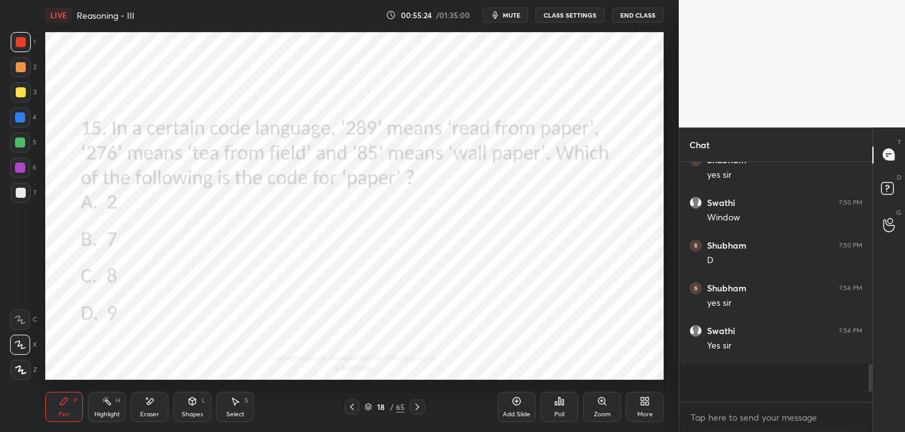
scroll to position [236, 189]
click at [561, 403] on icon at bounding box center [559, 402] width 10 height 10
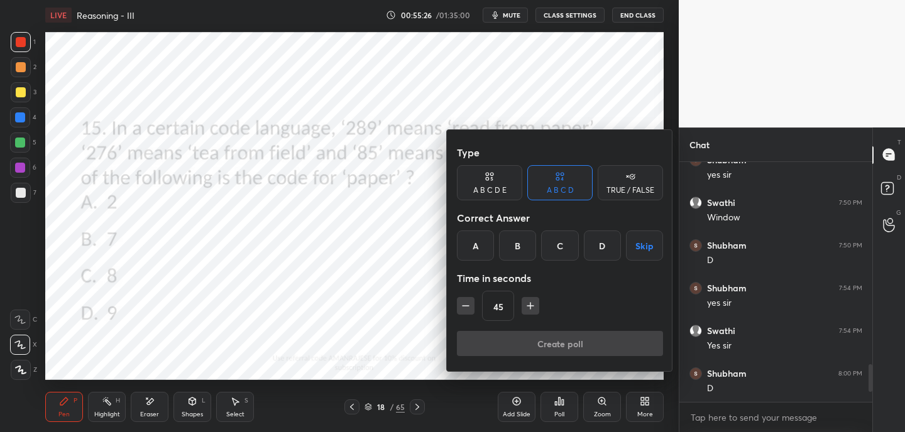
click at [565, 252] on div "C" at bounding box center [559, 246] width 37 height 30
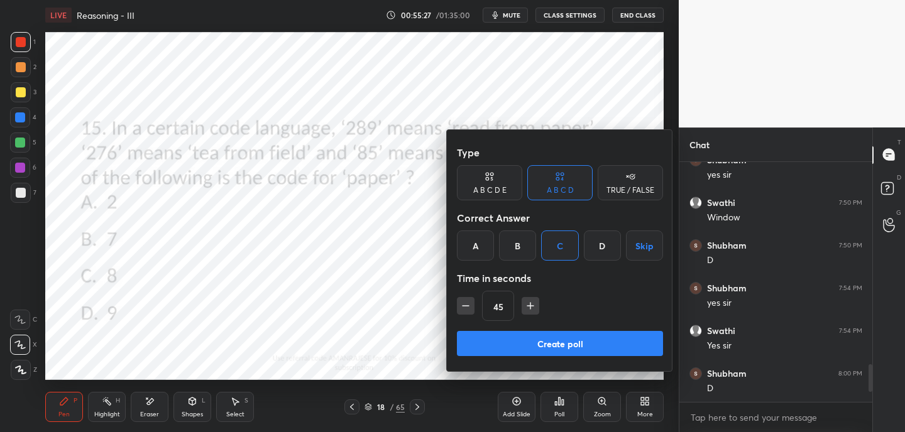
drag, startPoint x: 566, startPoint y: 341, endPoint x: 553, endPoint y: 307, distance: 35.8
click at [567, 344] on button "Create poll" at bounding box center [560, 343] width 206 height 25
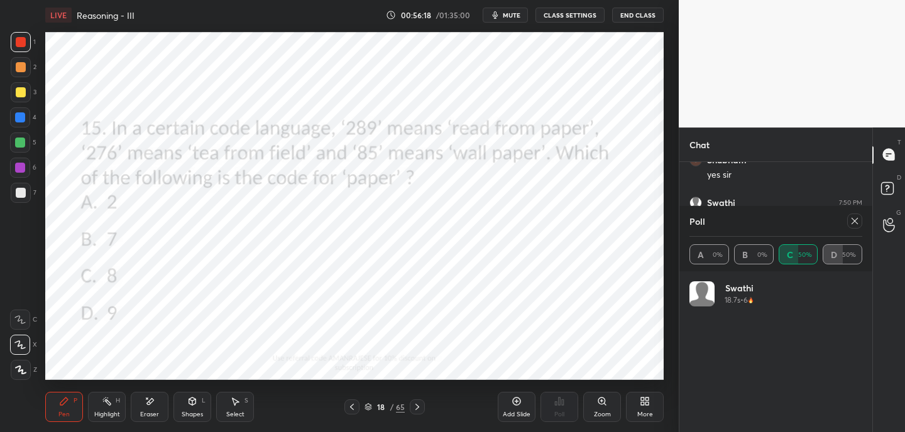
scroll to position [1403, 0]
click at [419, 409] on icon at bounding box center [417, 407] width 10 height 10
drag, startPoint x: 863, startPoint y: 221, endPoint x: 858, endPoint y: 226, distance: 7.6
click at [862, 224] on div "Poll A 0% B 0% C 50% D 50%" at bounding box center [775, 238] width 193 height 65
click at [853, 225] on icon at bounding box center [855, 221] width 10 height 10
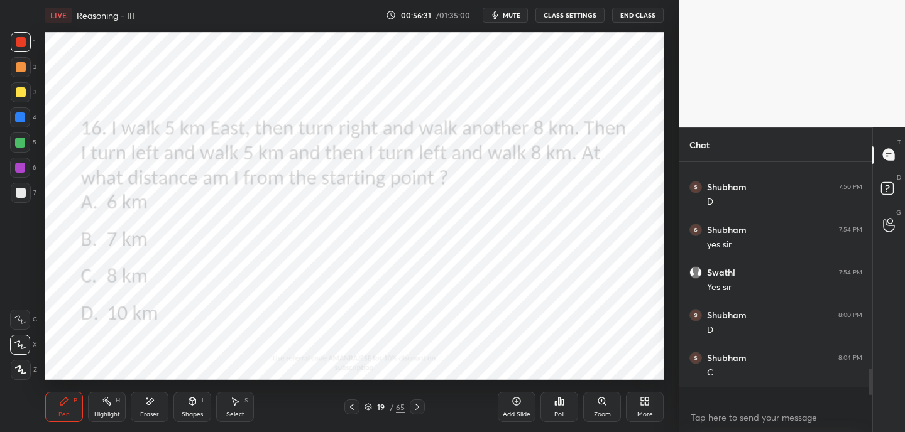
scroll to position [236, 189]
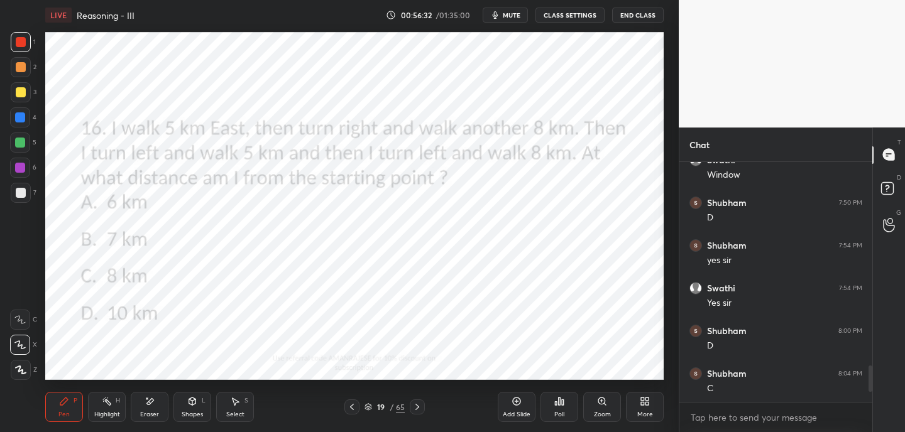
click at [569, 403] on div "Poll" at bounding box center [559, 407] width 38 height 30
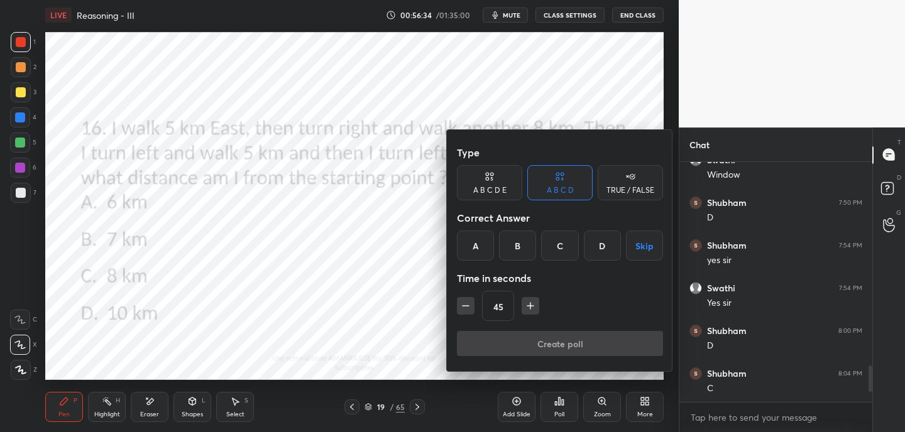
drag, startPoint x: 610, startPoint y: 242, endPoint x: 601, endPoint y: 246, distance: 9.3
click at [608, 242] on div "D" at bounding box center [602, 246] width 37 height 30
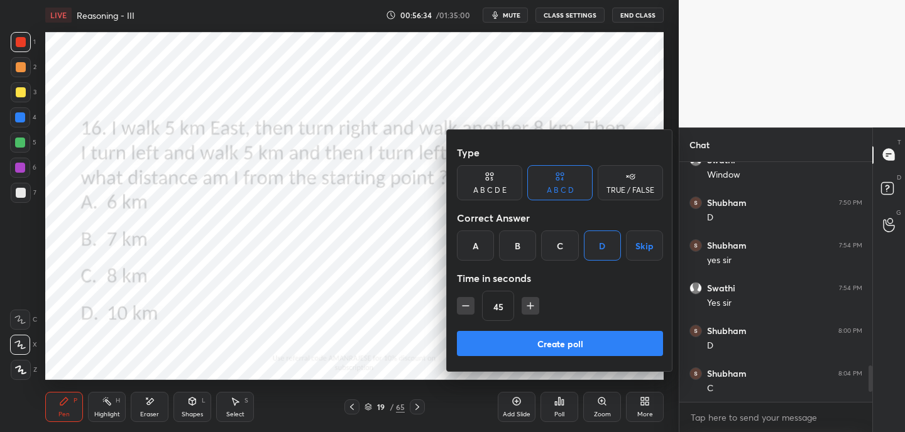
click at [573, 339] on button "Create poll" at bounding box center [560, 343] width 206 height 25
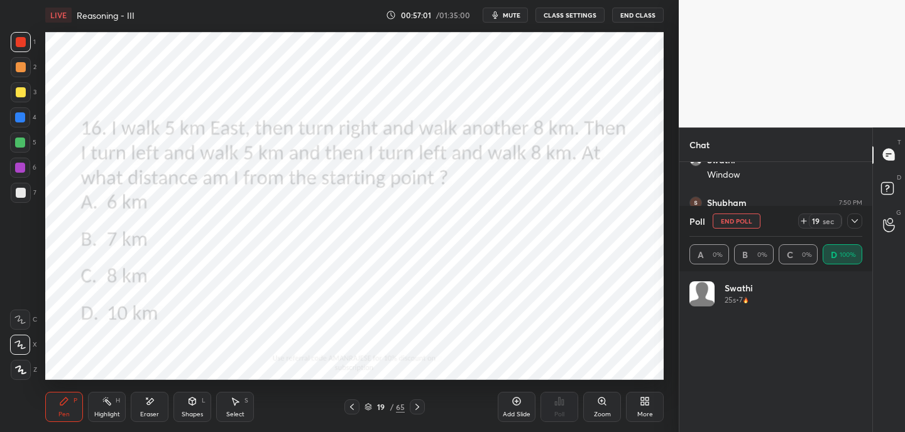
scroll to position [147, 169]
click at [859, 222] on icon at bounding box center [855, 221] width 10 height 10
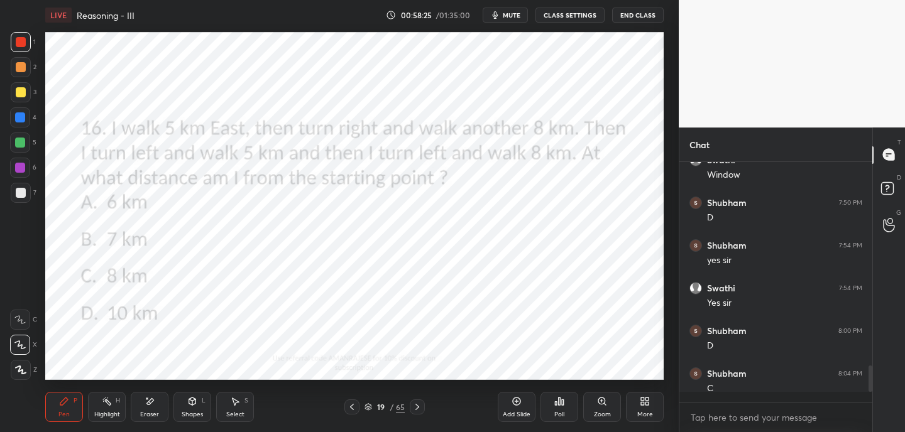
scroll to position [1, 4]
drag, startPoint x: 420, startPoint y: 409, endPoint x: 435, endPoint y: 405, distance: 16.3
click at [420, 409] on icon at bounding box center [417, 407] width 10 height 10
click at [555, 409] on div "Poll" at bounding box center [559, 407] width 38 height 30
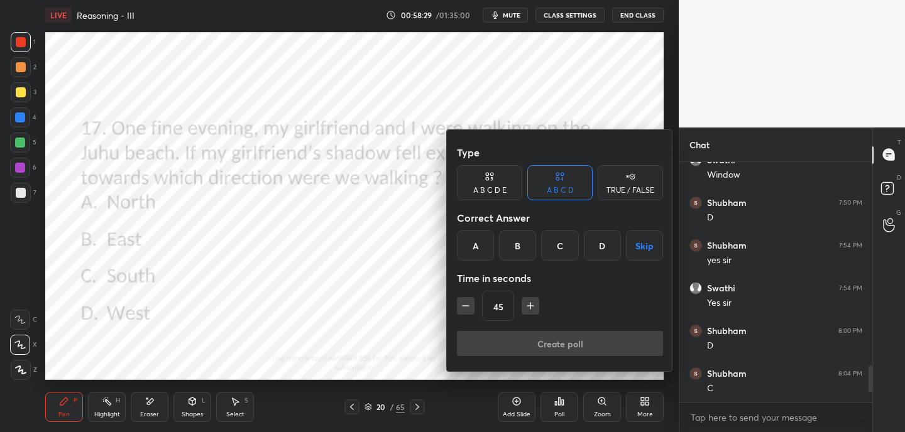
click at [559, 246] on div "C" at bounding box center [559, 246] width 37 height 30
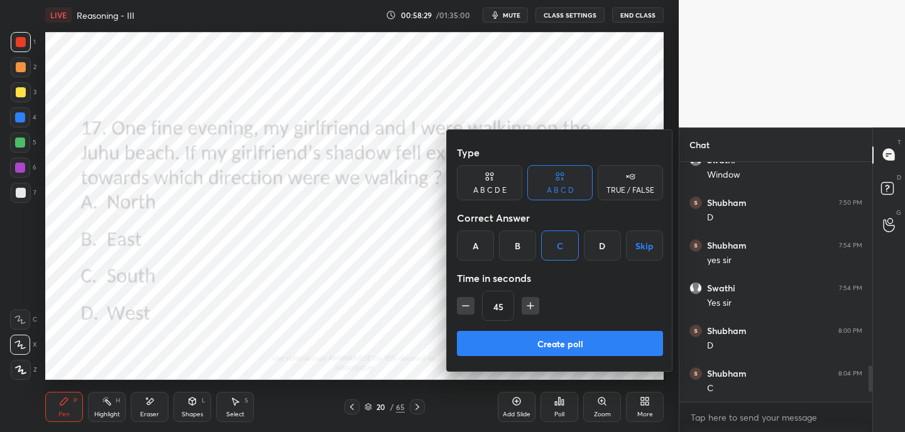
click at [552, 346] on button "Create poll" at bounding box center [560, 343] width 206 height 25
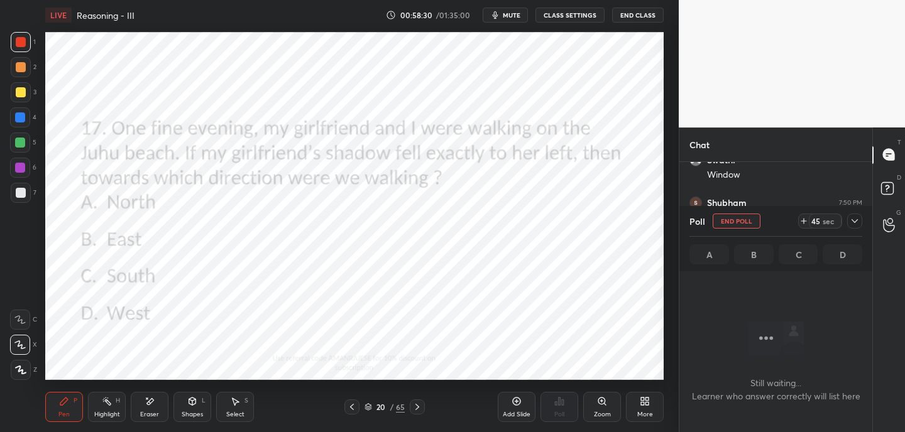
scroll to position [66, 189]
click at [802, 220] on icon at bounding box center [804, 221] width 10 height 10
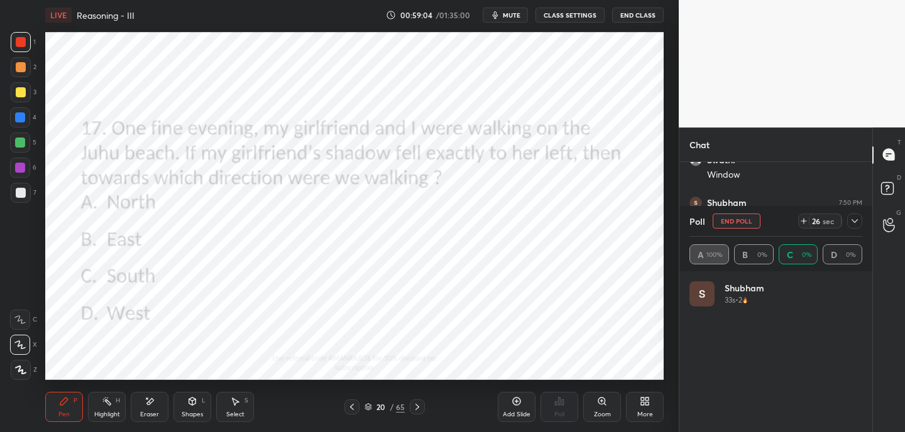
scroll to position [147, 169]
click at [858, 221] on icon at bounding box center [855, 221] width 10 height 10
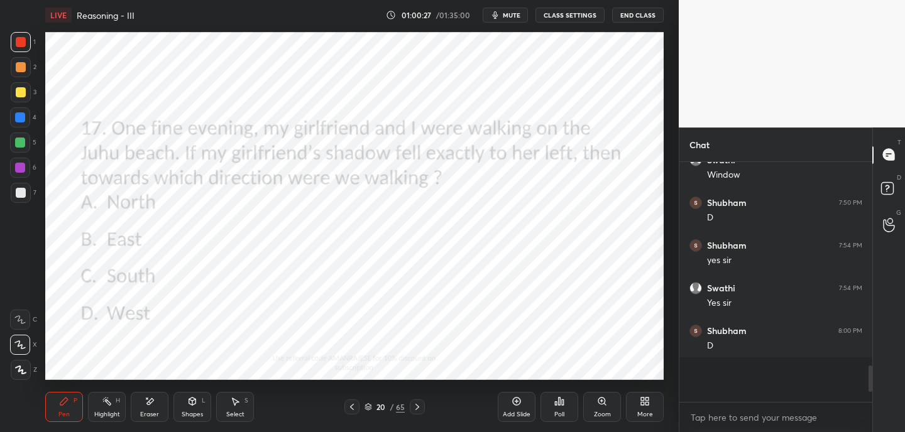
scroll to position [4, 4]
click at [421, 410] on icon at bounding box center [417, 407] width 10 height 10
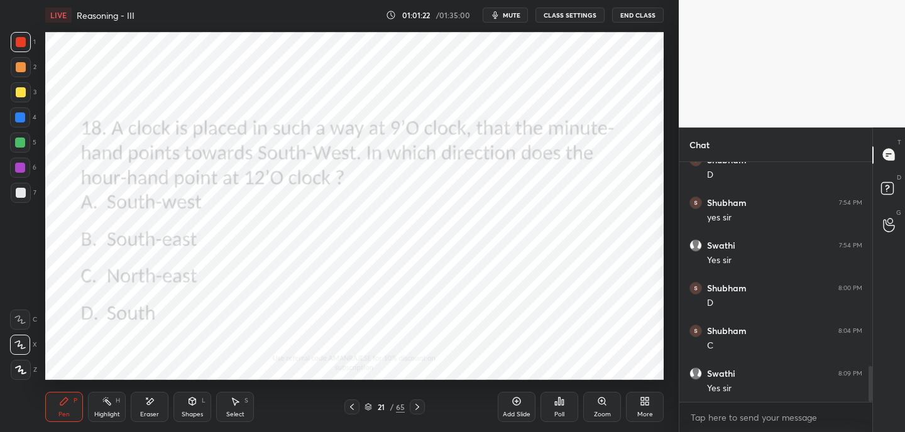
click at [558, 407] on div "Poll" at bounding box center [559, 407] width 38 height 30
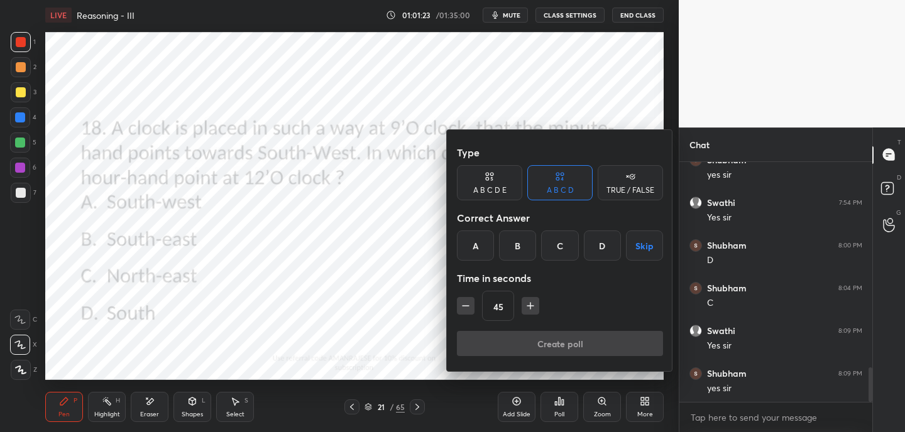
click at [479, 251] on div "A" at bounding box center [475, 246] width 37 height 30
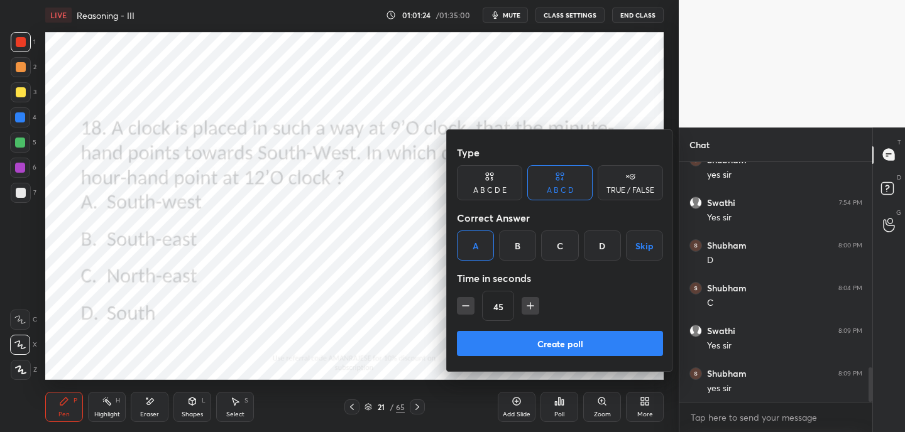
drag, startPoint x: 515, startPoint y: 346, endPoint x: 535, endPoint y: 332, distance: 23.9
click at [515, 346] on button "Create poll" at bounding box center [560, 343] width 206 height 25
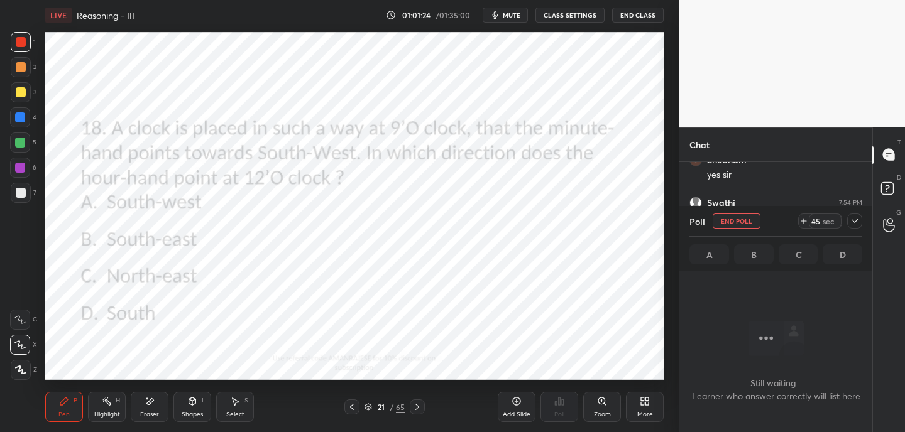
scroll to position [66, 189]
click at [805, 221] on icon at bounding box center [804, 221] width 10 height 10
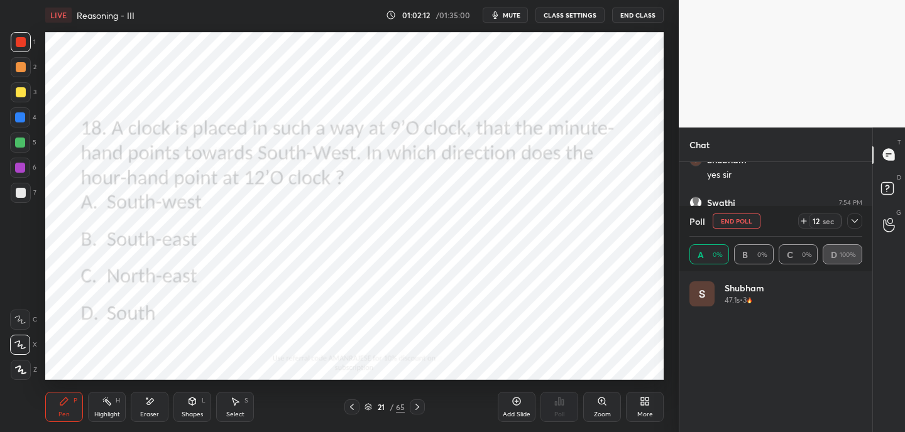
scroll to position [147, 169]
click at [518, 15] on span "mute" at bounding box center [512, 15] width 18 height 9
click at [193, 405] on icon at bounding box center [192, 402] width 7 height 8
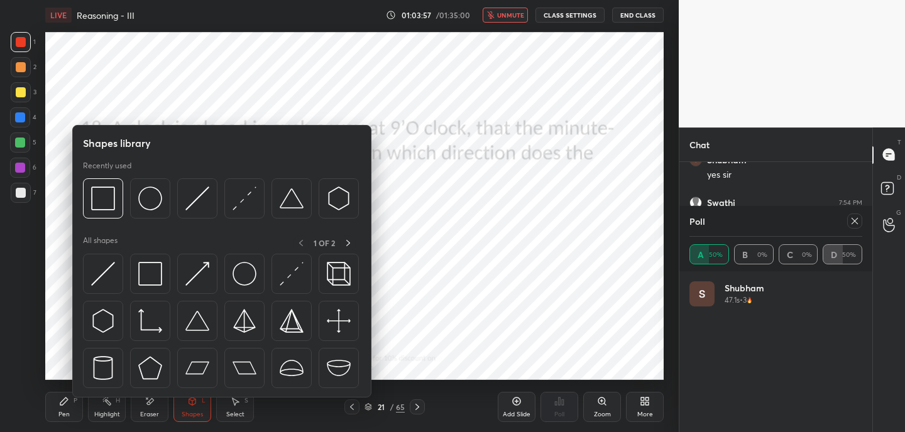
click at [504, 14] on span "unmute" at bounding box center [510, 15] width 27 height 9
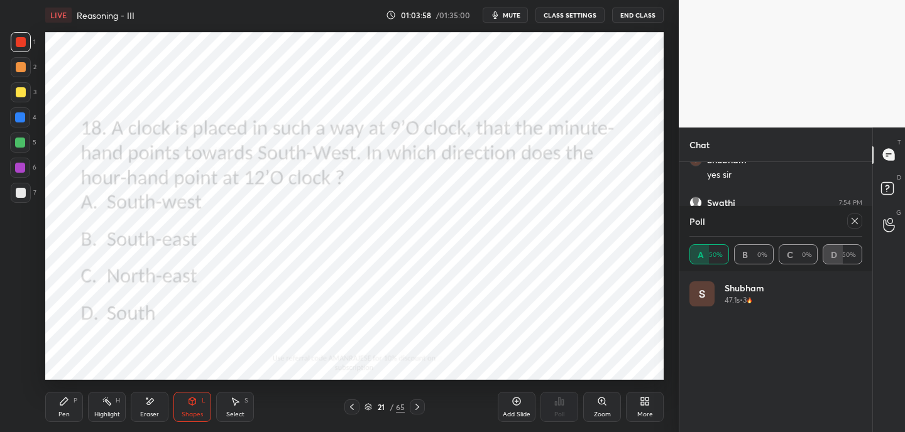
click at [192, 412] on div "Shapes" at bounding box center [192, 415] width 21 height 6
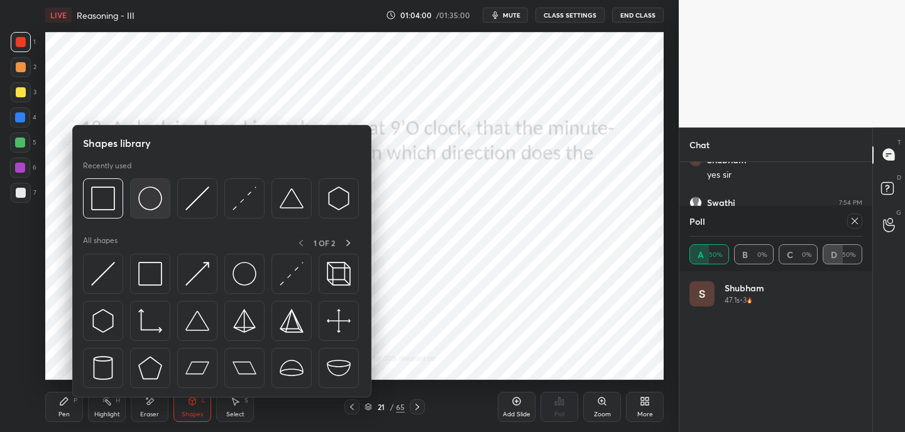
click at [157, 202] on img at bounding box center [150, 199] width 24 height 24
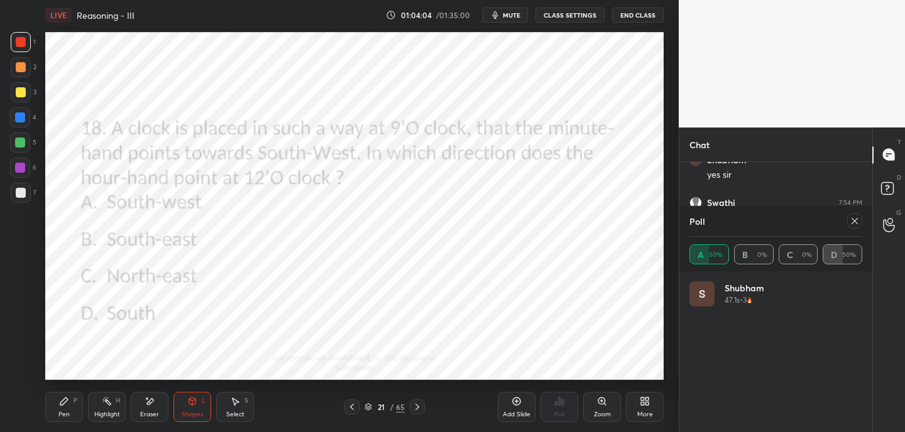
click at [65, 408] on div "Pen P" at bounding box center [64, 407] width 38 height 30
drag, startPoint x: 20, startPoint y: 172, endPoint x: 22, endPoint y: 164, distance: 7.8
click at [23, 170] on div at bounding box center [20, 168] width 10 height 10
click at [557, 26] on div "LIVE Reasoning - III 01:05:17 / 01:35:00 mute CLASS SETTINGS End Class Setting …" at bounding box center [354, 216] width 628 height 432
click at [26, 202] on div at bounding box center [21, 193] width 20 height 20
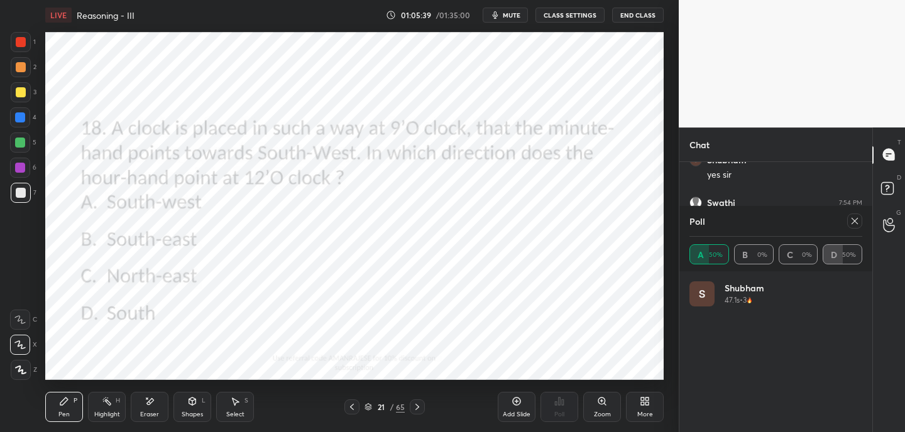
click at [16, 41] on div at bounding box center [21, 42] width 10 height 10
click at [419, 406] on icon at bounding box center [417, 407] width 10 height 10
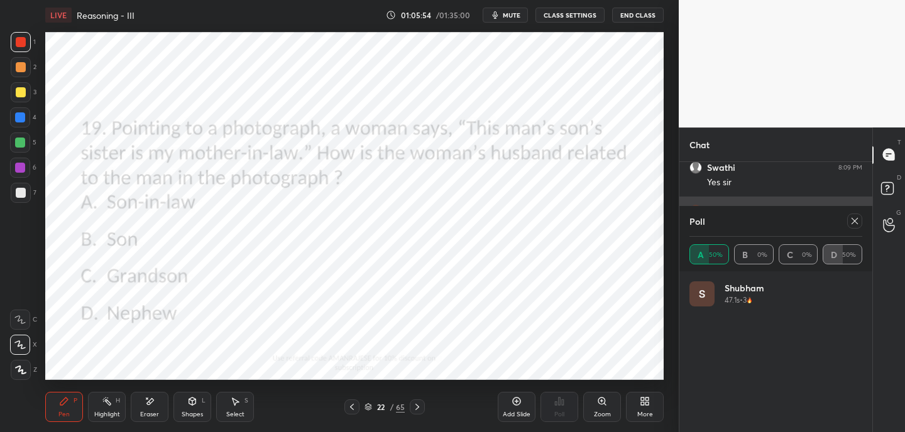
click at [852, 222] on icon at bounding box center [855, 221] width 10 height 10
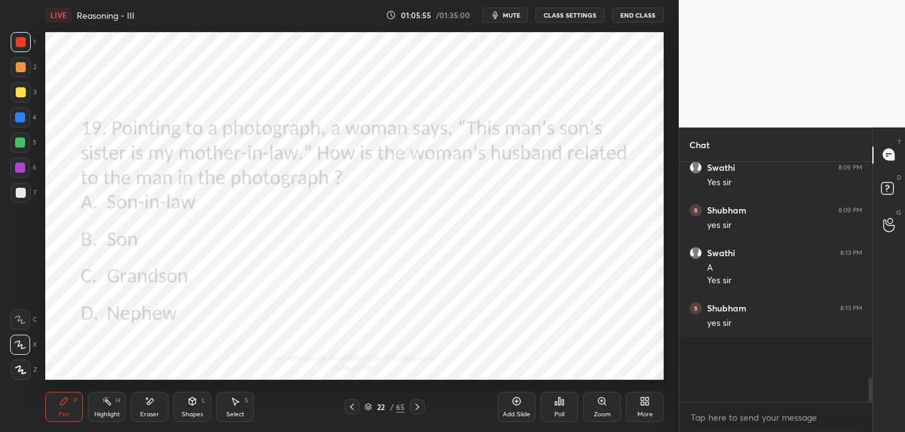
scroll to position [1566, 0]
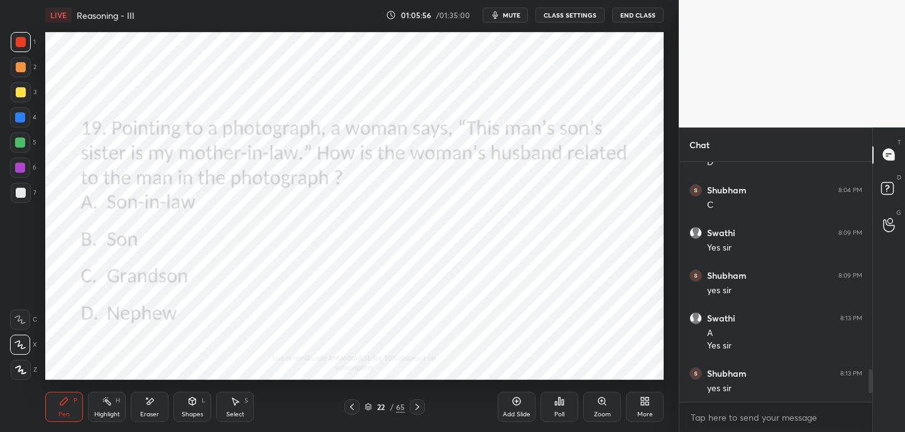
click at [565, 409] on div "Poll" at bounding box center [559, 407] width 38 height 30
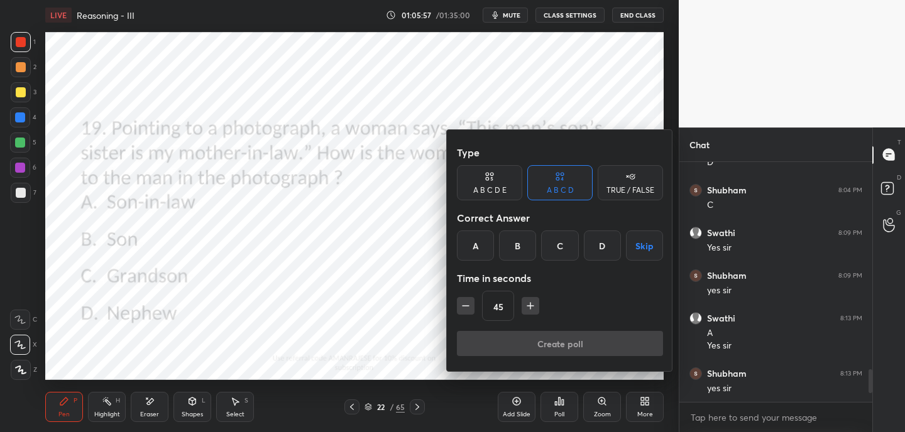
drag, startPoint x: 558, startPoint y: 248, endPoint x: 559, endPoint y: 288, distance: 40.2
click at [558, 248] on div "C" at bounding box center [559, 246] width 37 height 30
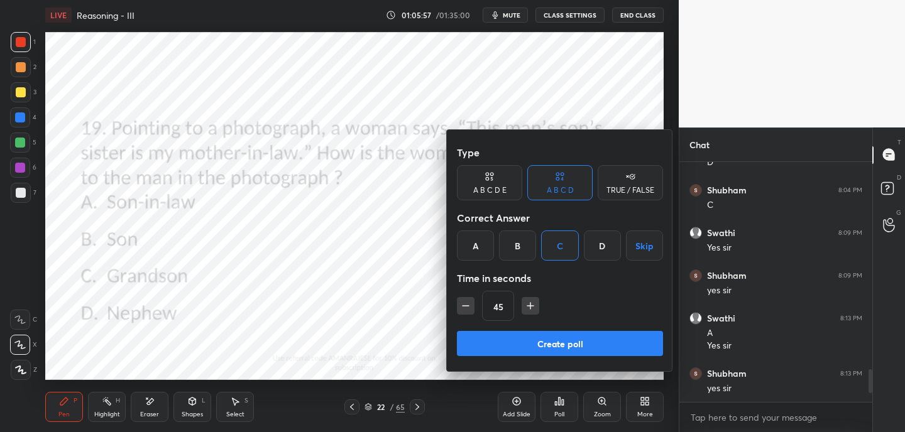
click at [549, 350] on button "Create poll" at bounding box center [560, 343] width 206 height 25
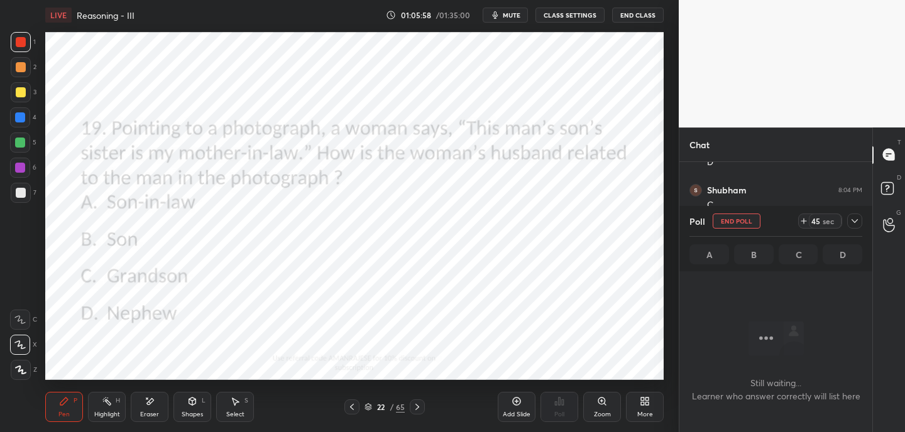
scroll to position [4, 4]
drag, startPoint x: 804, startPoint y: 224, endPoint x: 804, endPoint y: 214, distance: 10.1
click at [804, 222] on icon at bounding box center [804, 221] width 10 height 10
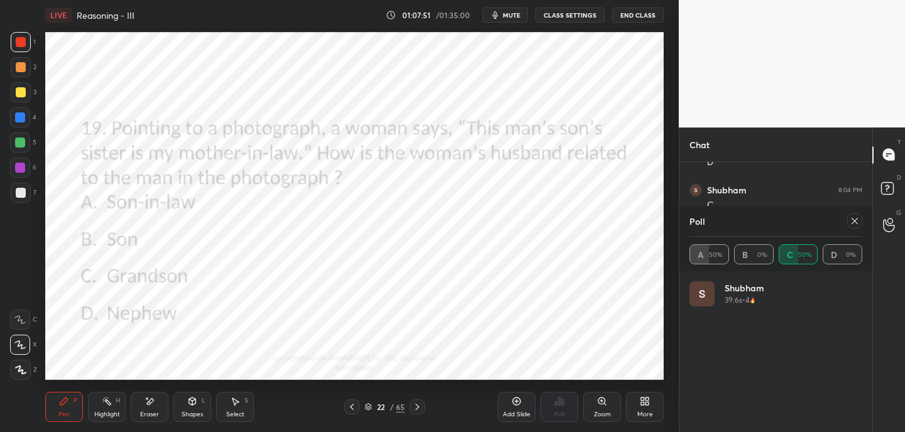
click at [854, 216] on icon at bounding box center [855, 221] width 10 height 10
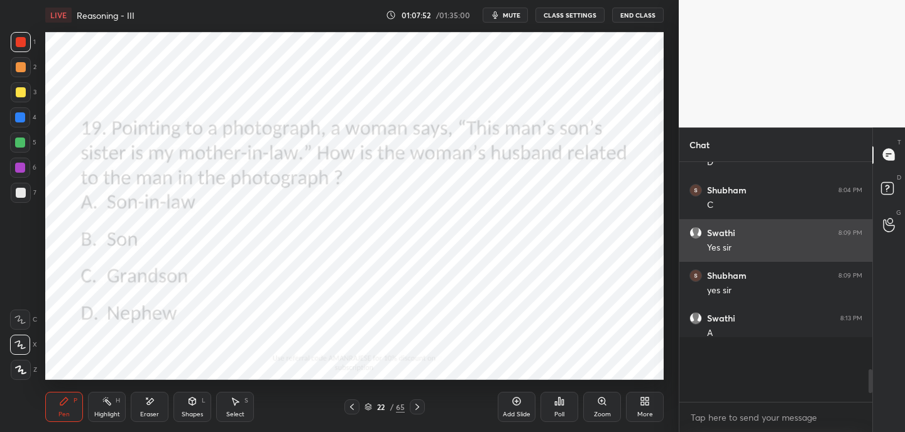
scroll to position [4, 4]
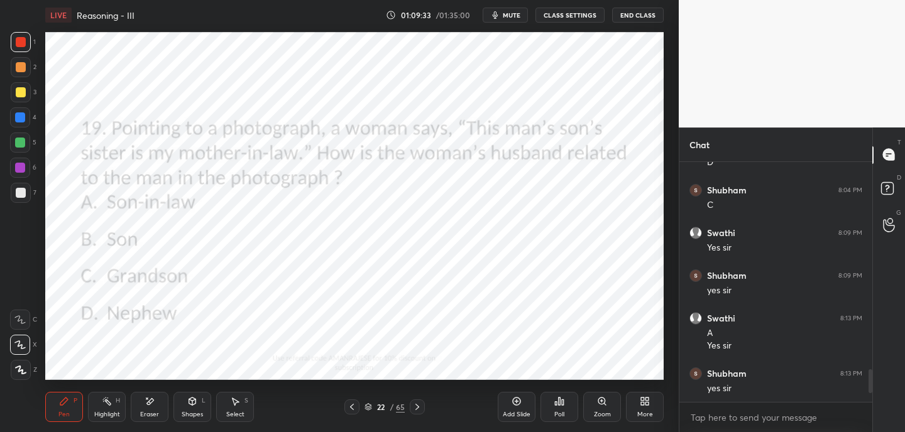
click at [415, 406] on icon at bounding box center [417, 407] width 10 height 10
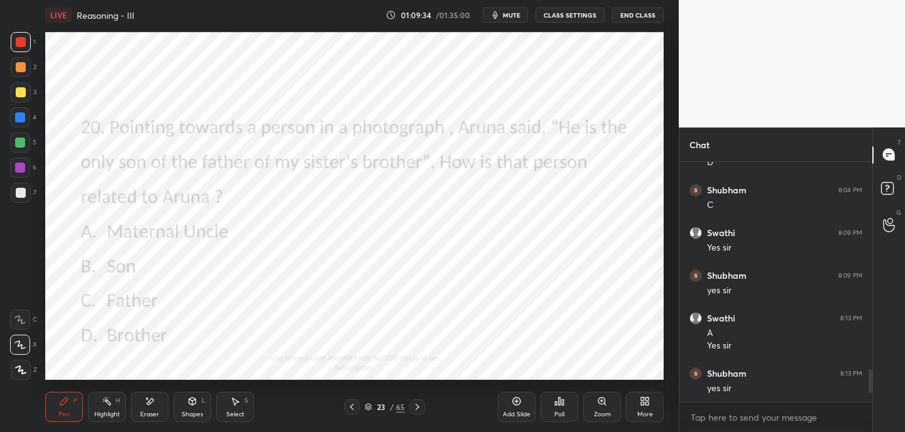
click at [561, 412] on div "Poll" at bounding box center [559, 415] width 10 height 6
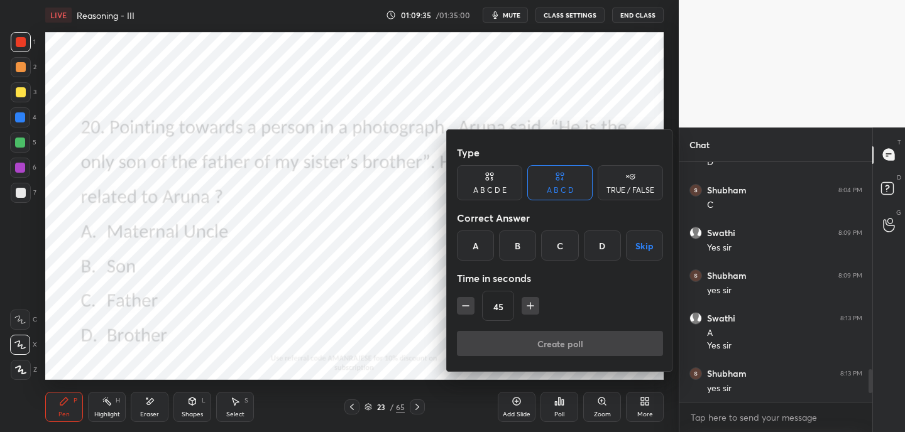
drag, startPoint x: 595, startPoint y: 246, endPoint x: 587, endPoint y: 280, distance: 34.3
click at [596, 246] on div "D" at bounding box center [602, 246] width 37 height 30
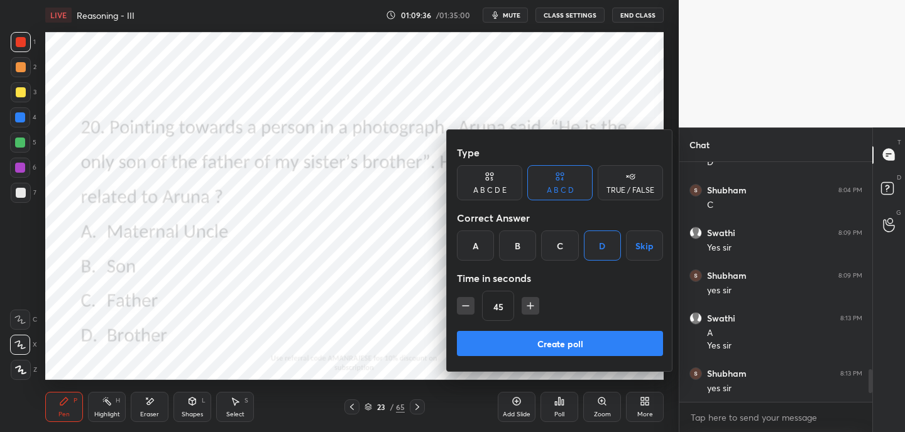
click at [542, 349] on button "Create poll" at bounding box center [560, 343] width 206 height 25
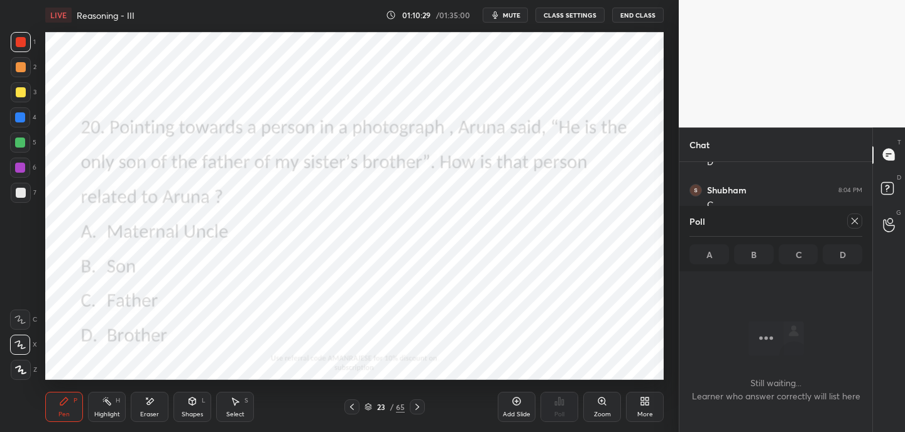
scroll to position [1629, 0]
click at [852, 219] on icon at bounding box center [855, 221] width 10 height 10
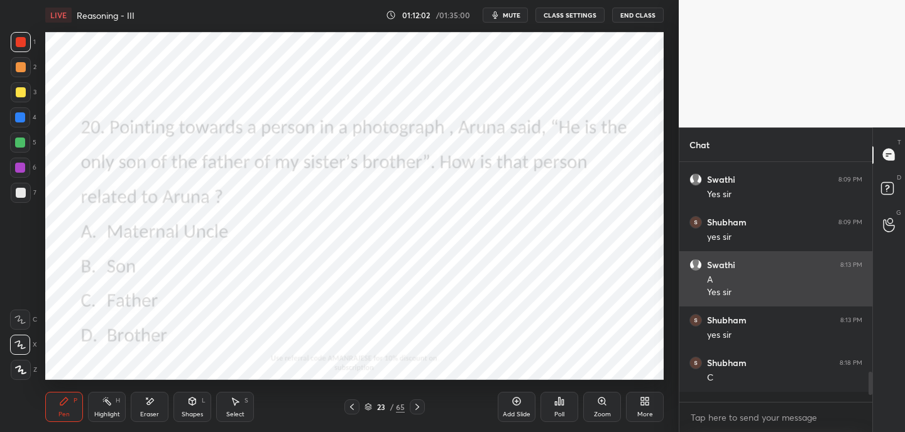
scroll to position [4, 4]
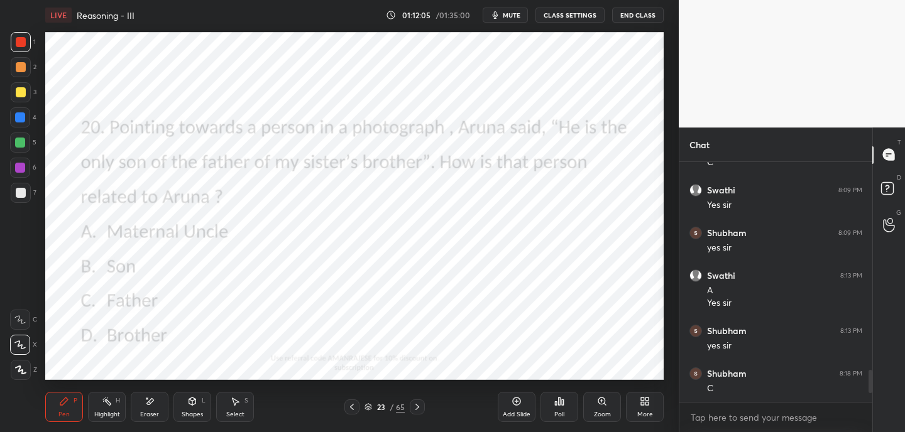
drag, startPoint x: 155, startPoint y: 409, endPoint x: 153, endPoint y: 403, distance: 6.6
click at [153, 407] on div "Eraser" at bounding box center [150, 407] width 38 height 30
drag, startPoint x: 68, startPoint y: 410, endPoint x: 68, endPoint y: 385, distance: 24.5
click at [67, 408] on div "Pen P" at bounding box center [64, 407] width 38 height 30
click at [520, 19] on button "mute" at bounding box center [505, 15] width 45 height 15
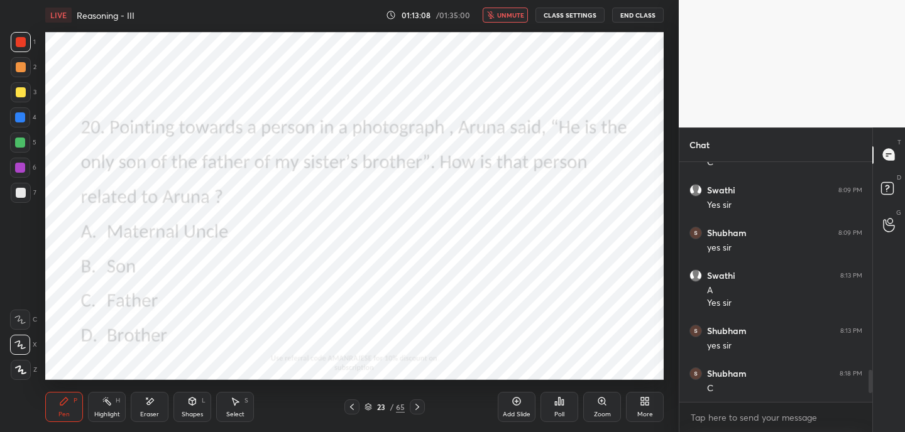
click at [518, 16] on span "unmute" at bounding box center [510, 15] width 27 height 9
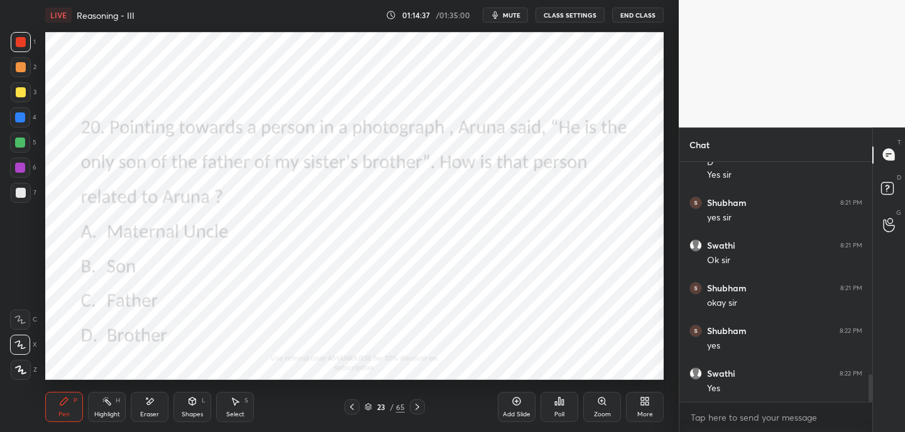
click at [647, 18] on button "End Class" at bounding box center [638, 15] width 52 height 15
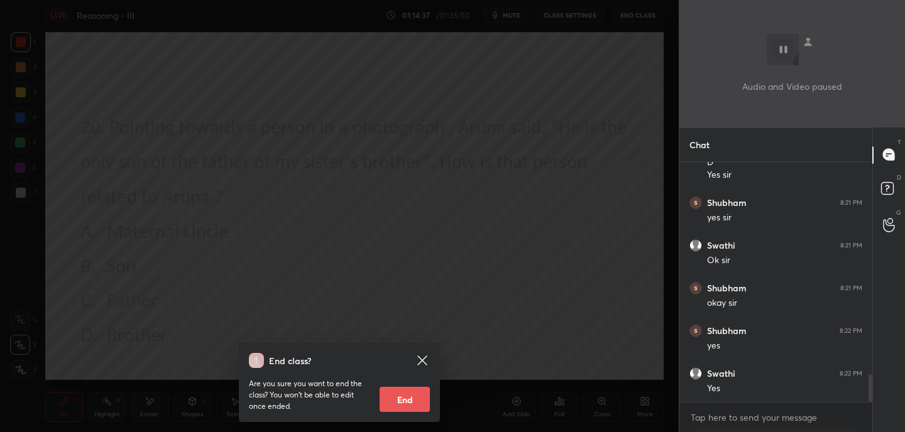
scroll to position [1876, 0]
click at [417, 399] on button "End" at bounding box center [405, 399] width 50 height 25
type textarea "x"
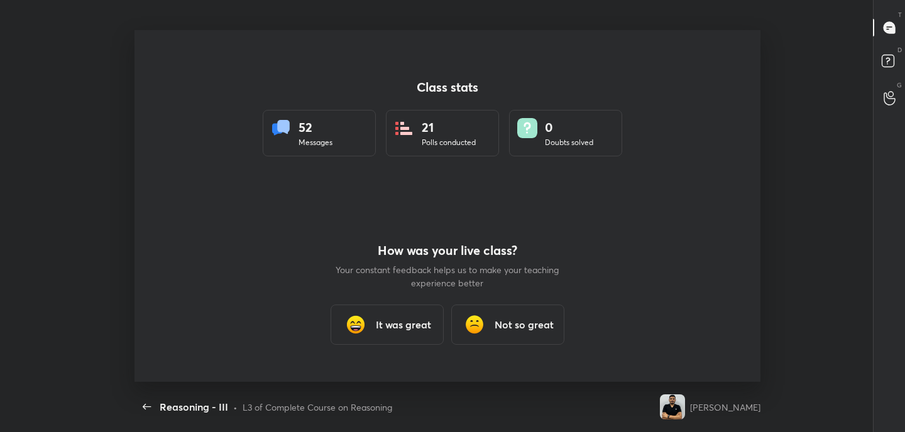
scroll to position [62487, 61996]
click at [381, 329] on h3 "It was great" at bounding box center [403, 324] width 55 height 15
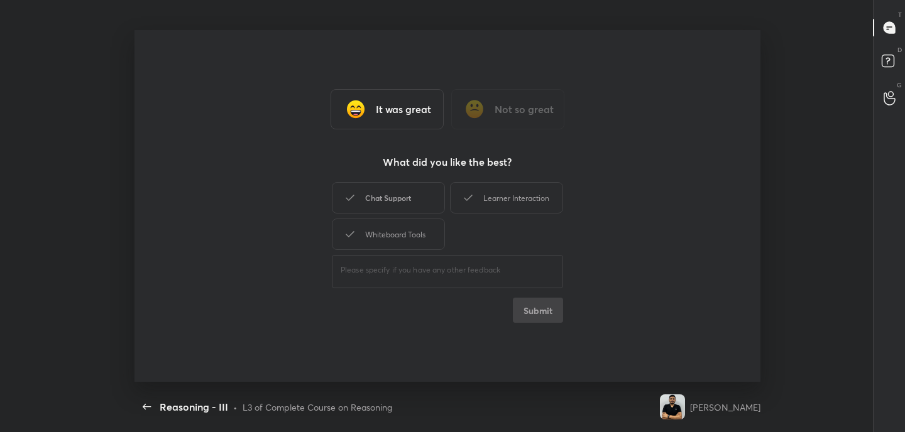
click at [422, 199] on div "Chat Support" at bounding box center [388, 197] width 113 height 31
click at [552, 304] on button "Submit" at bounding box center [538, 310] width 50 height 25
